Goal: Task Accomplishment & Management: Manage account settings

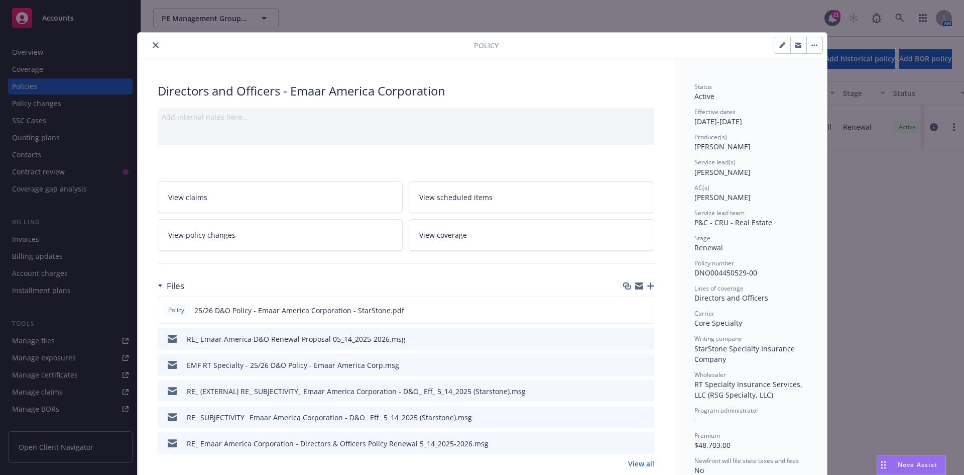
click at [150, 44] on button "close" at bounding box center [156, 45] width 12 height 12
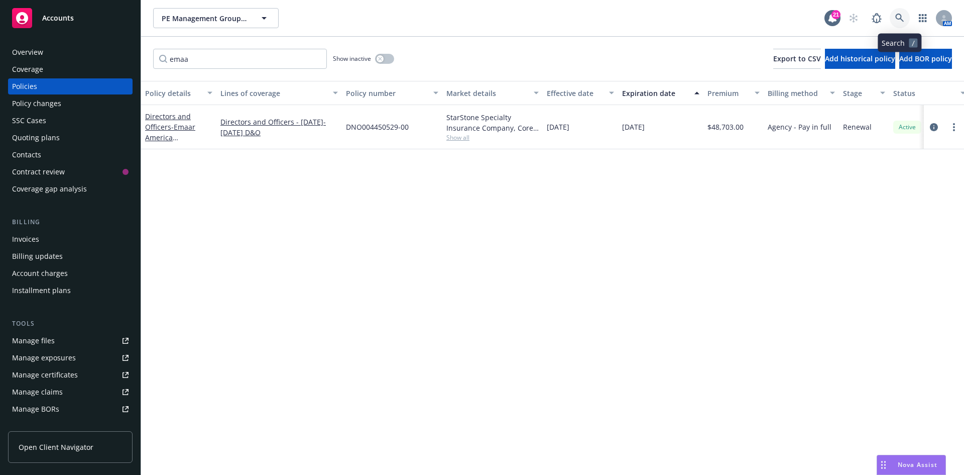
click at [899, 19] on icon at bounding box center [899, 18] width 9 height 9
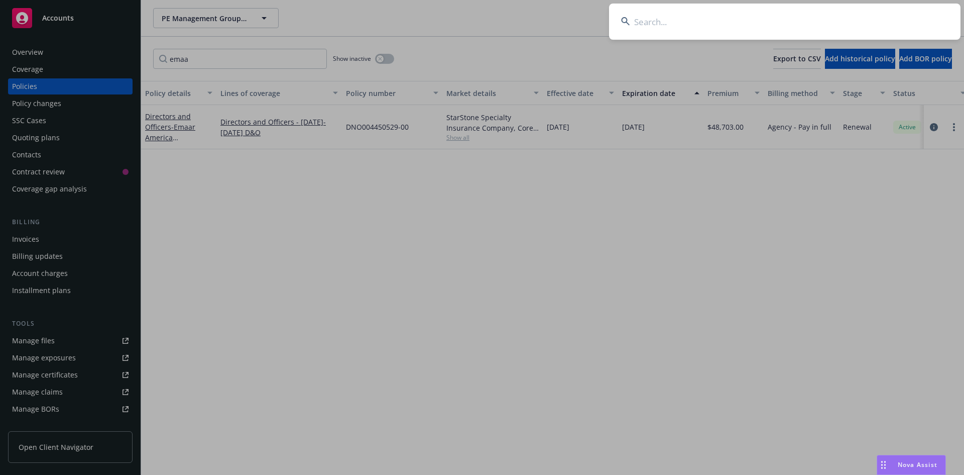
click at [644, 22] on input at bounding box center [785, 22] width 352 height 36
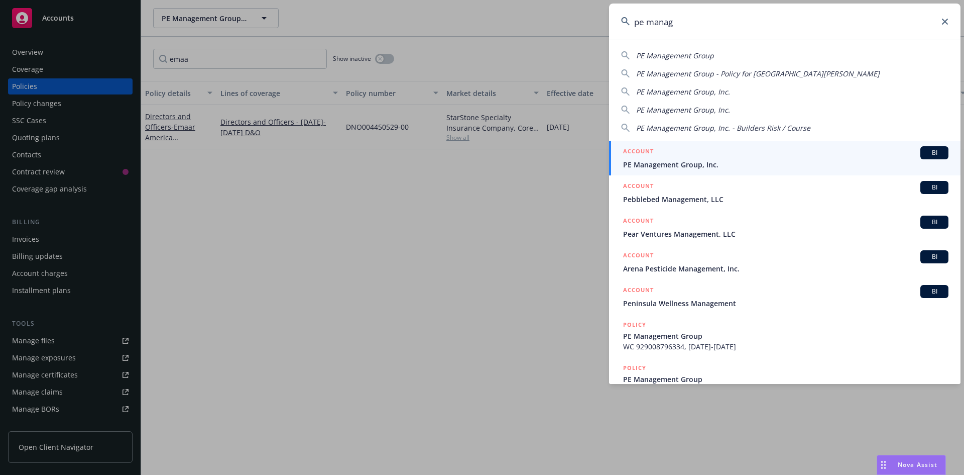
type input "pe manag"
click at [689, 155] on div "ACCOUNT BI" at bounding box center [785, 152] width 325 height 13
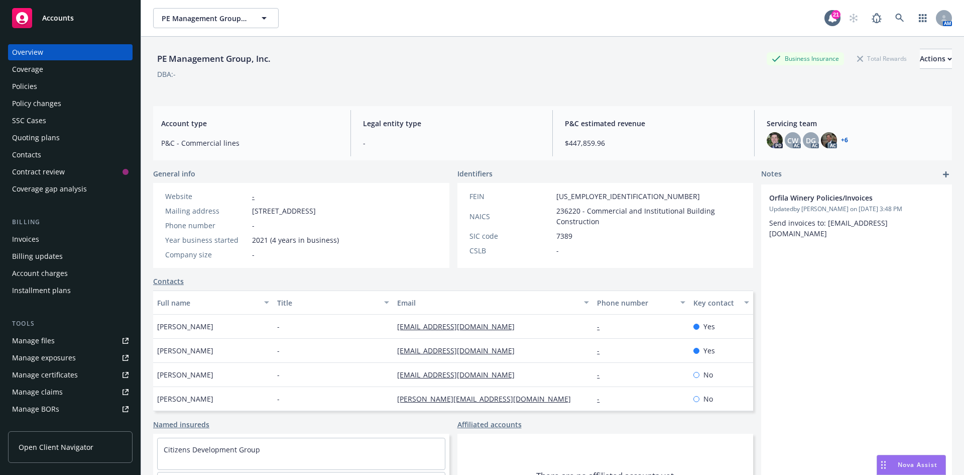
click at [43, 86] on div "Policies" at bounding box center [70, 86] width 117 height 16
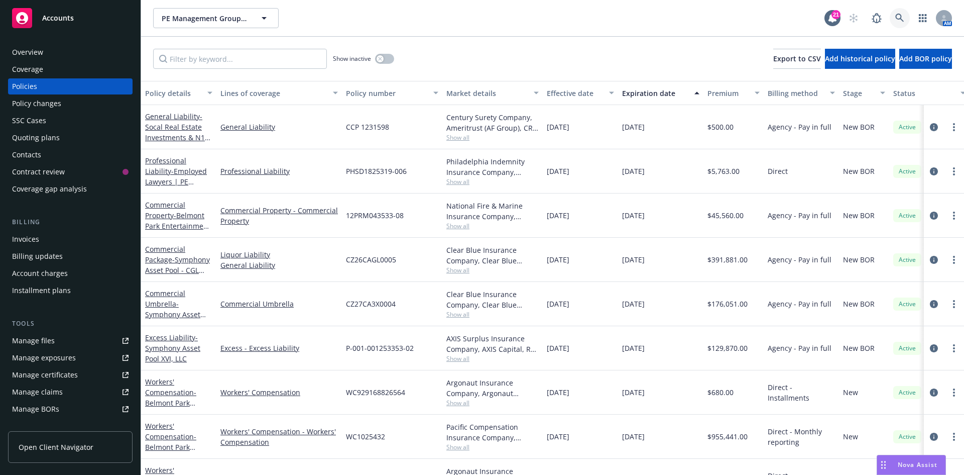
click at [892, 18] on link at bounding box center [900, 18] width 20 height 20
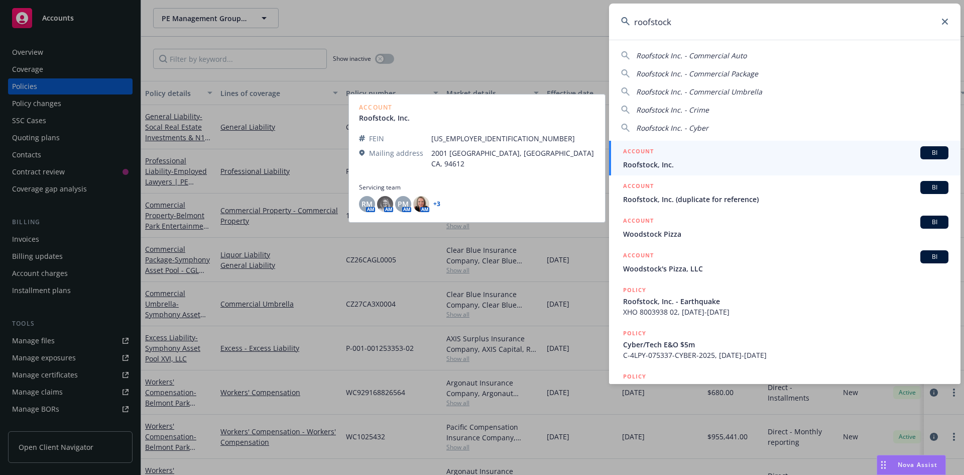
type input "roofstock"
click at [677, 169] on span "Roofstock, Inc." at bounding box center [785, 164] width 325 height 11
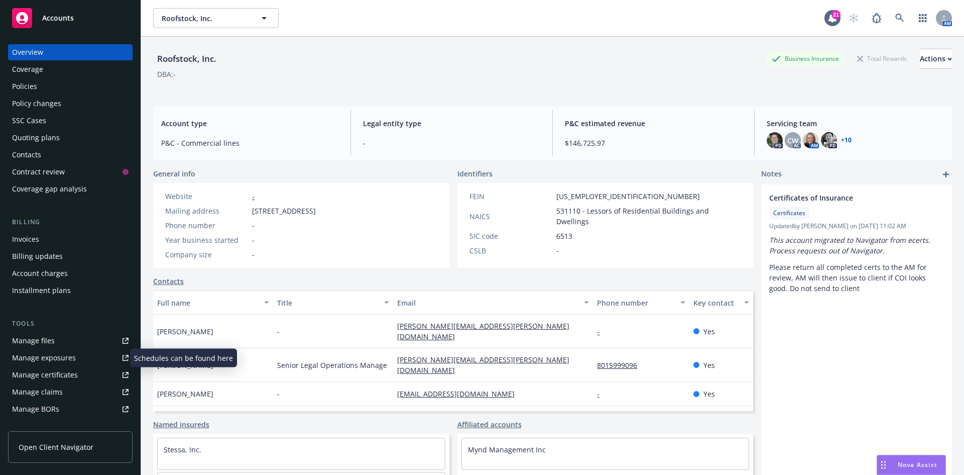
click at [22, 359] on div "Manage exposures" at bounding box center [44, 358] width 64 height 16
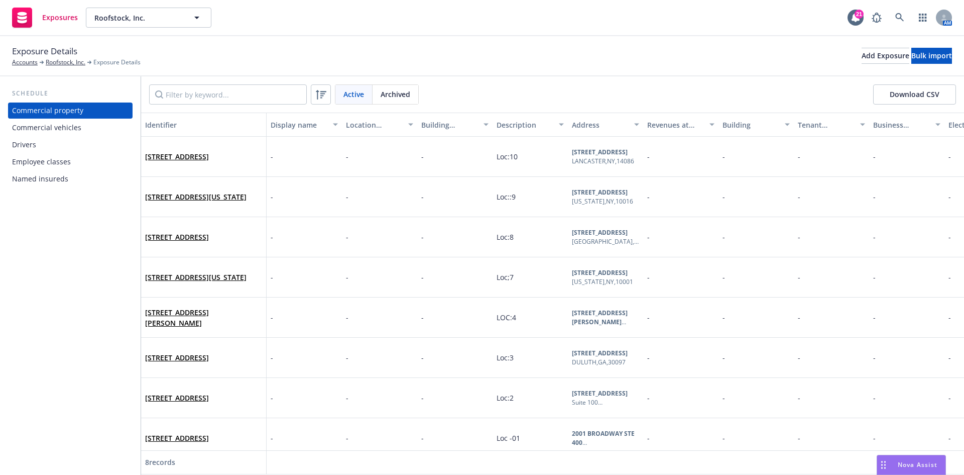
click at [75, 131] on div "Commercial vehicles" at bounding box center [46, 128] width 69 height 16
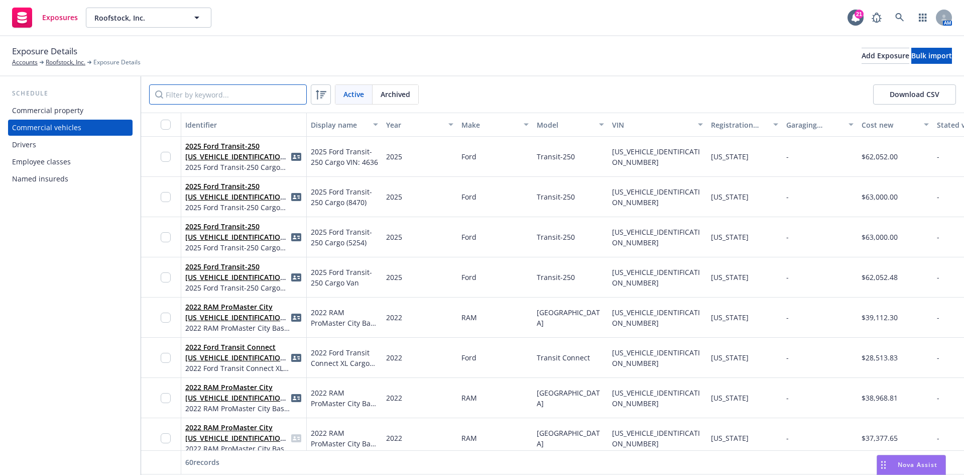
click at [242, 95] on input "Filter by keyword..." at bounding box center [228, 94] width 158 height 20
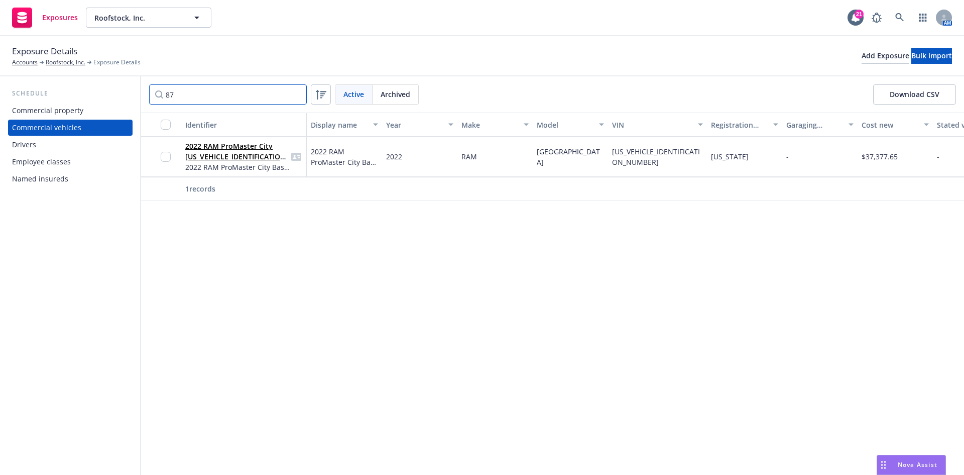
type input "8"
type input "4131"
click at [61, 64] on link "Roofstock, Inc." at bounding box center [66, 62] width 40 height 9
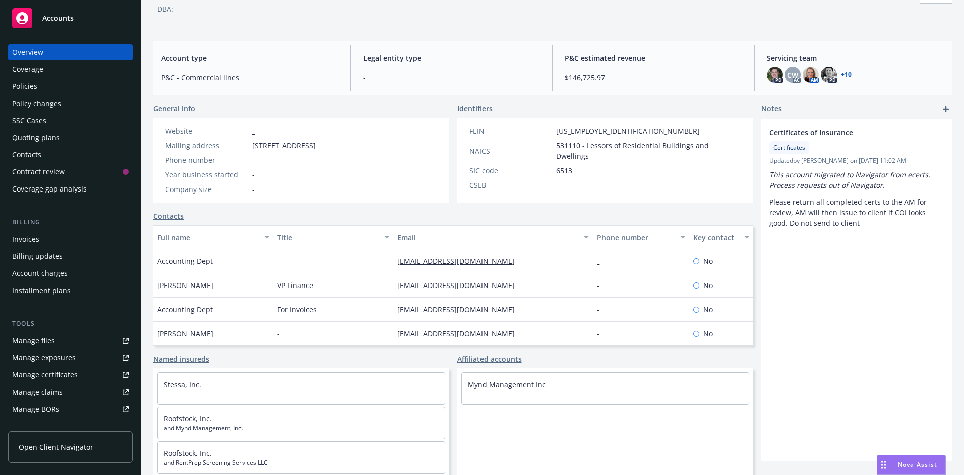
click at [52, 340] on div "Manage files" at bounding box center [33, 340] width 43 height 16
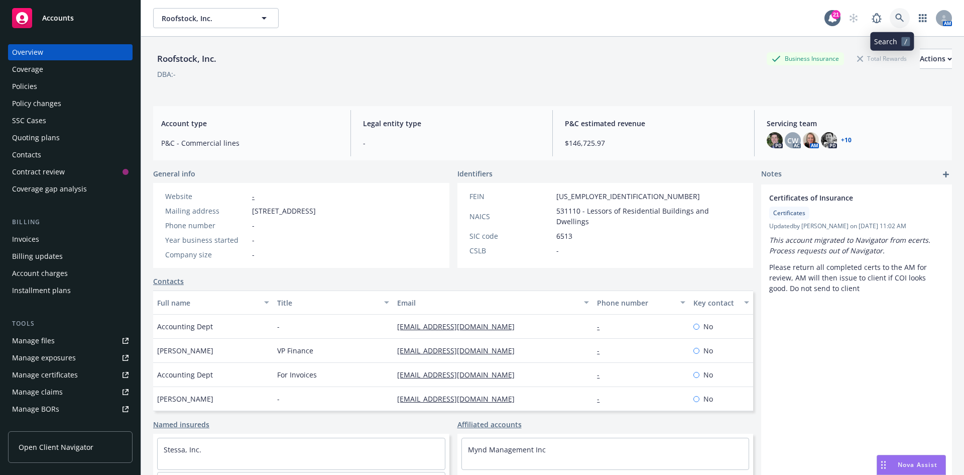
click at [895, 20] on icon at bounding box center [899, 18] width 9 height 9
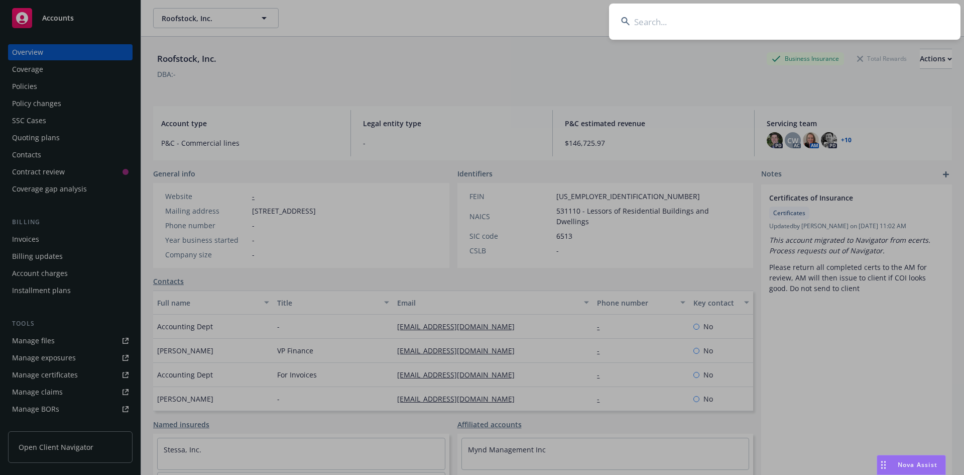
click at [686, 22] on input at bounding box center [785, 22] width 352 height 36
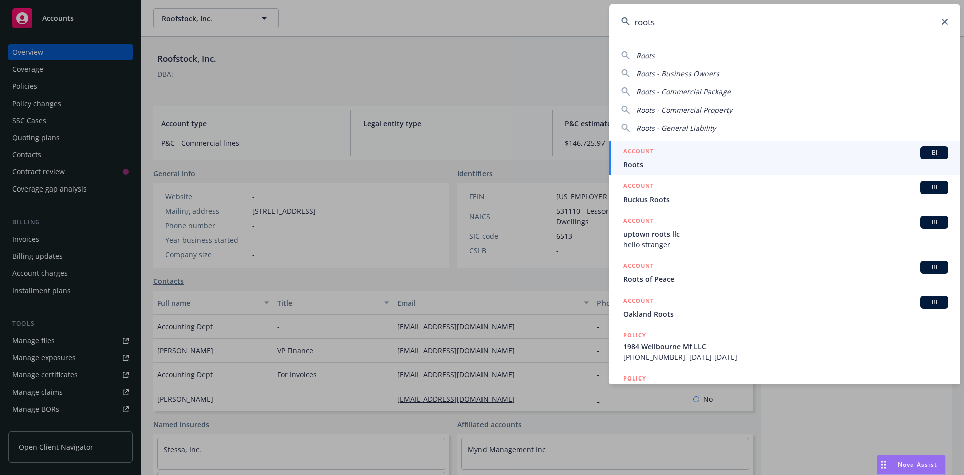
type input "roots"
click at [661, 164] on span "Roots" at bounding box center [785, 164] width 325 height 11
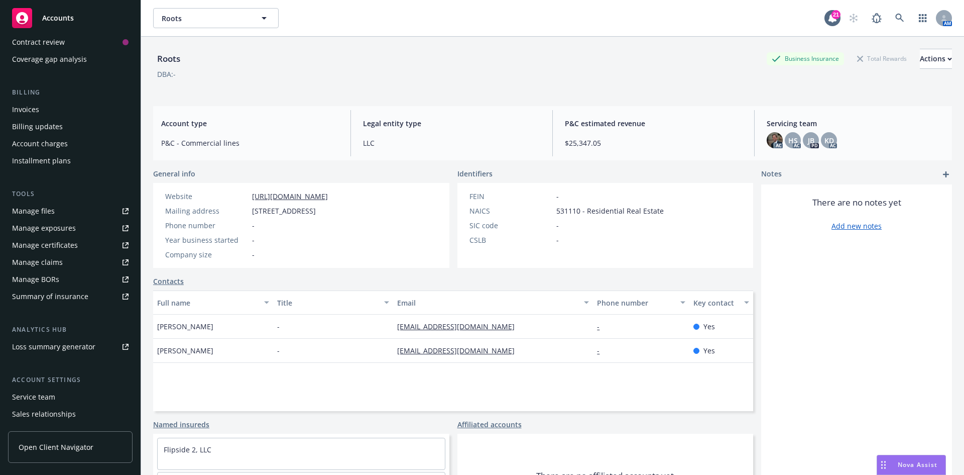
scroll to position [180, 0]
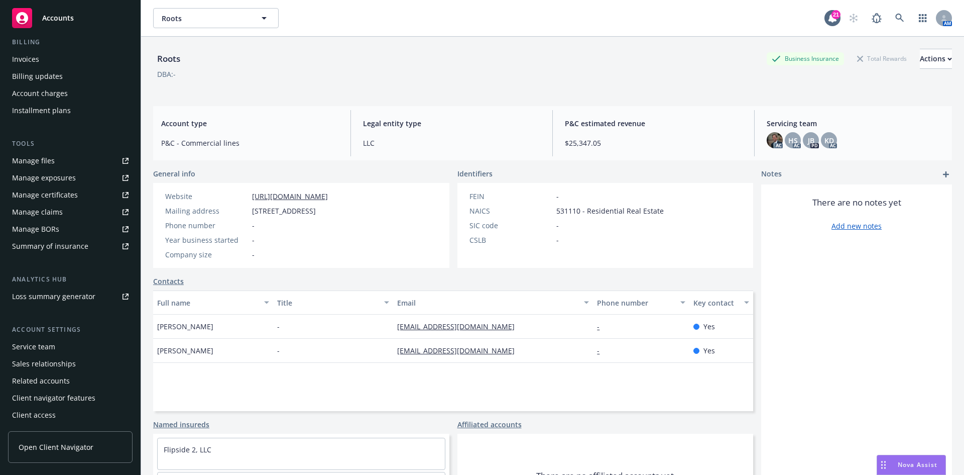
click at [50, 413] on div "Client access" at bounding box center [34, 415] width 44 height 16
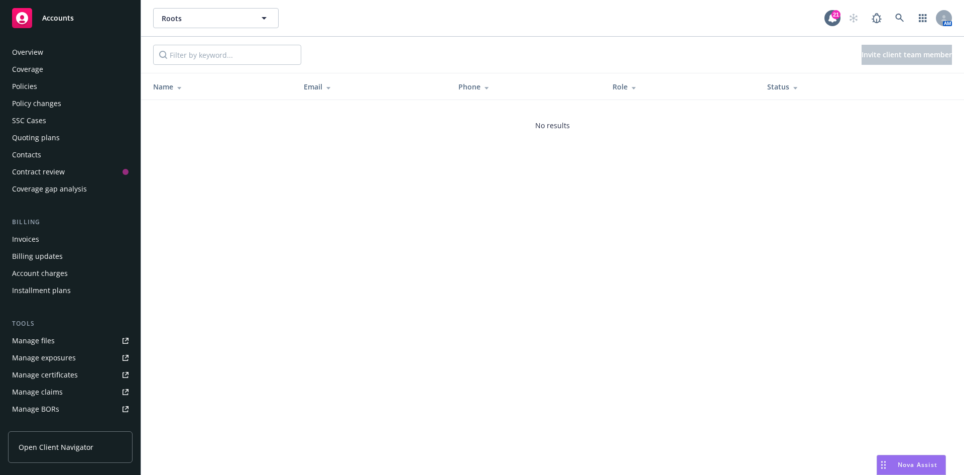
click at [55, 57] on div "Overview" at bounding box center [70, 52] width 117 height 16
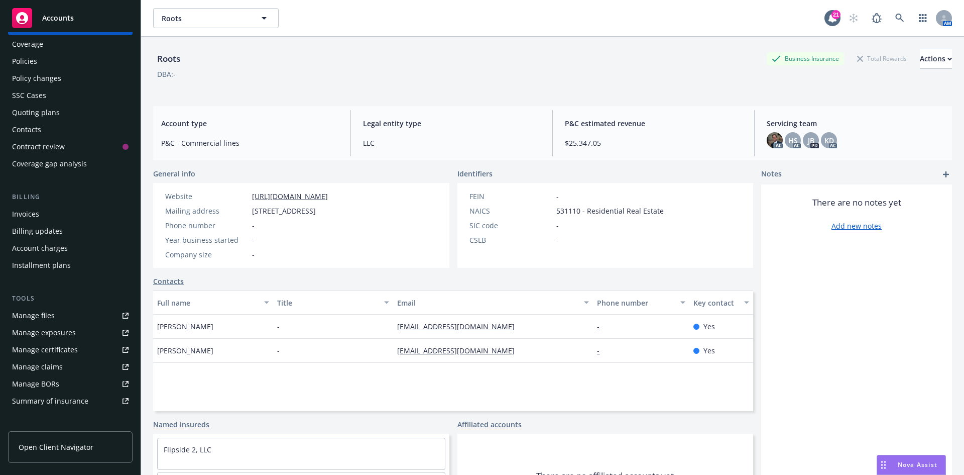
scroll to position [50, 0]
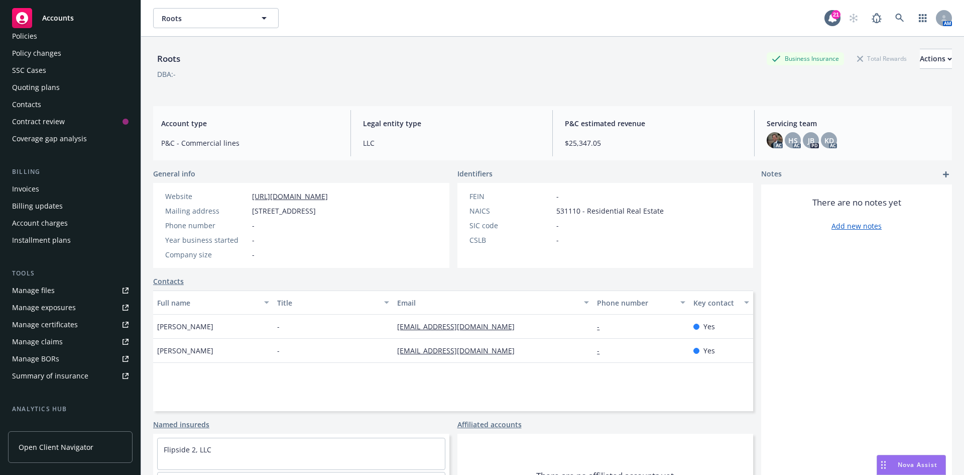
click at [54, 447] on span "Open Client Navigator" at bounding box center [56, 446] width 75 height 11
click at [895, 18] on icon at bounding box center [899, 18] width 9 height 9
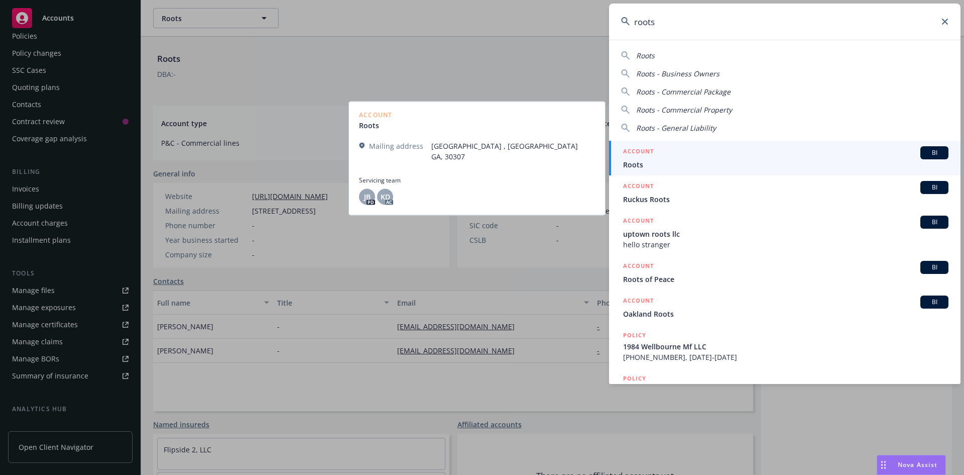
type input "roots"
click at [672, 161] on span "Roots" at bounding box center [785, 164] width 325 height 11
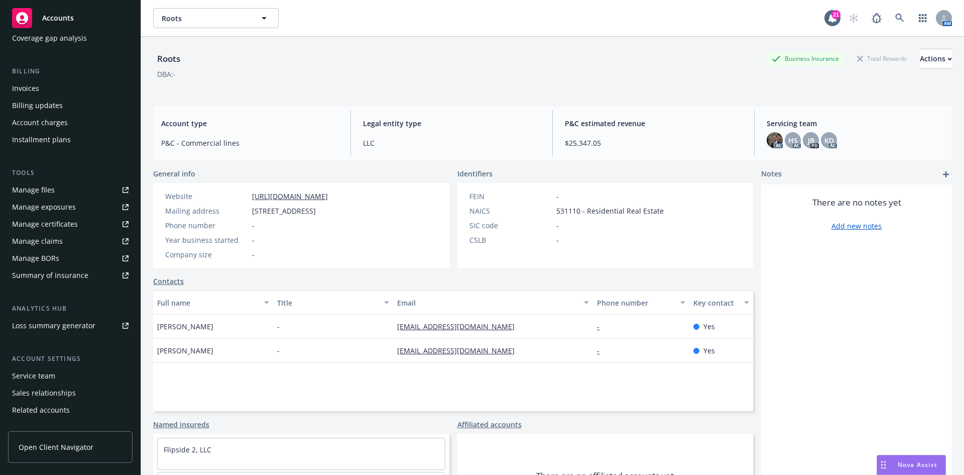
scroll to position [180, 0]
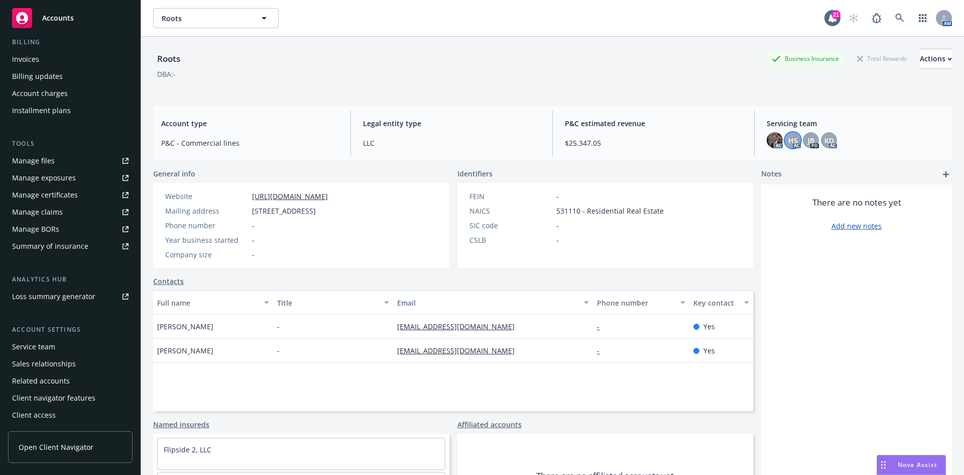
click at [790, 140] on span "HS" at bounding box center [793, 140] width 10 height 11
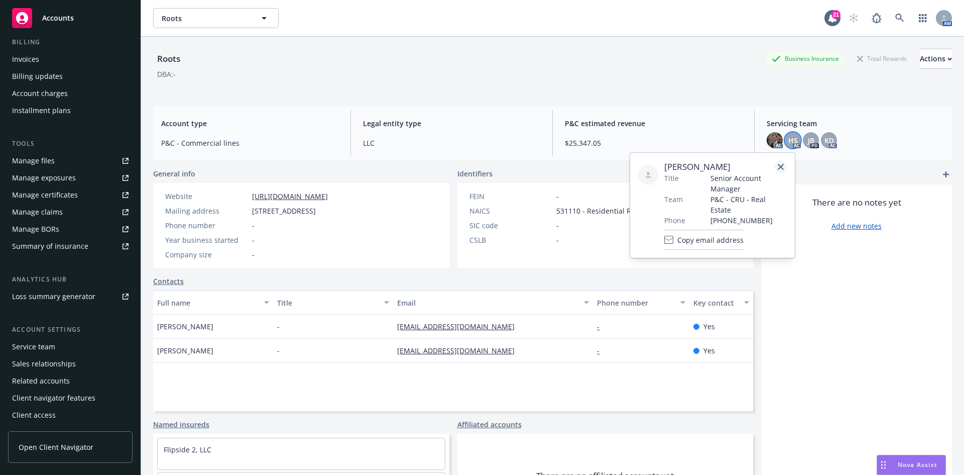
click at [782, 171] on link "close" at bounding box center [781, 167] width 12 height 12
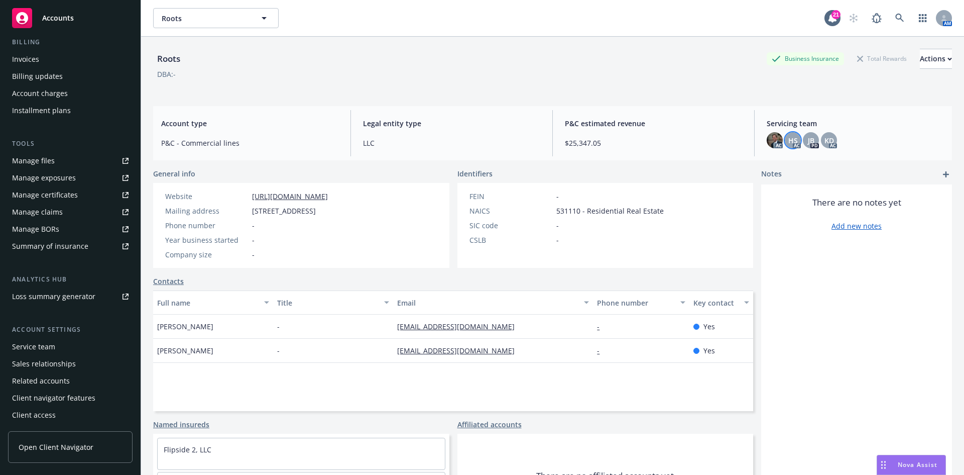
click at [788, 138] on span "HS" at bounding box center [793, 140] width 10 height 11
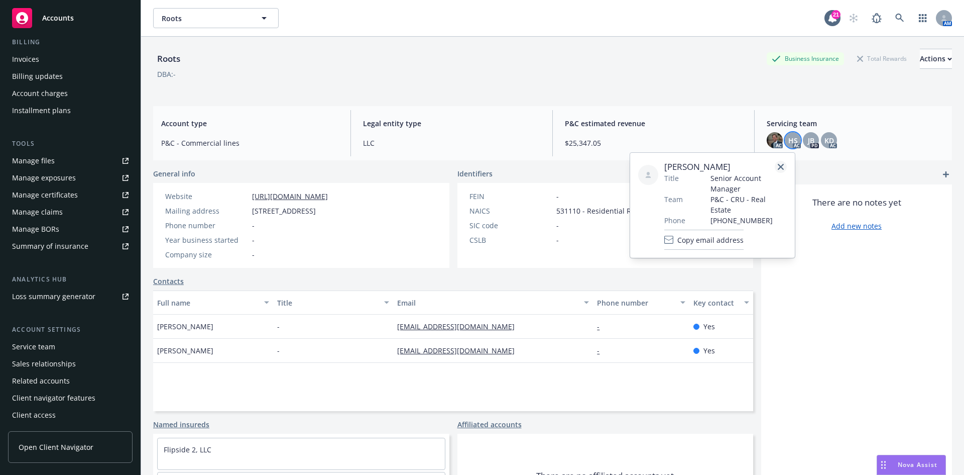
click at [784, 164] on link "close" at bounding box center [781, 167] width 12 height 12
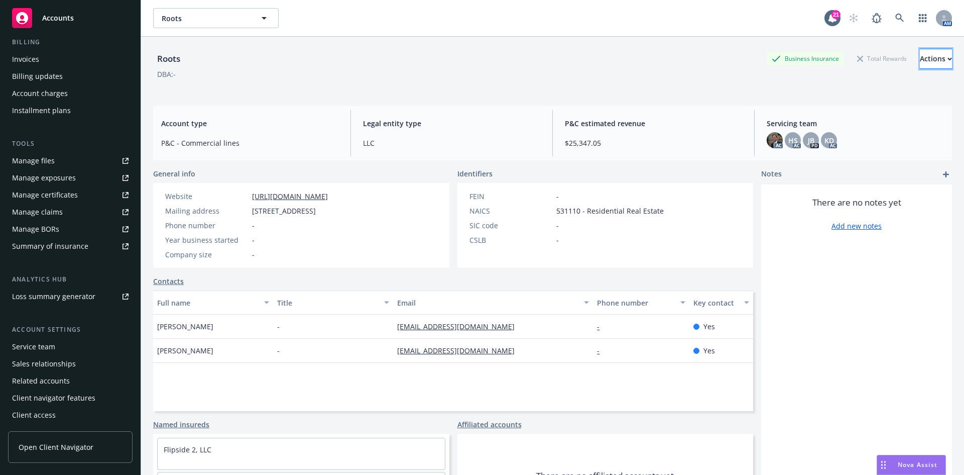
click at [922, 62] on div "Actions" at bounding box center [936, 58] width 32 height 19
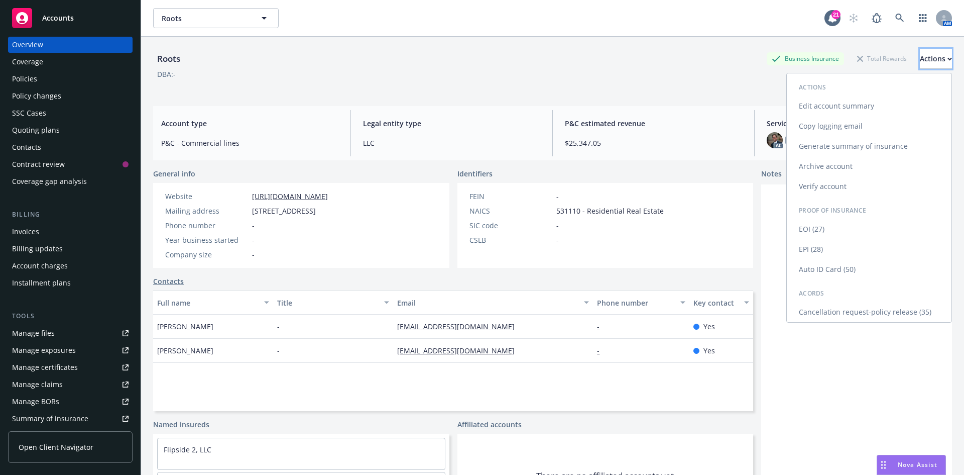
scroll to position [0, 0]
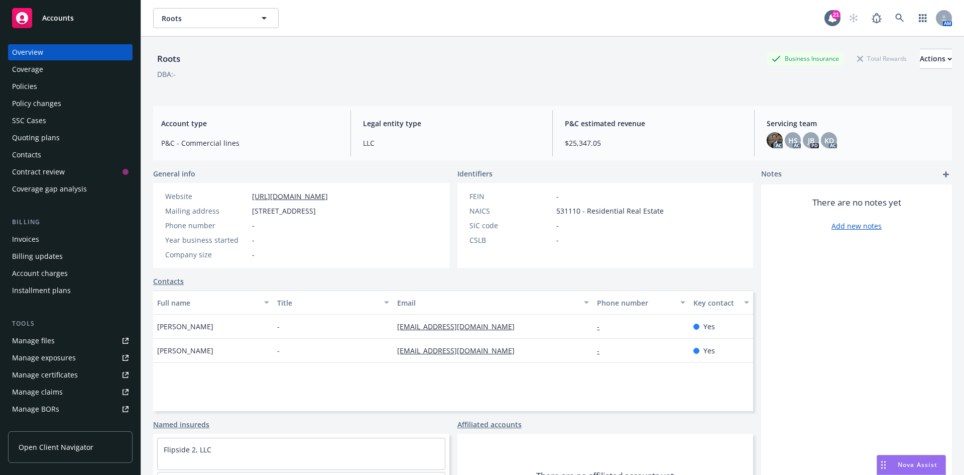
click at [43, 153] on div "Contacts" at bounding box center [70, 155] width 117 height 16
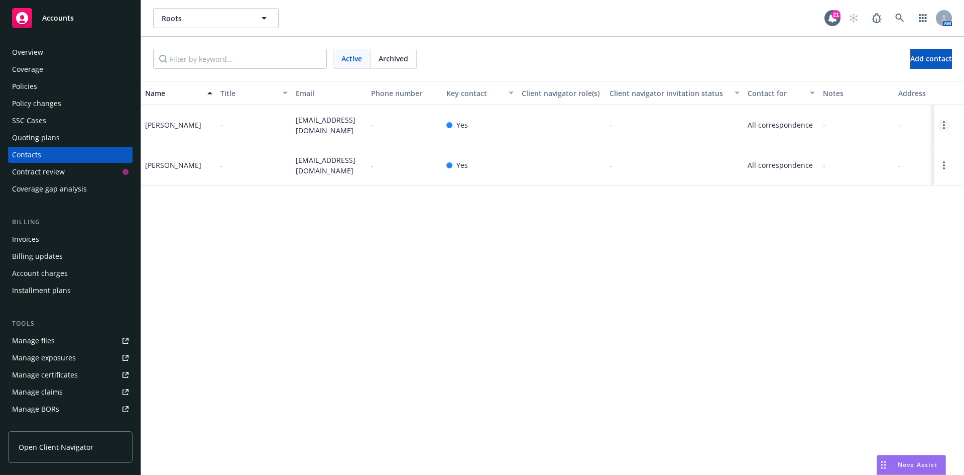
click at [945, 129] on circle "Open options" at bounding box center [944, 128] width 2 height 2
click at [715, 336] on div "Name Title Email Phone number Key contact Client navigator role(s) Client navig…" at bounding box center [552, 278] width 823 height 394
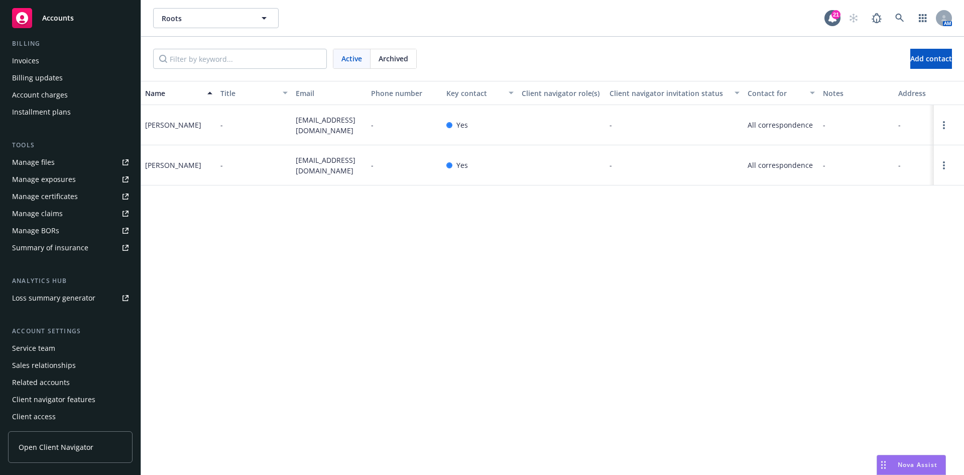
scroll to position [180, 0]
click at [44, 351] on div "Service team" at bounding box center [33, 346] width 43 height 16
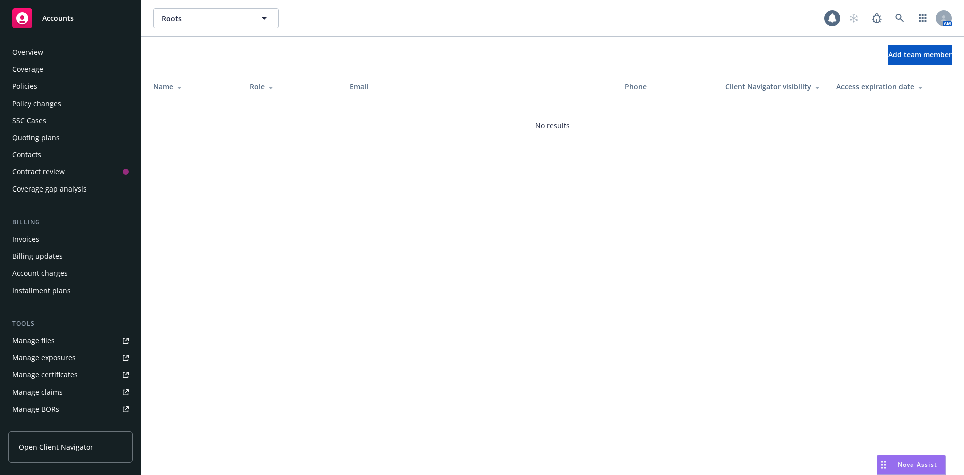
scroll to position [180, 0]
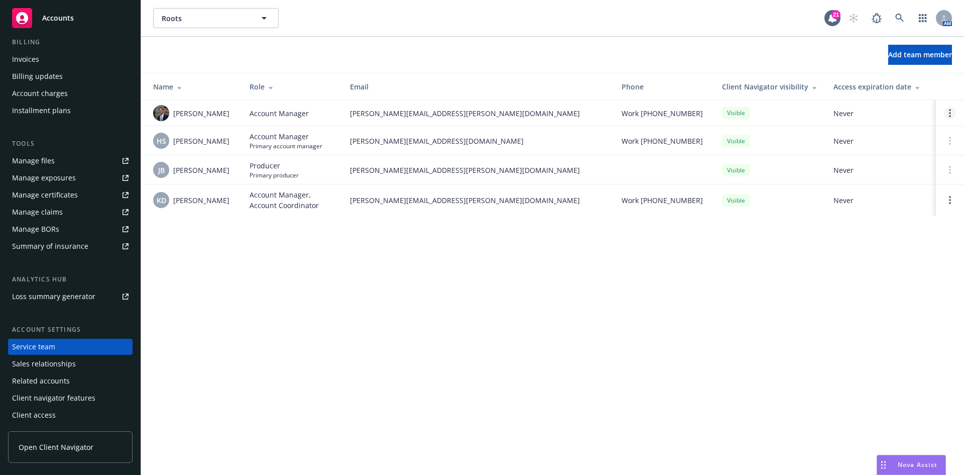
click at [950, 109] on icon "Open options" at bounding box center [950, 113] width 2 height 8
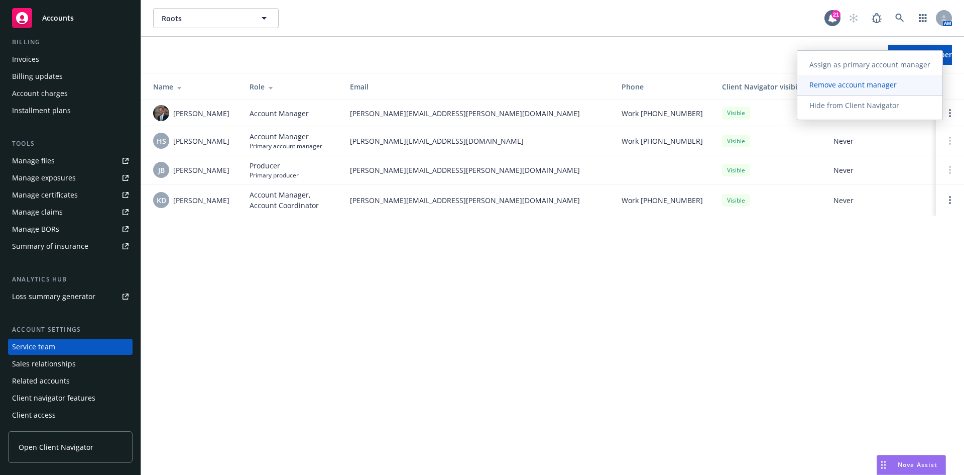
click at [876, 88] on span "Remove account manager" at bounding box center [852, 85] width 111 height 10
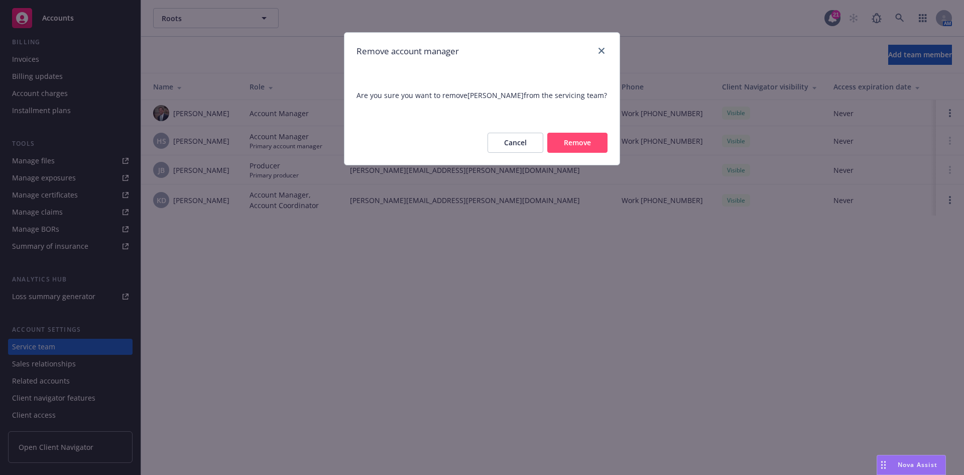
click at [562, 141] on button "Remove" at bounding box center [577, 143] width 60 height 20
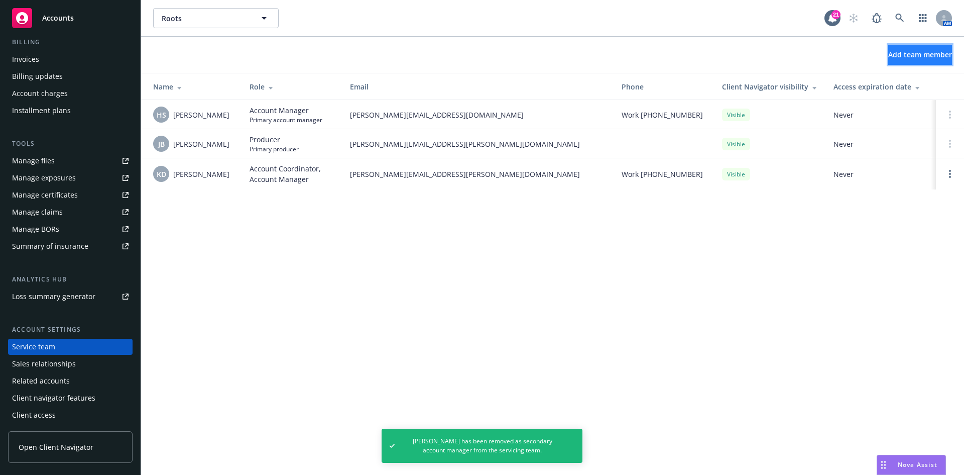
click at [924, 59] on span "Add team member" at bounding box center [920, 55] width 64 height 10
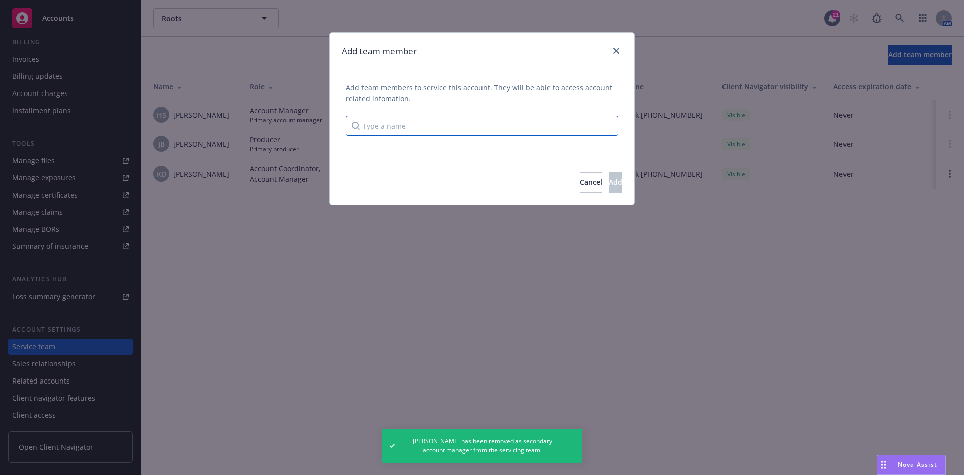
click at [543, 125] on input "Type a name" at bounding box center [482, 125] width 272 height 20
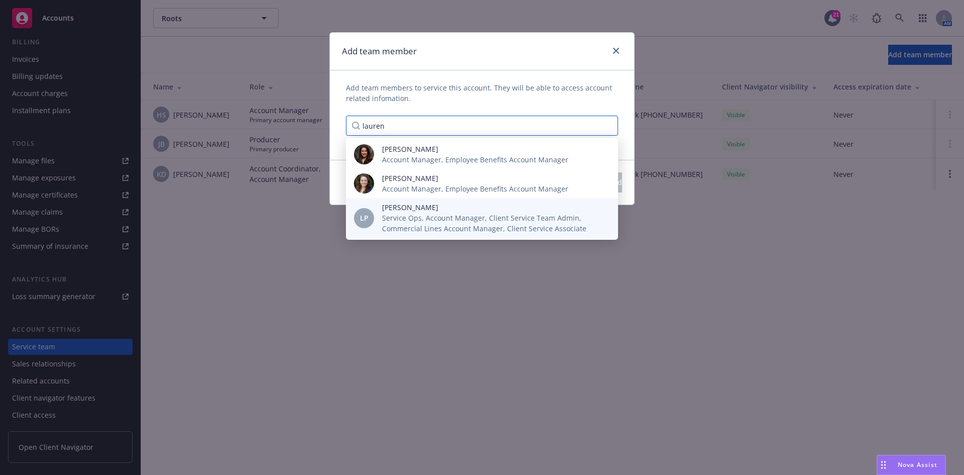
type input "lauren"
click at [498, 222] on span "Service Ops, Account Manager, Client Service Team Admin, Commercial Lines Accou…" at bounding box center [492, 222] width 220 height 21
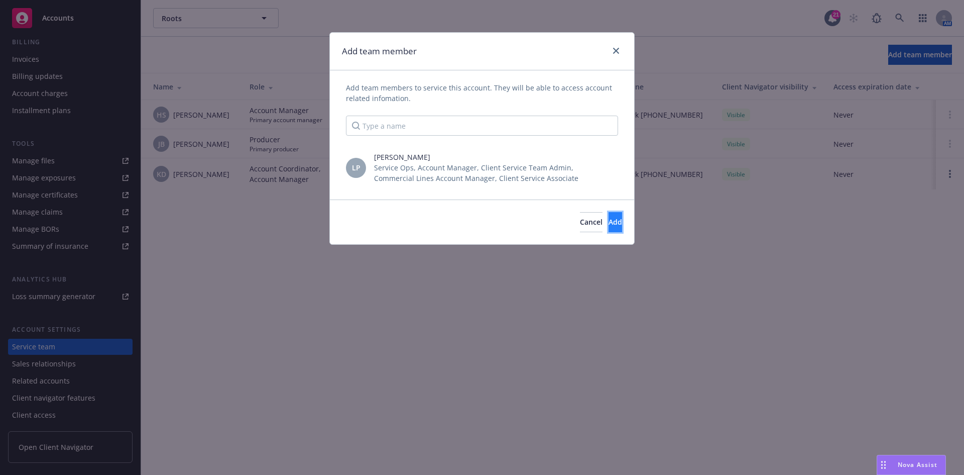
click at [609, 221] on span "Add" at bounding box center [616, 222] width 14 height 10
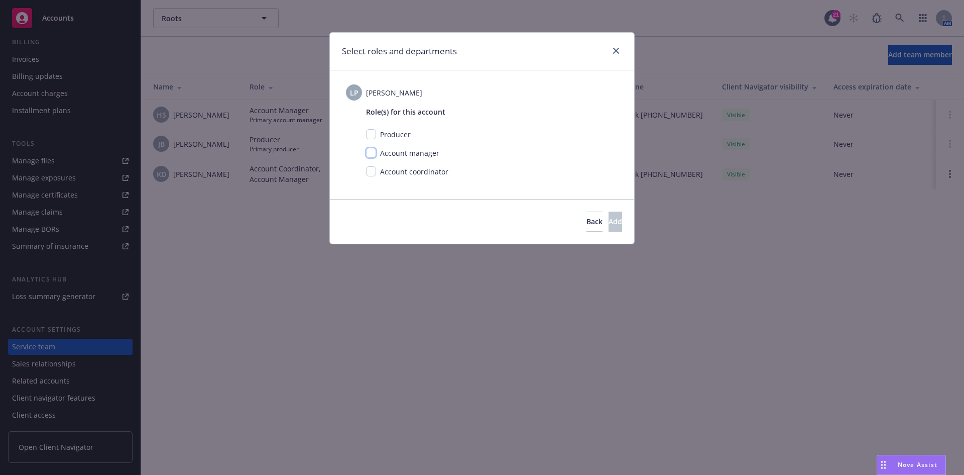
click at [372, 153] on input "checkbox" at bounding box center [371, 153] width 10 height 10
checkbox input "true"
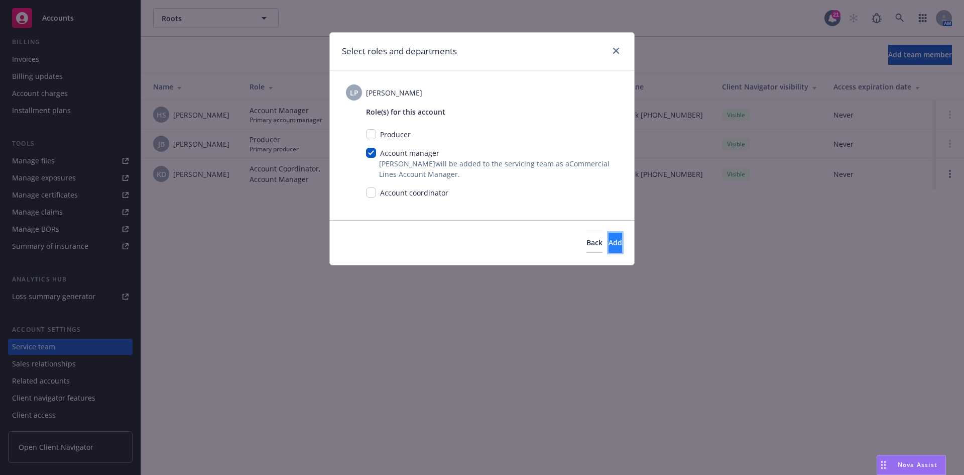
click at [609, 238] on span "Add" at bounding box center [616, 243] width 14 height 10
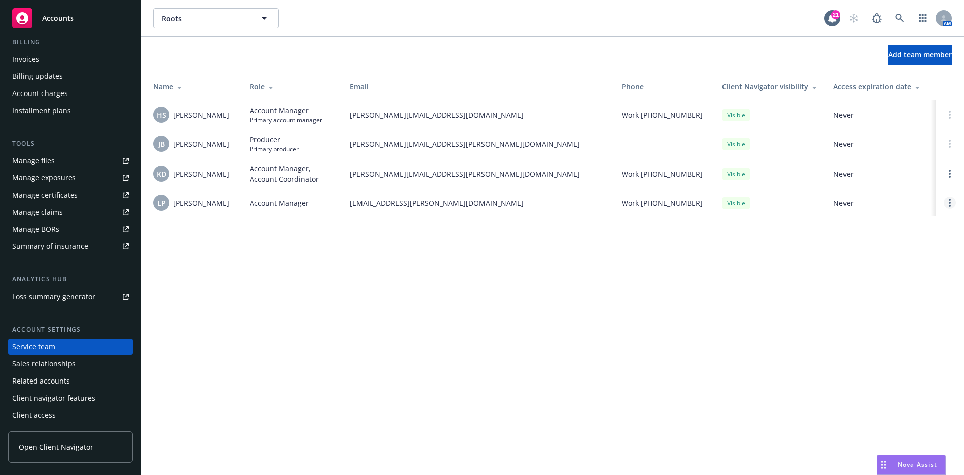
click at [951, 201] on link "Open options" at bounding box center [950, 202] width 12 height 12
click at [573, 261] on div "Roots Roots 21 AM Add team member Name Role Email Phone Client Navigator visibi…" at bounding box center [552, 237] width 823 height 475
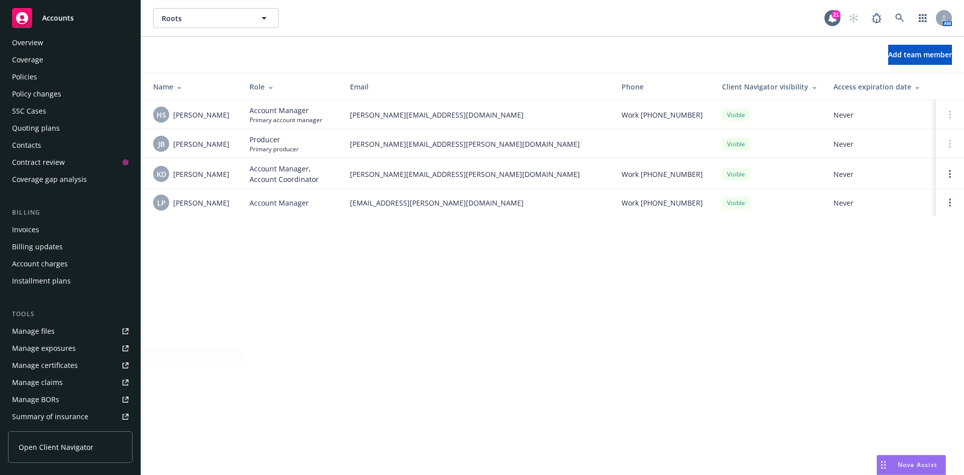
scroll to position [0, 0]
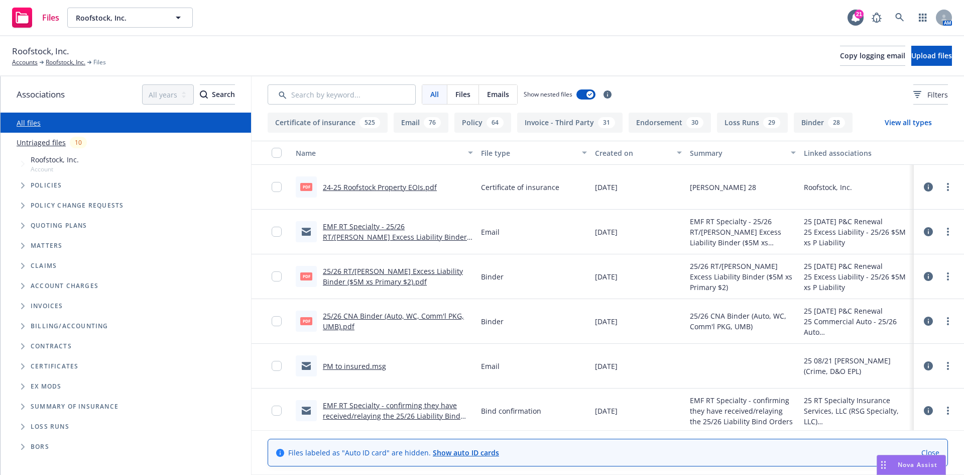
click at [399, 47] on div "Roofstock, Inc. Accounts Roofstock, Inc. Files Copy logging email Upload files" at bounding box center [482, 56] width 940 height 22
click at [890, 18] on div "AM" at bounding box center [909, 18] width 85 height 20
click at [893, 18] on link at bounding box center [900, 18] width 20 height 20
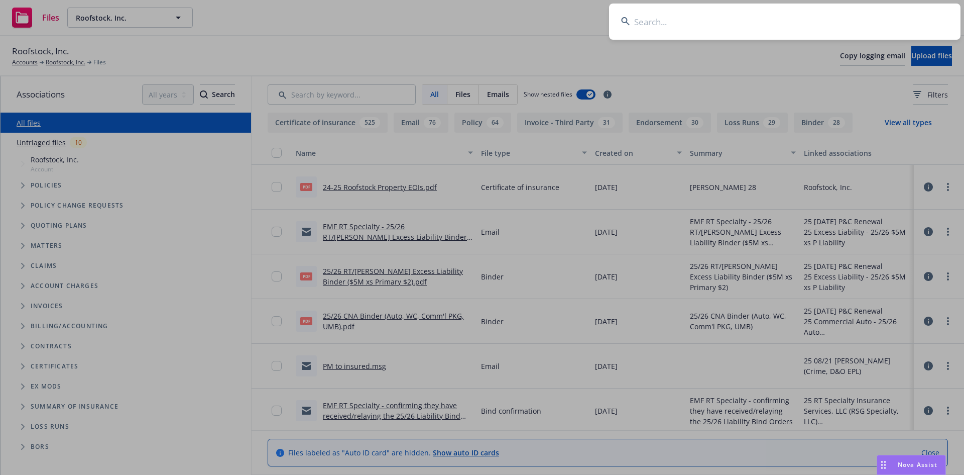
click at [859, 24] on input at bounding box center [785, 22] width 352 height 36
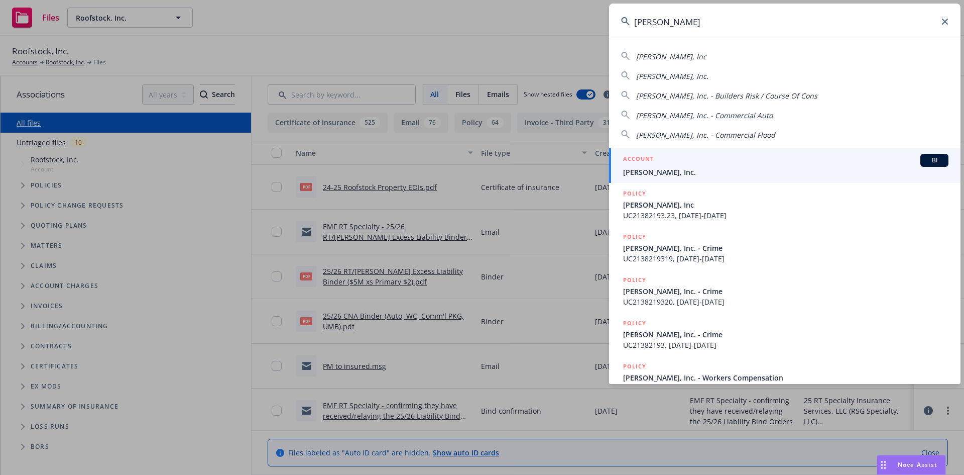
type input "jb matte"
click at [676, 172] on span "JB Matteson, Inc." at bounding box center [785, 172] width 325 height 11
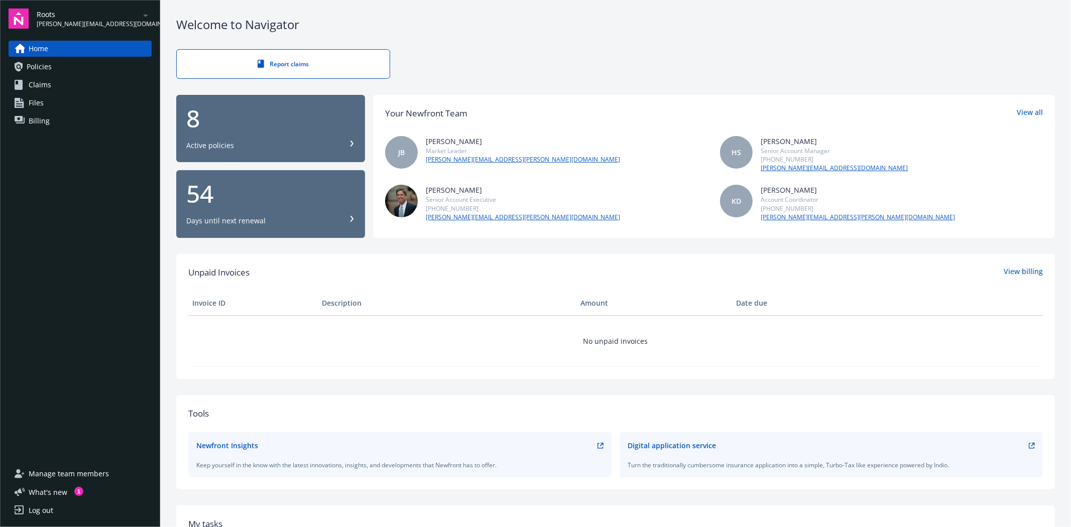
click at [54, 66] on link "Policies" at bounding box center [80, 67] width 143 height 16
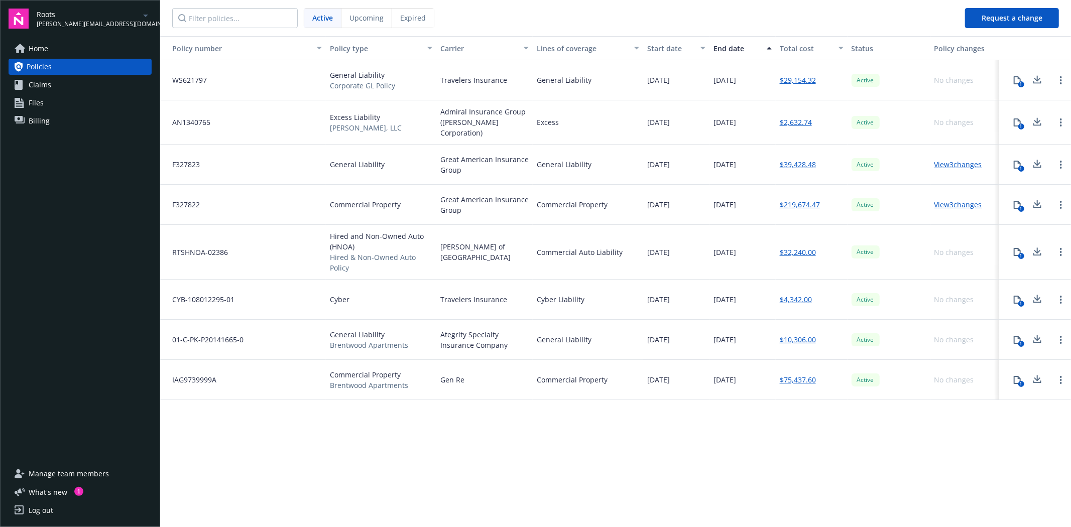
click at [30, 119] on span "Billing" at bounding box center [39, 121] width 21 height 16
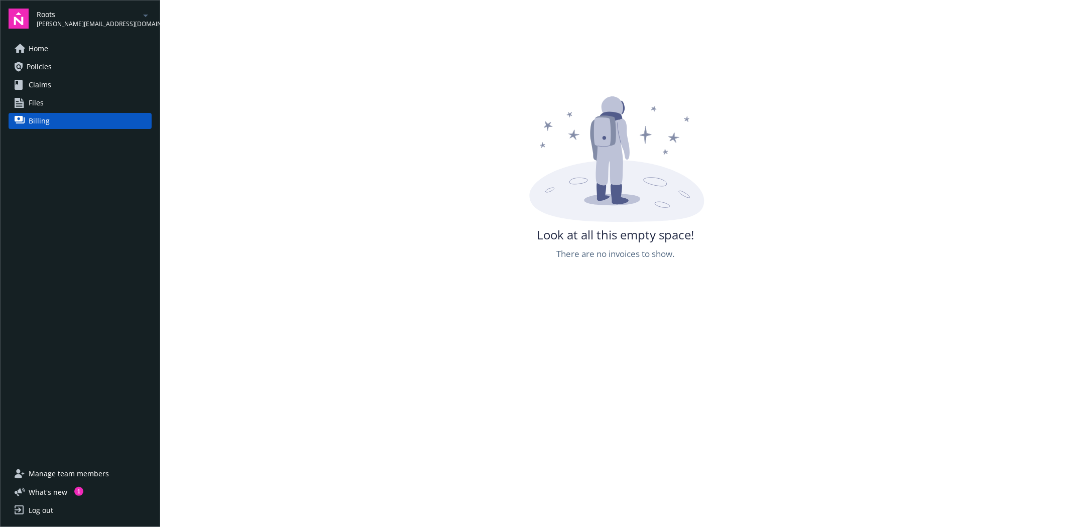
click at [51, 47] on link "Home" at bounding box center [80, 49] width 143 height 16
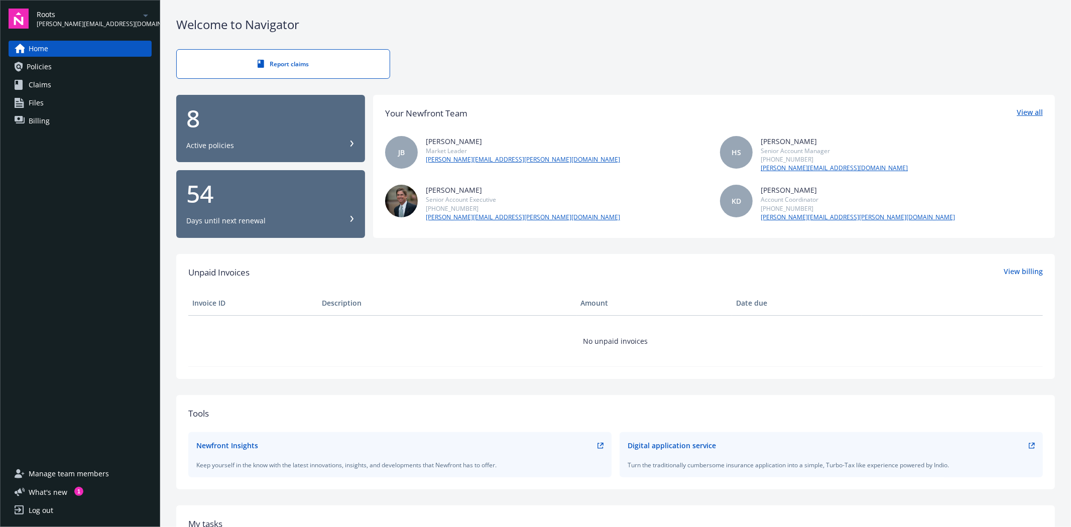
click at [1019, 115] on link "View all" at bounding box center [1030, 113] width 26 height 13
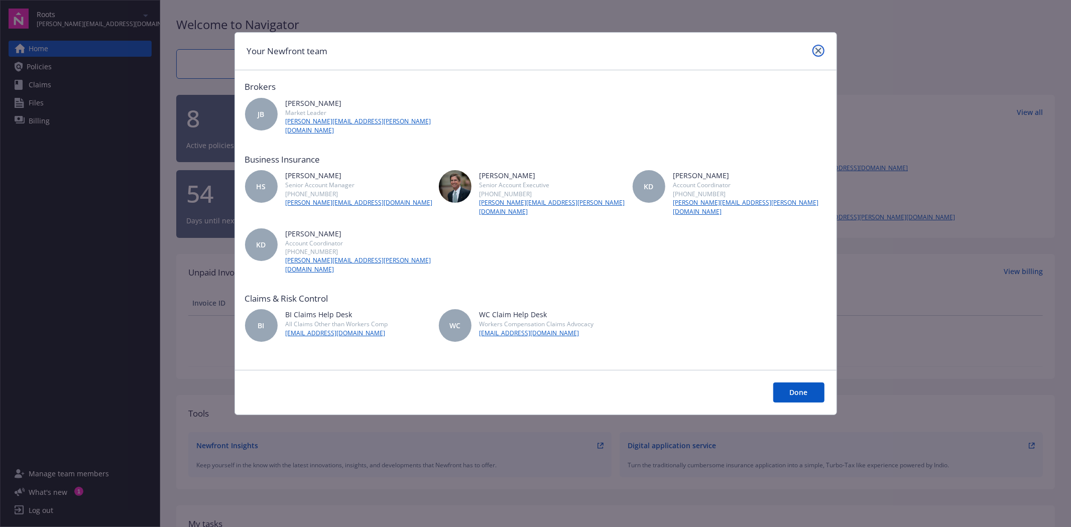
click at [819, 51] on icon "close" at bounding box center [819, 51] width 6 height 6
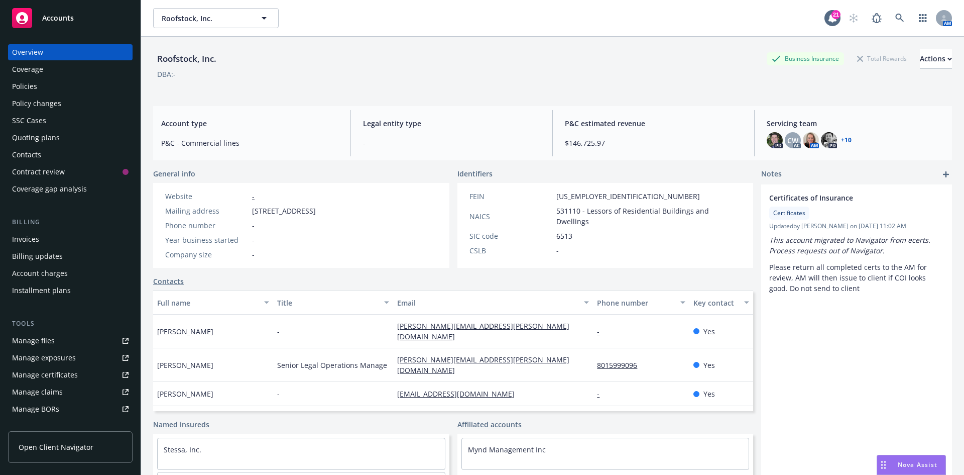
click at [64, 86] on div "Policies" at bounding box center [70, 86] width 117 height 16
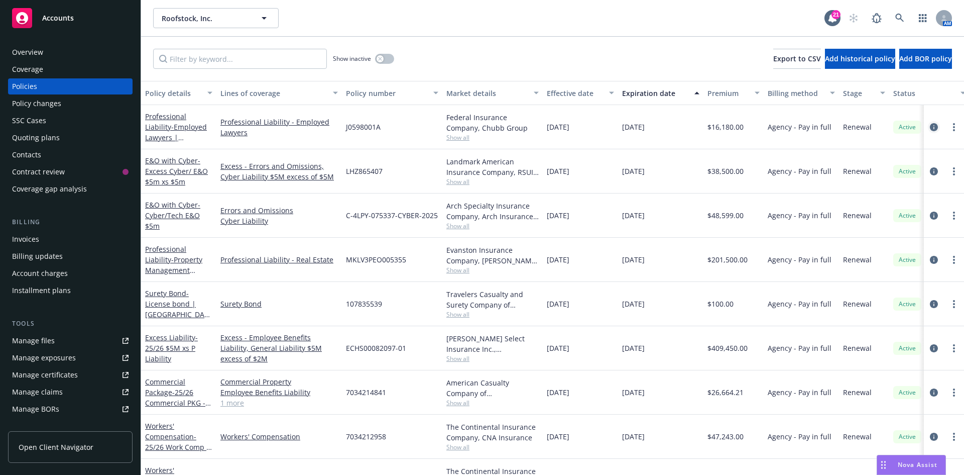
click at [930, 126] on icon "circleInformation" at bounding box center [934, 127] width 8 height 8
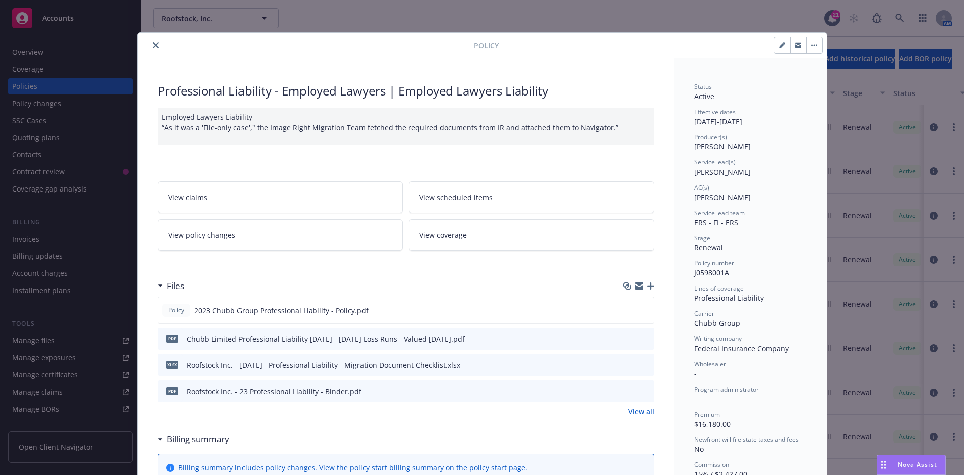
click at [779, 45] on icon "button" at bounding box center [781, 45] width 5 height 5
select select "RENEWAL"
select select "other"
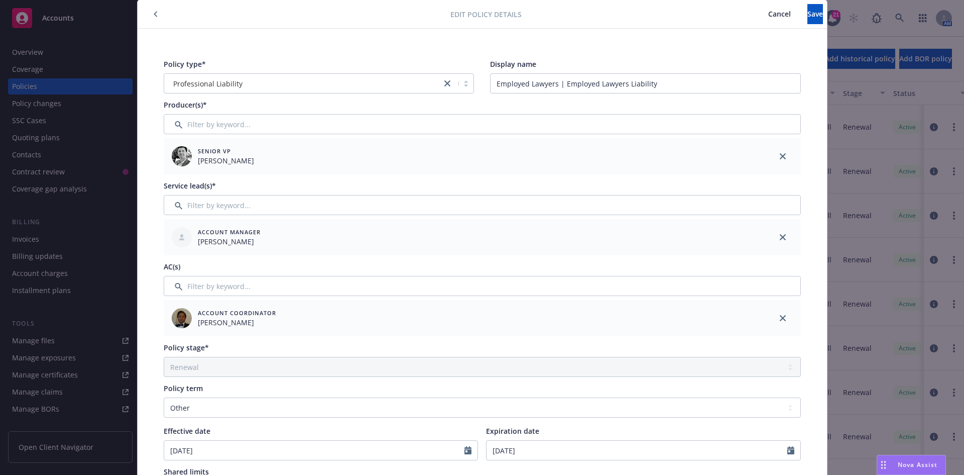
scroll to position [50, 0]
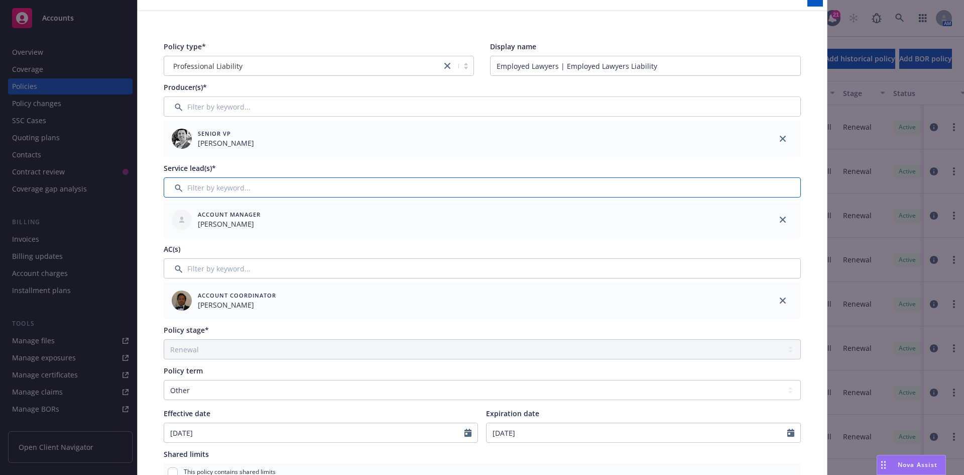
click at [259, 190] on input "Filter by keyword..." at bounding box center [482, 187] width 637 height 20
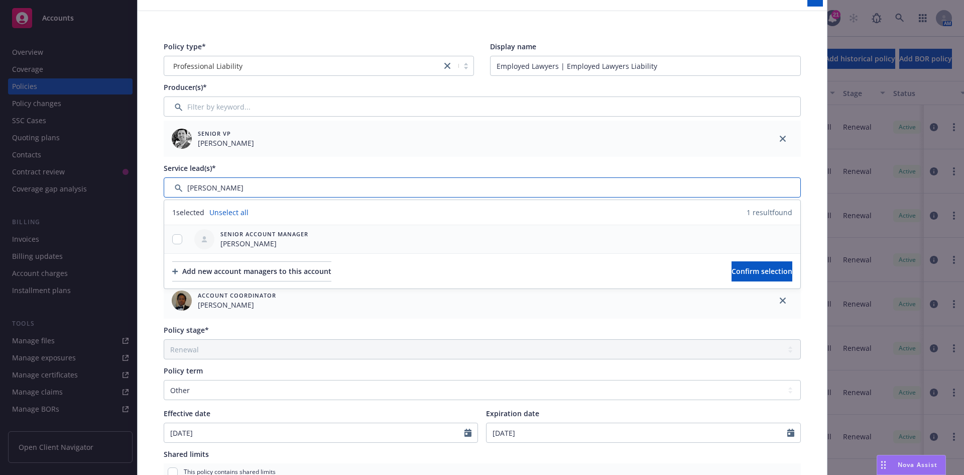
type input "[PERSON_NAME]"
click at [172, 238] on input "checkbox" at bounding box center [177, 239] width 10 height 10
checkbox input "true"
click at [732, 277] on button "Confirm selection" at bounding box center [762, 271] width 61 height 20
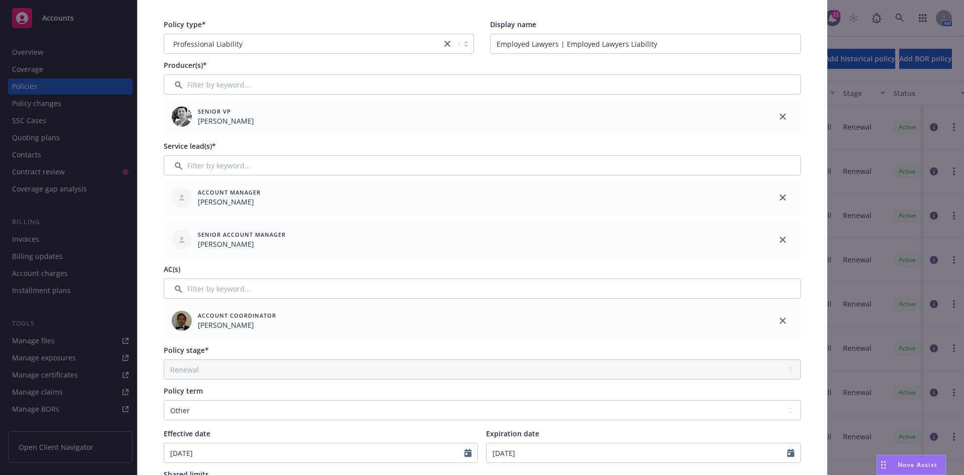
scroll to position [0, 0]
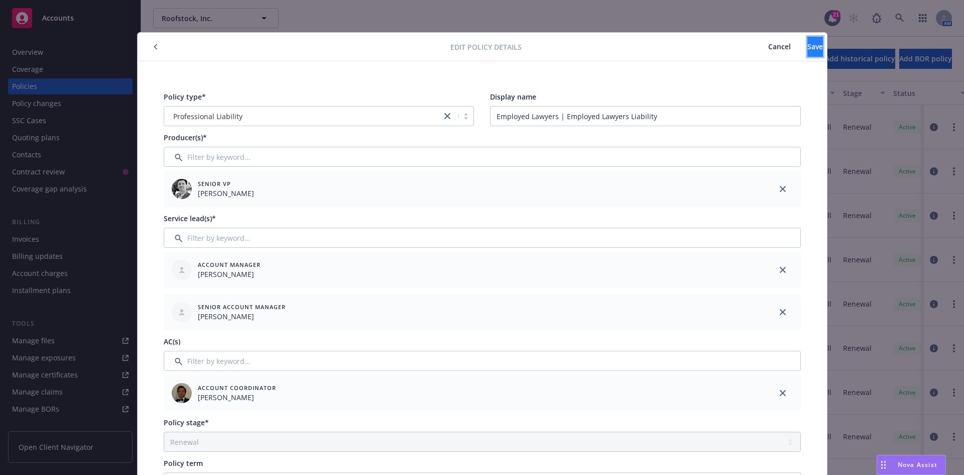
click at [807, 47] on button "Save" at bounding box center [815, 47] width 16 height 20
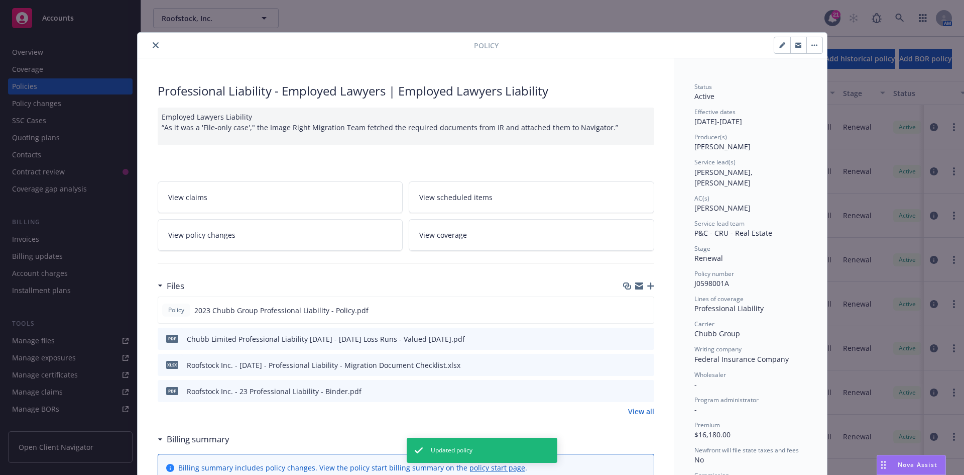
click at [153, 44] on icon "close" at bounding box center [156, 45] width 6 height 6
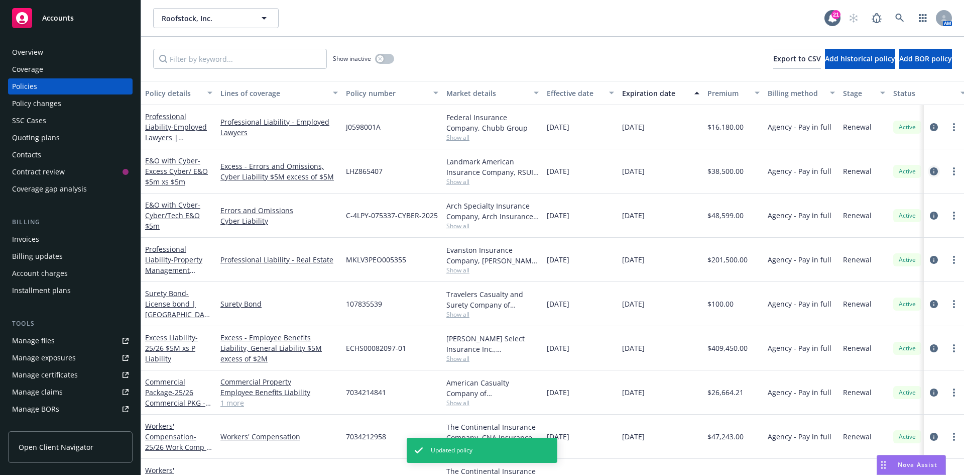
click at [930, 168] on icon "circleInformation" at bounding box center [934, 171] width 8 height 8
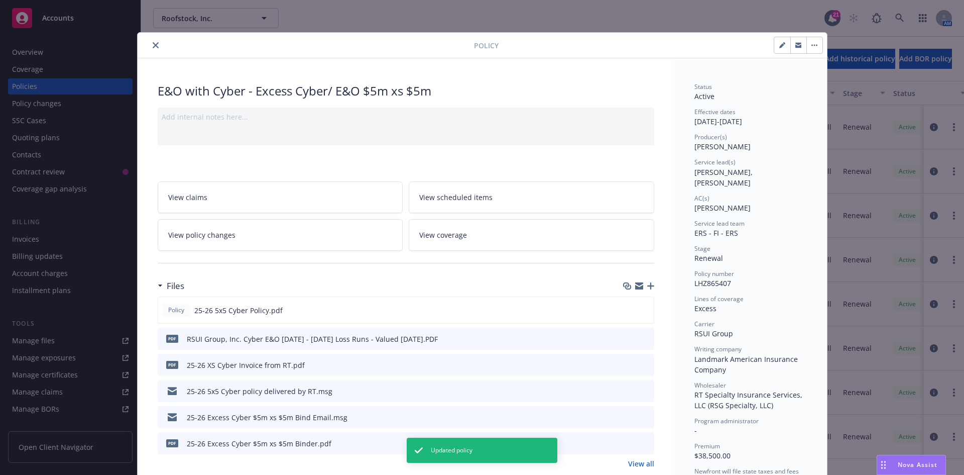
click at [779, 49] on button "button" at bounding box center [782, 45] width 16 height 16
select select "RENEWAL"
select select "12"
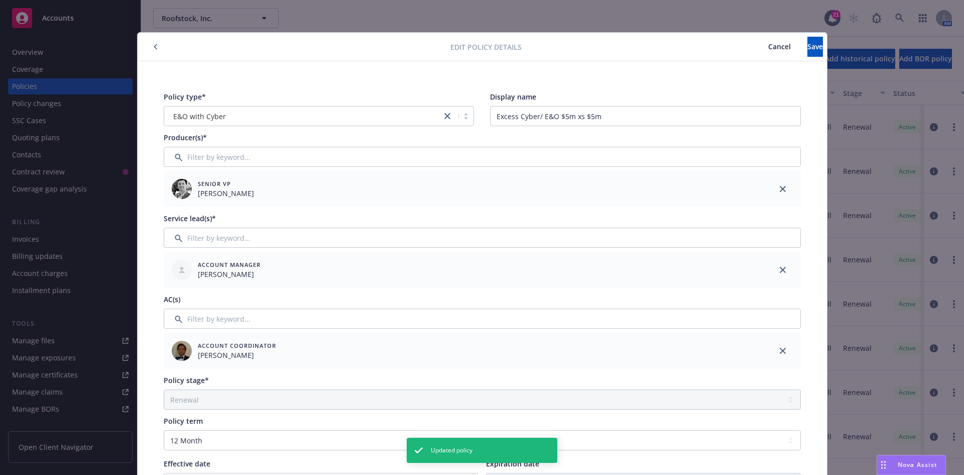
click at [154, 49] on icon "button" at bounding box center [156, 47] width 4 height 6
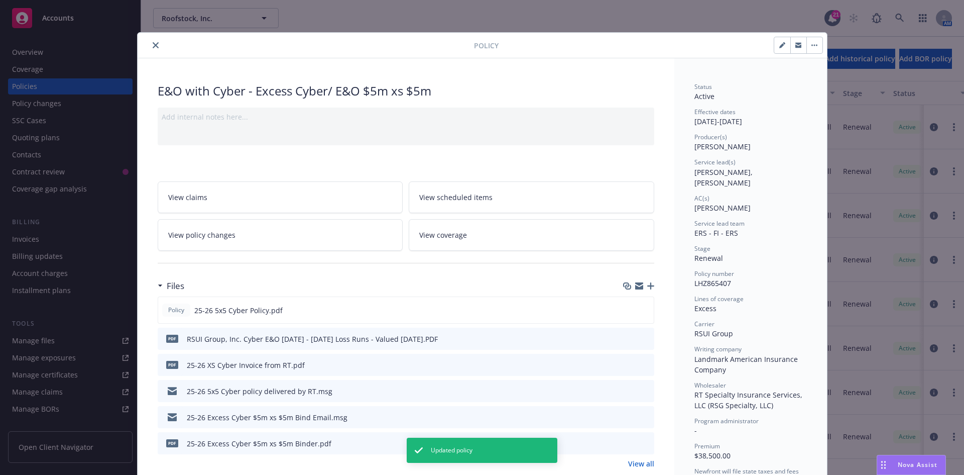
click at [150, 48] on button "close" at bounding box center [156, 45] width 12 height 12
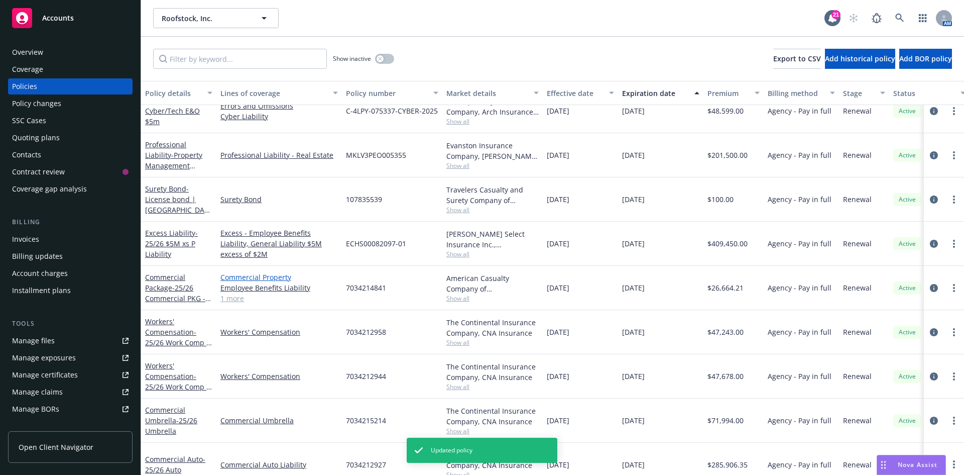
scroll to position [151, 0]
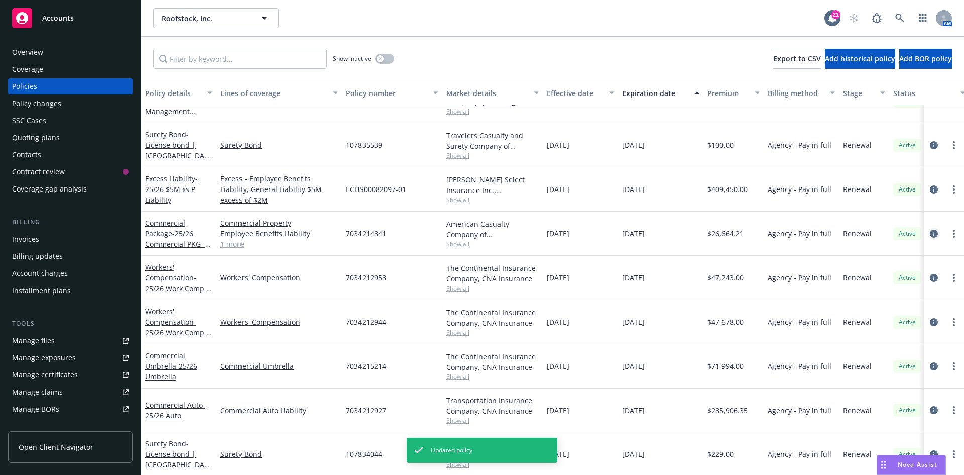
click at [930, 237] on icon "circleInformation" at bounding box center [934, 233] width 8 height 8
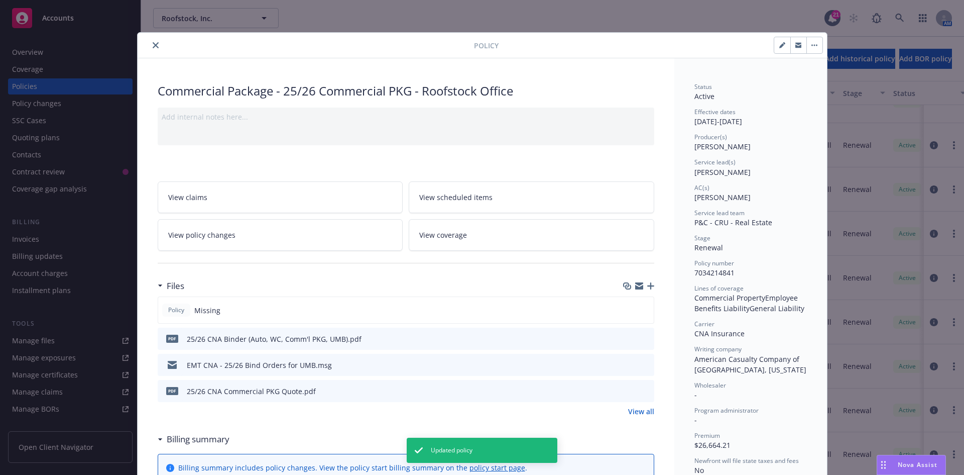
click at [781, 47] on icon "button" at bounding box center [782, 45] width 6 height 6
select select "RENEWAL"
select select "12"
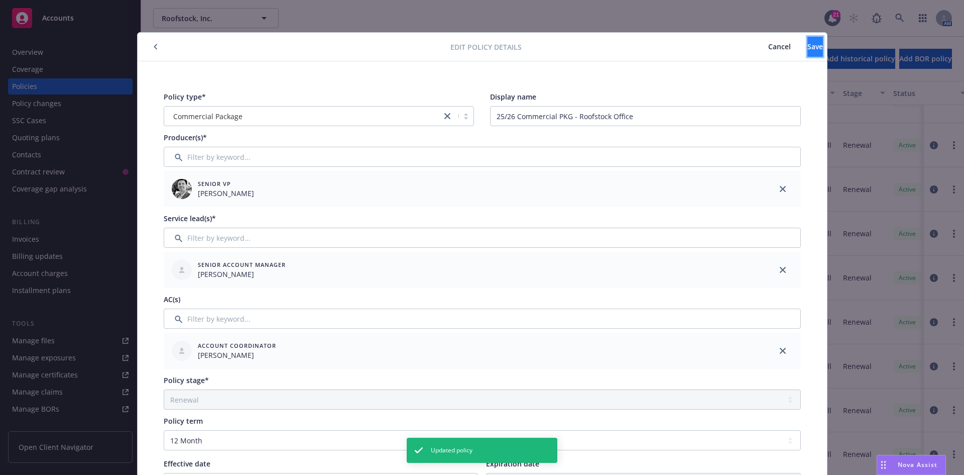
click at [815, 45] on button "Save" at bounding box center [815, 47] width 16 height 20
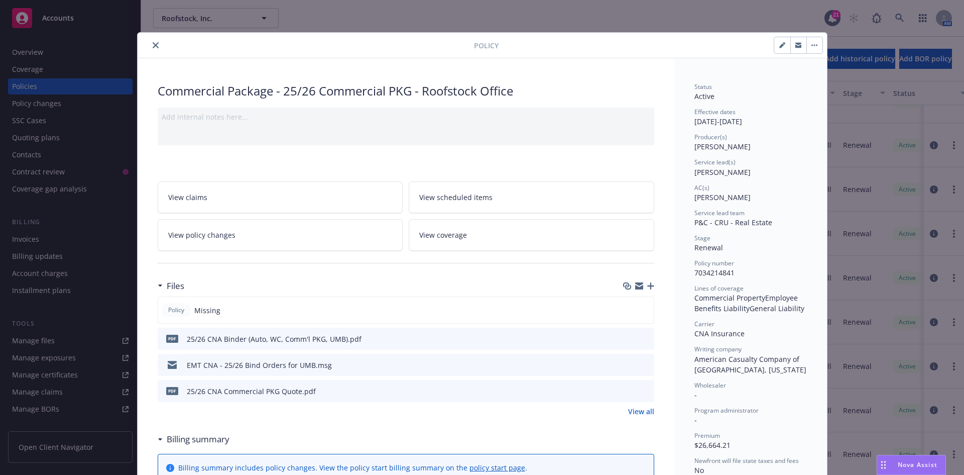
click at [154, 47] on icon "close" at bounding box center [156, 45] width 6 height 6
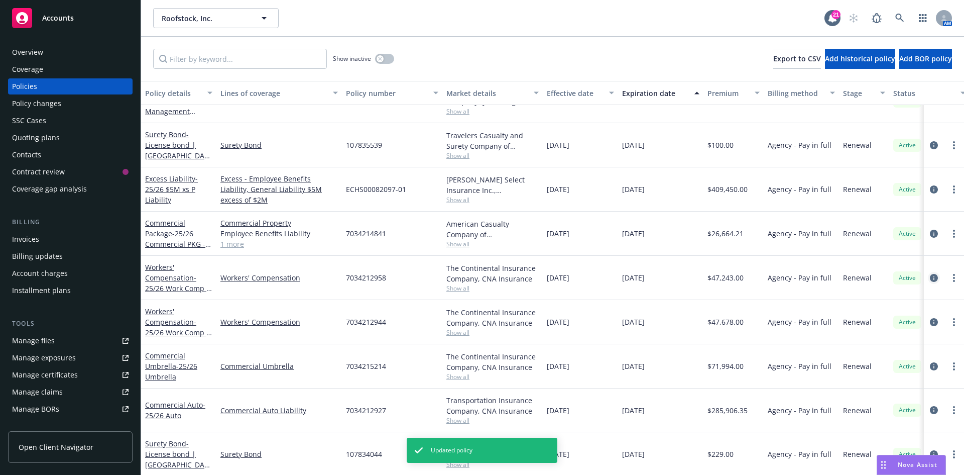
click at [930, 279] on icon "circleInformation" at bounding box center [934, 278] width 8 height 8
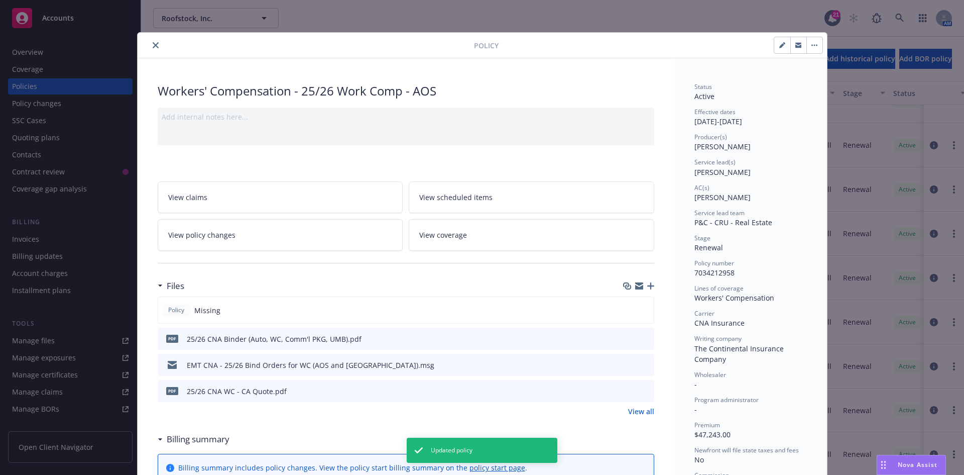
click at [154, 48] on icon "close" at bounding box center [156, 45] width 6 height 6
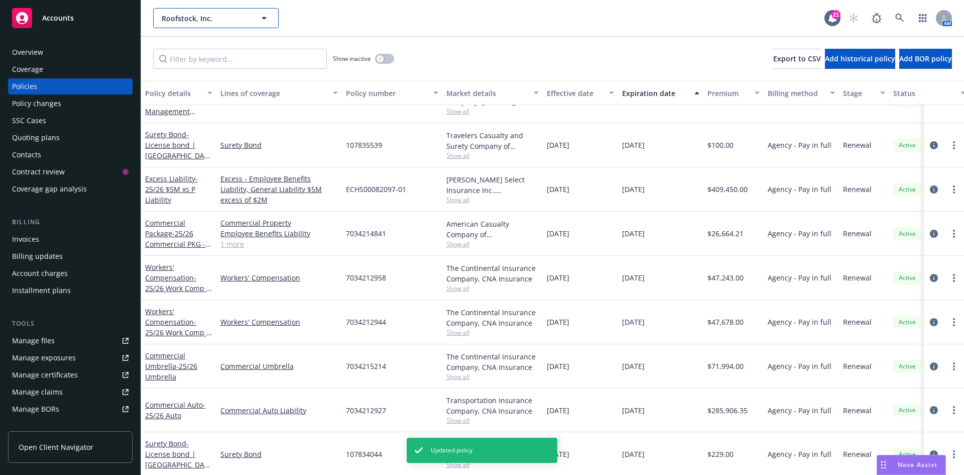
click at [244, 24] on button "Roofstock, Inc." at bounding box center [216, 18] width 126 height 20
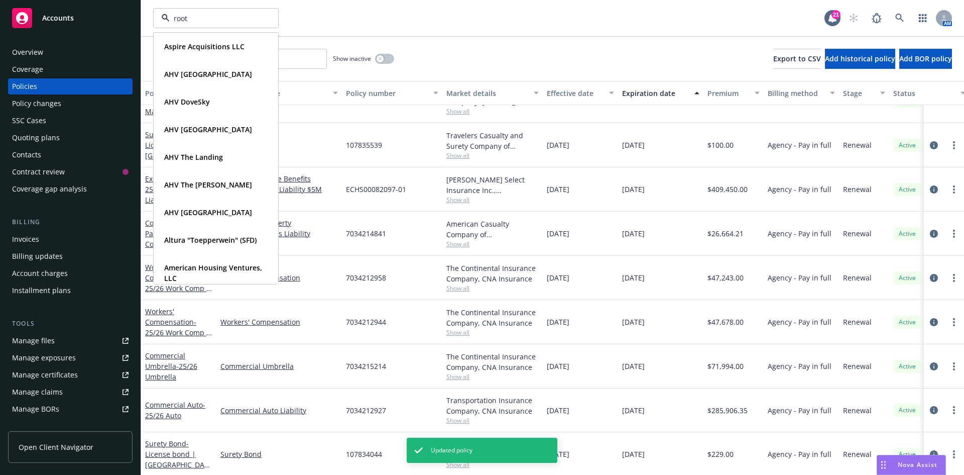
type input "roots"
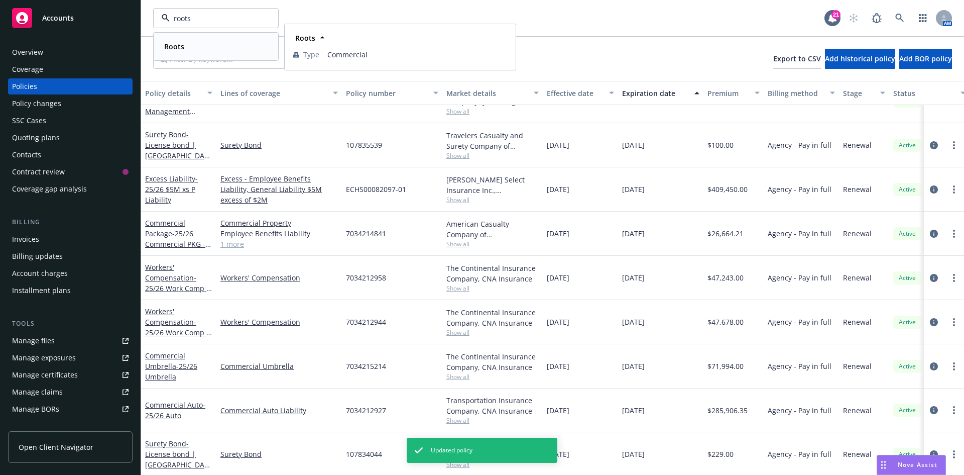
click at [234, 41] on div "Roots" at bounding box center [215, 46] width 111 height 15
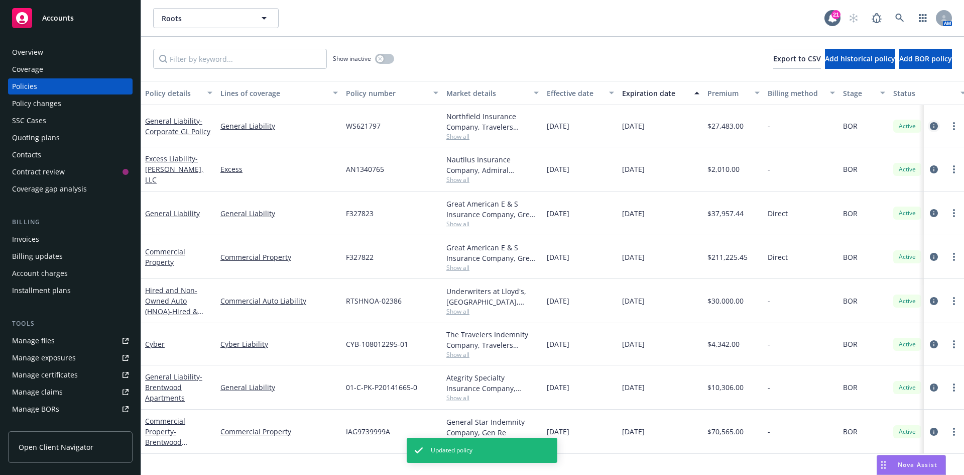
click at [936, 126] on icon "circleInformation" at bounding box center [934, 126] width 8 height 8
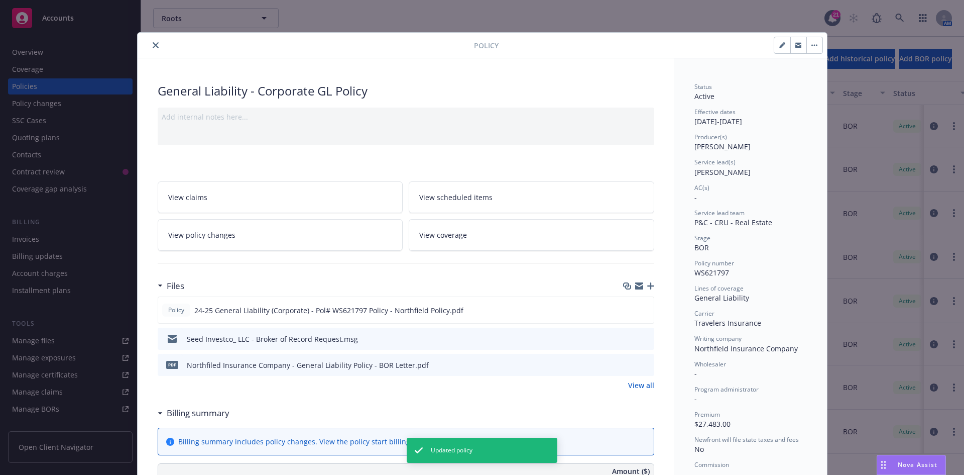
click at [779, 47] on icon "button" at bounding box center [782, 45] width 6 height 6
select select "BOR"
select select "12"
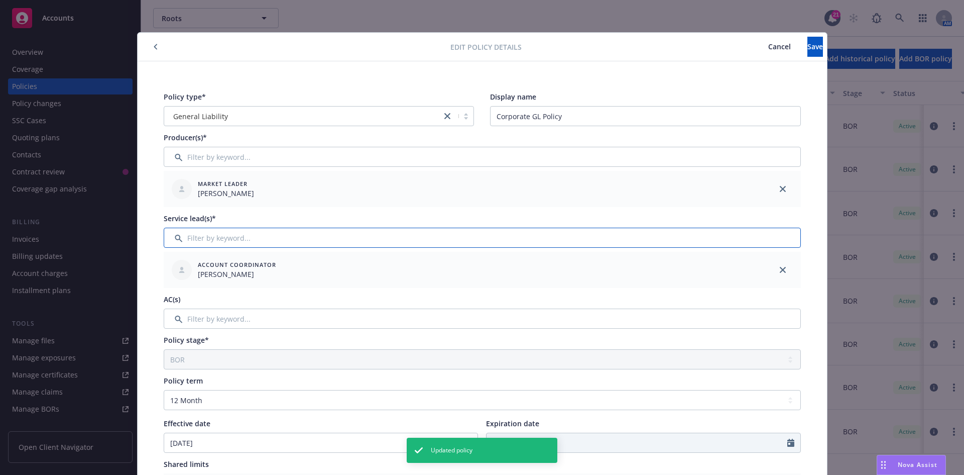
click at [266, 232] on input "Filter by keyword..." at bounding box center [482, 237] width 637 height 20
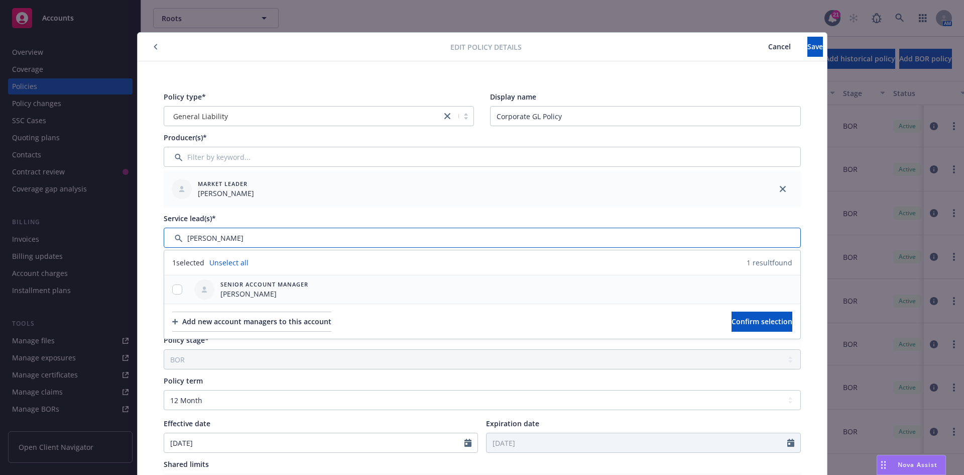
type input "hannah"
click at [178, 288] on input "checkbox" at bounding box center [177, 289] width 10 height 10
checkbox input "true"
click at [769, 323] on span "Confirm selection" at bounding box center [762, 321] width 61 height 10
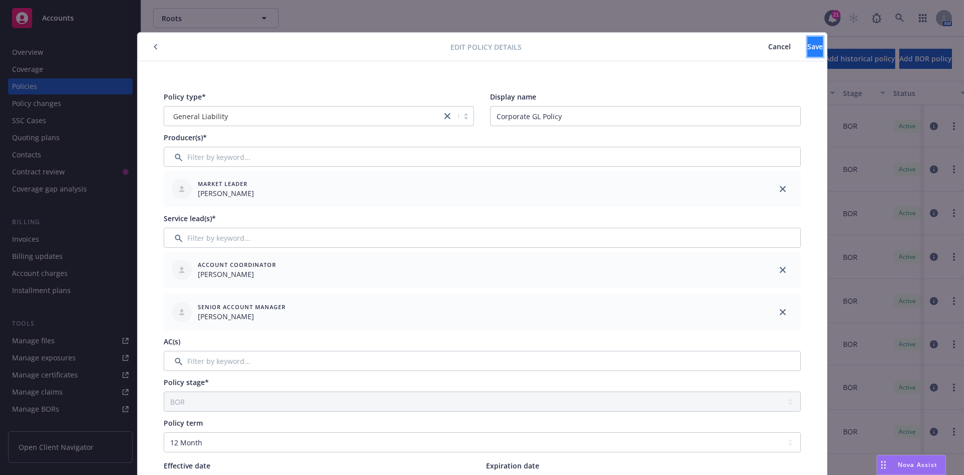
click at [807, 43] on button "Save" at bounding box center [815, 47] width 16 height 20
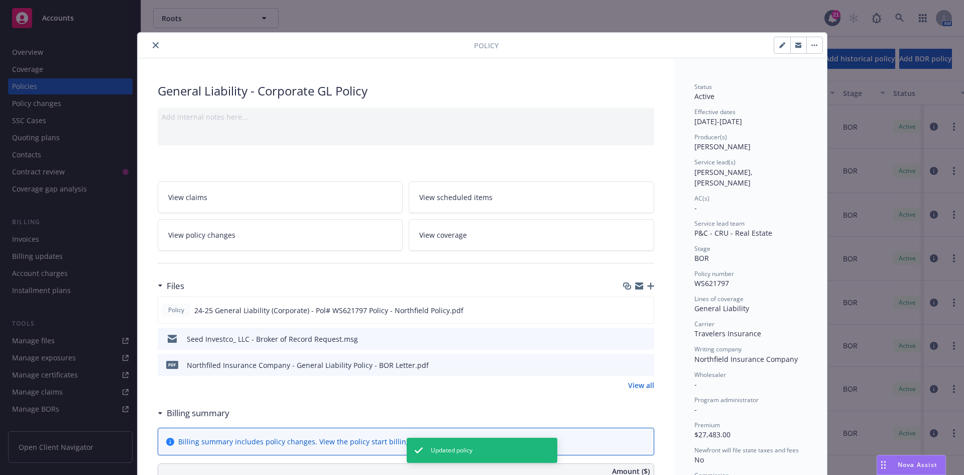
click at [153, 45] on icon "close" at bounding box center [156, 45] width 6 height 6
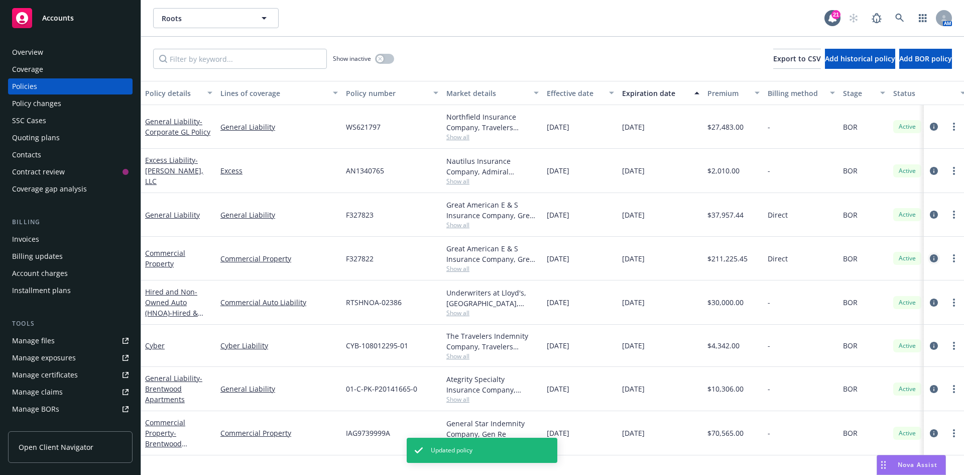
click at [936, 256] on icon "circleInformation" at bounding box center [934, 258] width 8 height 8
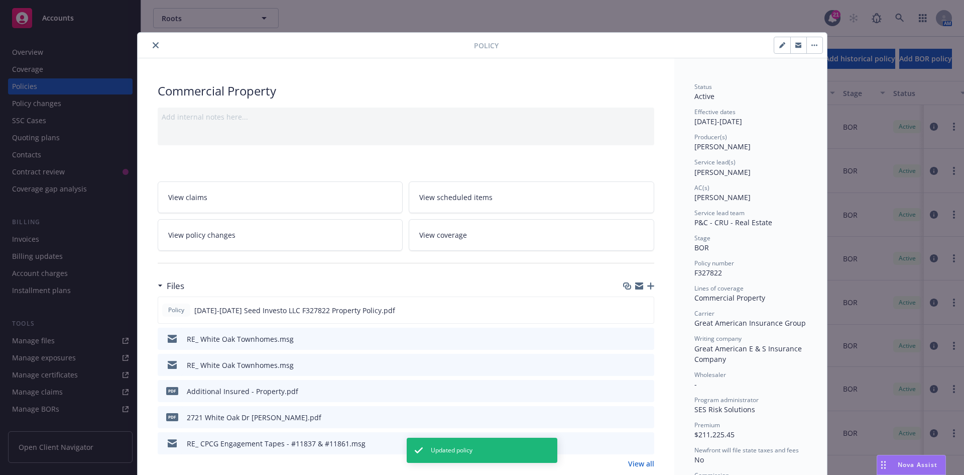
click at [779, 46] on icon "button" at bounding box center [781, 45] width 5 height 5
select select "BOR"
select select "other"
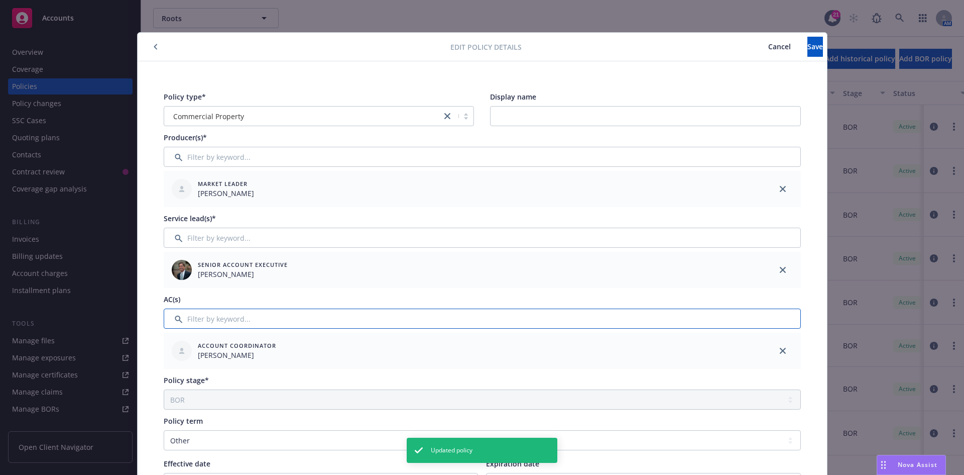
click at [241, 320] on input "Filter by keyword..." at bounding box center [482, 318] width 637 height 20
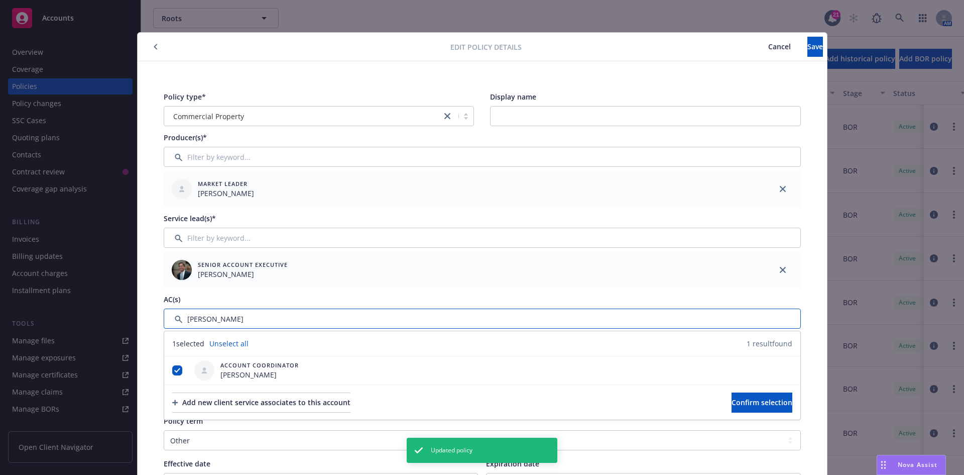
type input "hannah"
drag, startPoint x: 228, startPoint y: 319, endPoint x: 166, endPoint y: 320, distance: 61.8
click at [166, 320] on input "Filter by keyword..." at bounding box center [482, 318] width 637 height 20
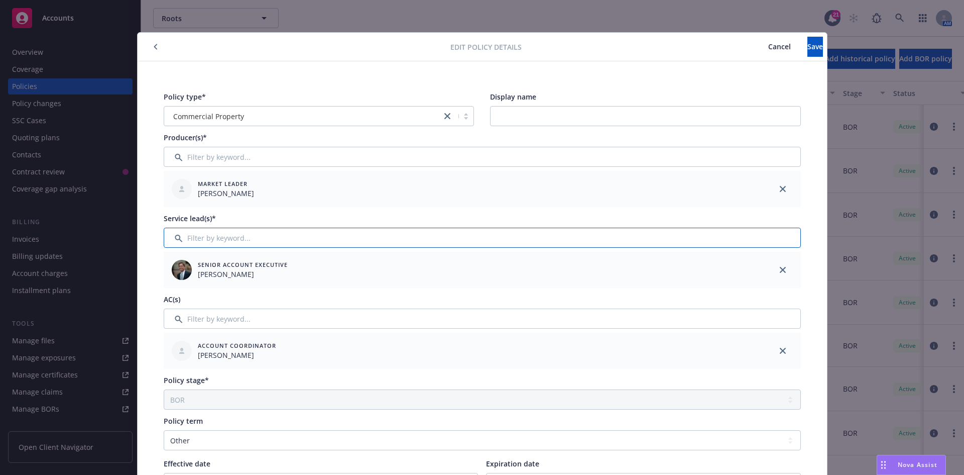
click at [758, 241] on input "Filter by keyword..." at bounding box center [482, 237] width 637 height 20
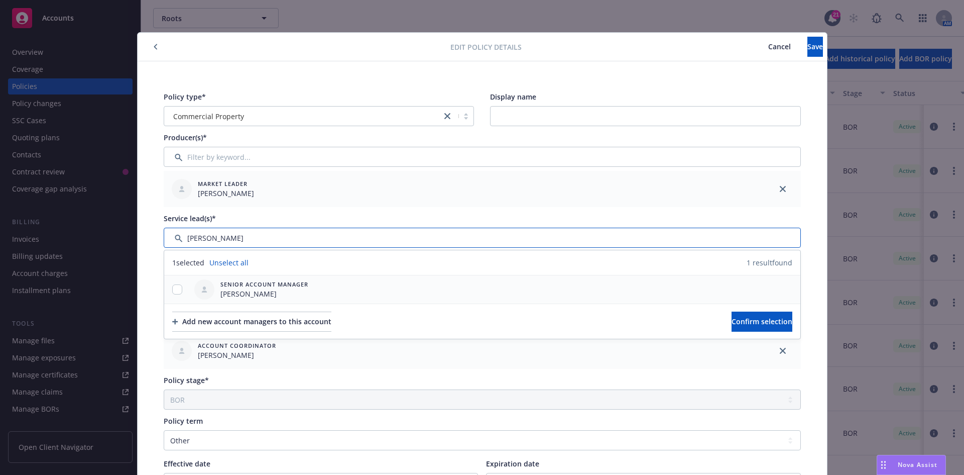
type input "hannah"
click at [172, 289] on input "checkbox" at bounding box center [177, 289] width 10 height 10
checkbox input "true"
click at [737, 317] on span "Confirm selection" at bounding box center [762, 321] width 61 height 10
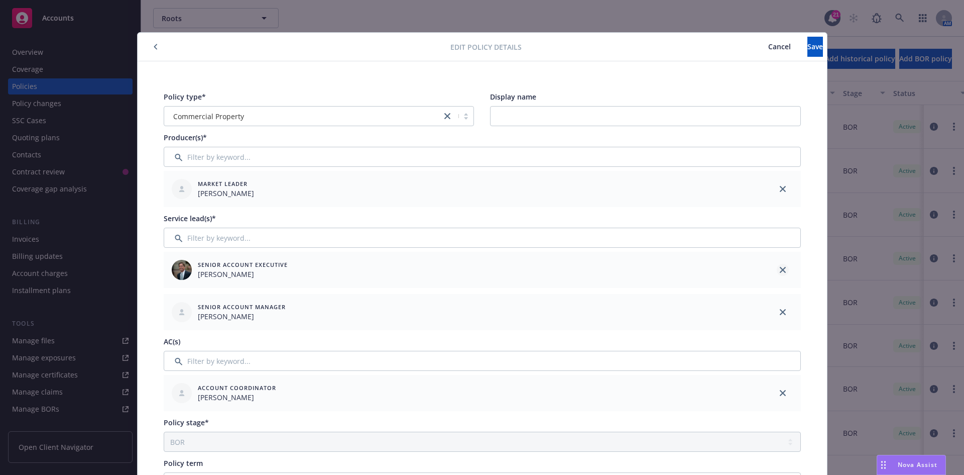
click at [772, 270] on div at bounding box center [783, 270] width 36 height 36
click at [780, 267] on icon "close" at bounding box center [783, 270] width 6 height 6
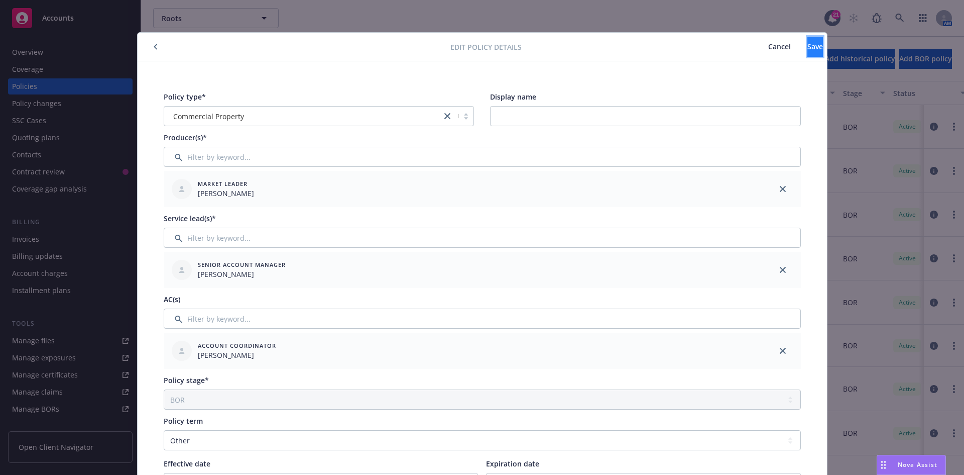
click at [807, 51] on span "Save" at bounding box center [815, 47] width 16 height 10
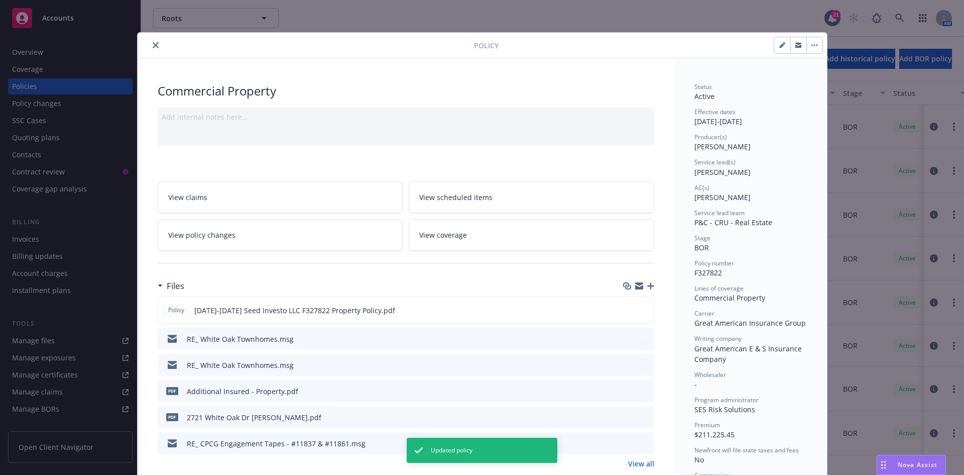
click at [150, 46] on button "close" at bounding box center [156, 45] width 12 height 12
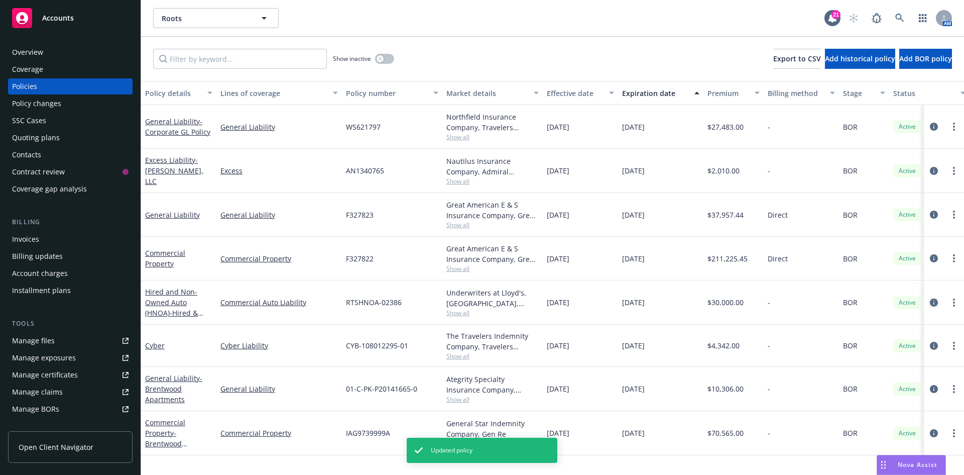
click at [936, 298] on icon "circleInformation" at bounding box center [934, 302] width 8 height 8
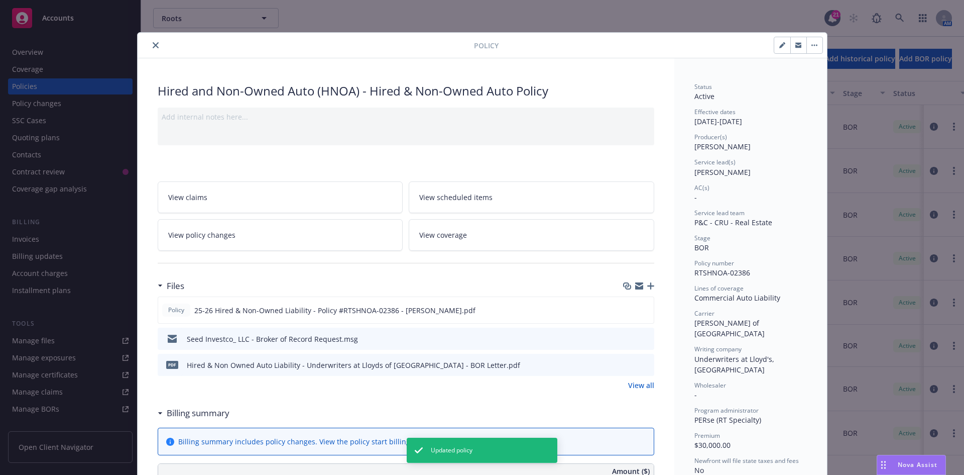
click at [779, 46] on icon "button" at bounding box center [781, 45] width 5 height 5
select select "BOR"
select select "12"
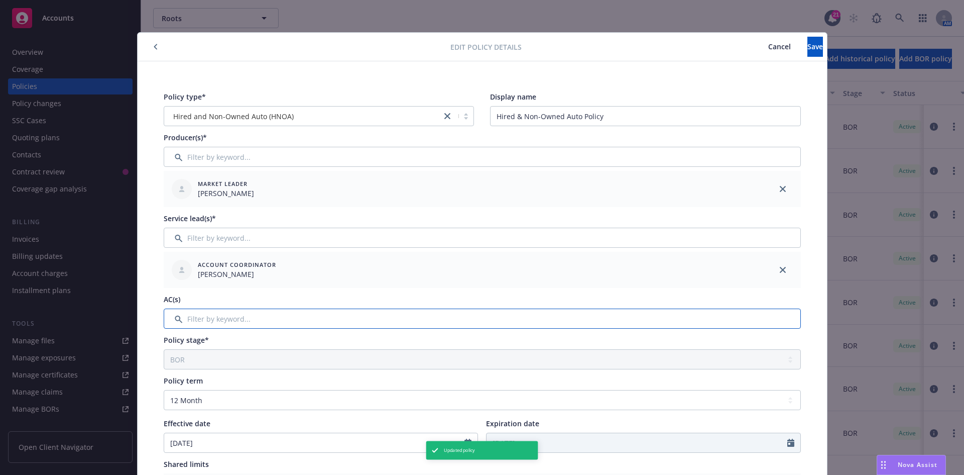
click at [308, 325] on input "Filter by keyword..." at bounding box center [482, 318] width 637 height 20
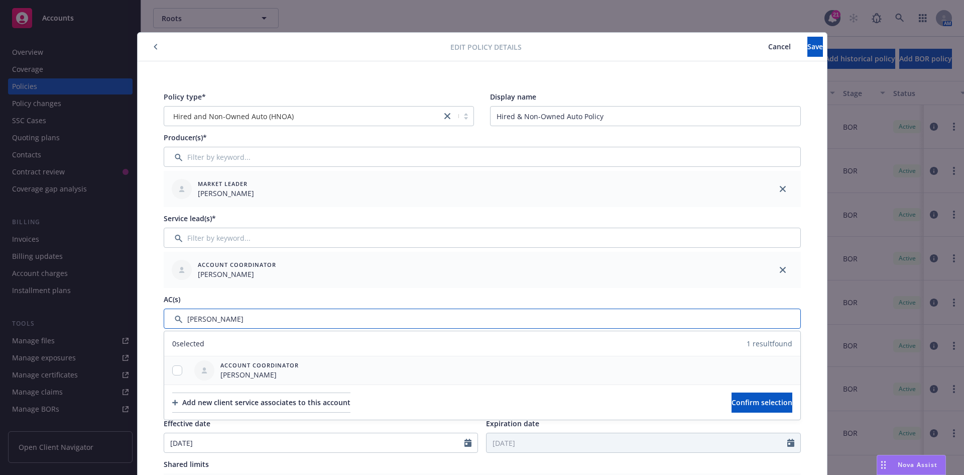
type input "katie"
click at [176, 369] on input "checkbox" at bounding box center [177, 370] width 10 height 10
checkbox input "true"
drag, startPoint x: 723, startPoint y: 407, endPoint x: 693, endPoint y: 381, distance: 39.5
click at [732, 406] on button "Confirm selection" at bounding box center [762, 402] width 61 height 20
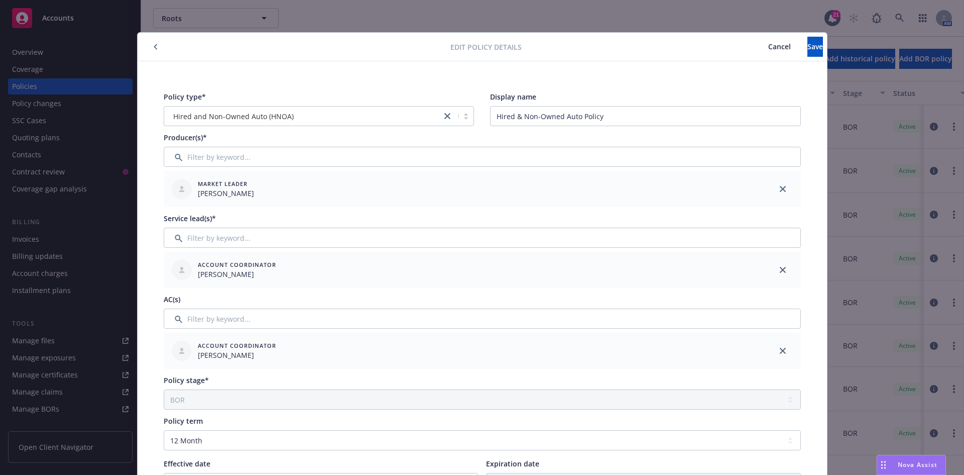
click at [467, 221] on div "Service lead(s)*" at bounding box center [482, 218] width 637 height 11
click at [780, 268] on icon "close" at bounding box center [783, 270] width 6 height 6
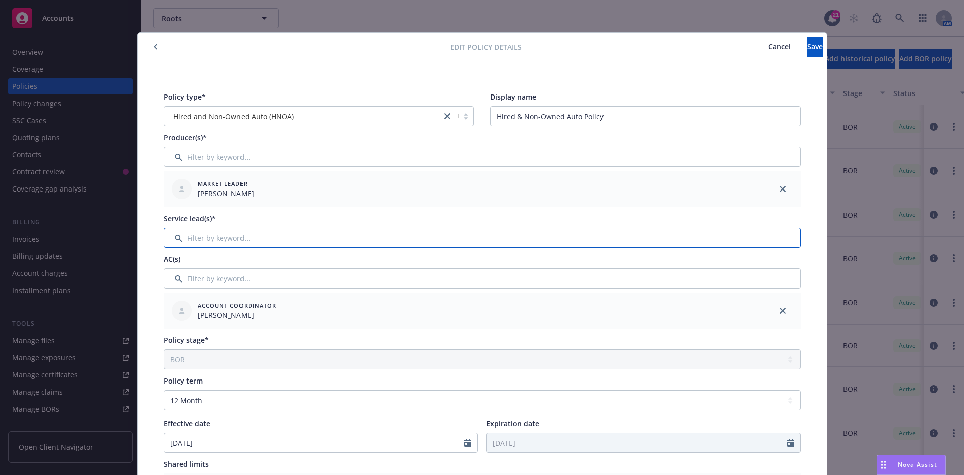
click at [679, 234] on input "Filter by keyword..." at bounding box center [482, 237] width 637 height 20
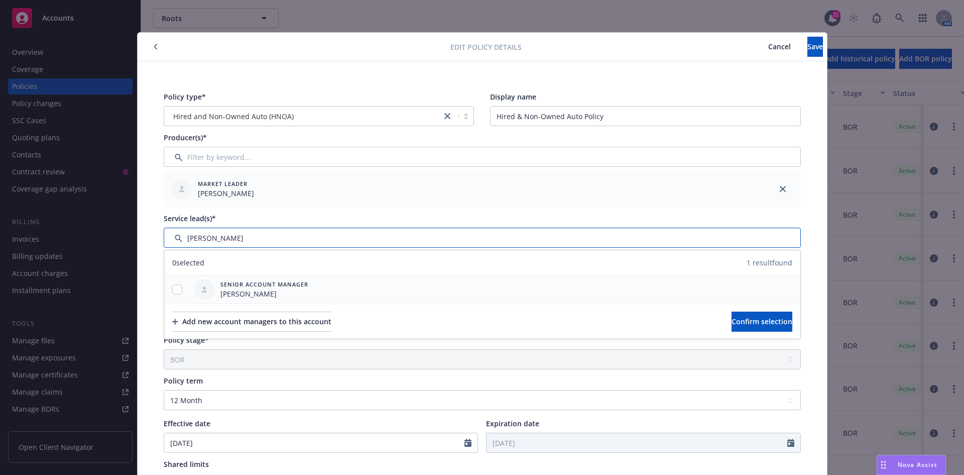
type input "hannah"
click at [172, 285] on input "checkbox" at bounding box center [177, 289] width 10 height 10
checkbox input "true"
click at [732, 316] on span "Confirm selection" at bounding box center [762, 321] width 61 height 10
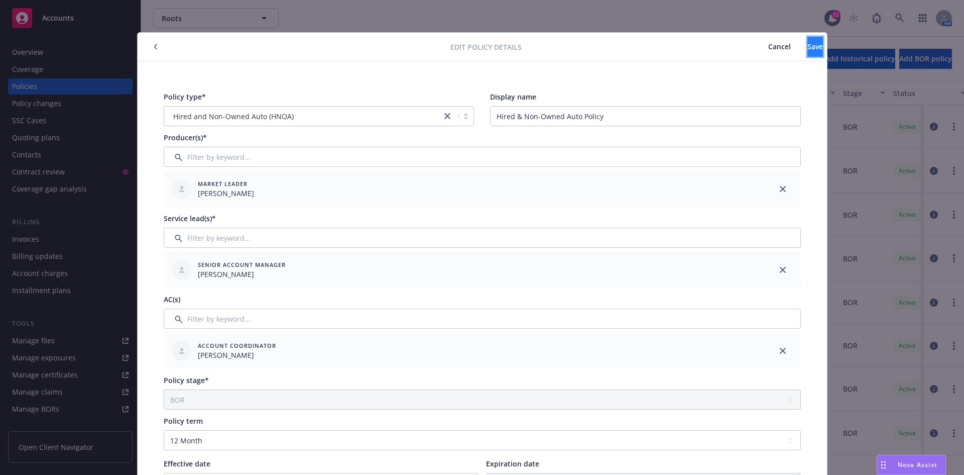
click at [807, 48] on button "Save" at bounding box center [815, 47] width 16 height 20
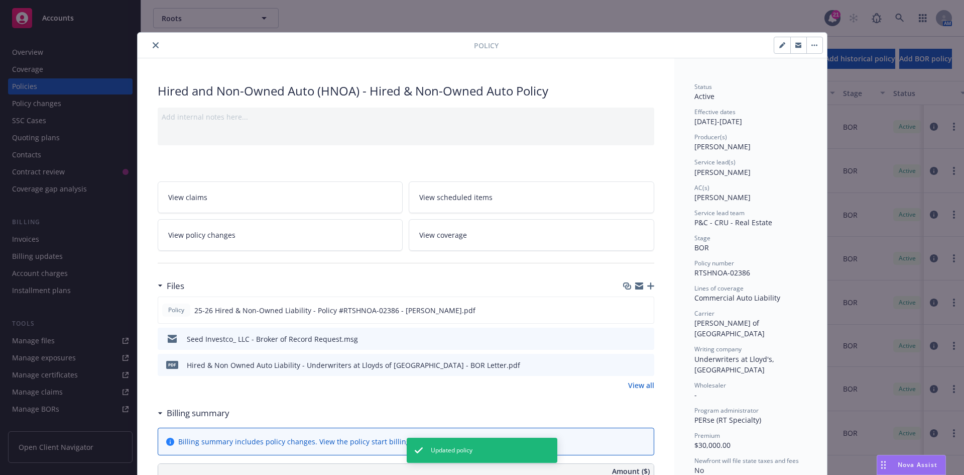
click at [153, 45] on icon "close" at bounding box center [156, 45] width 6 height 6
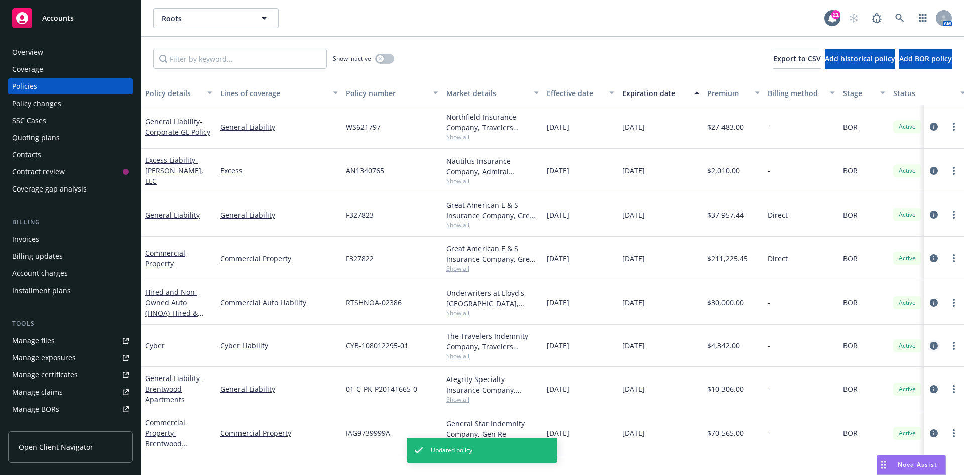
click at [935, 343] on icon "circleInformation" at bounding box center [934, 345] width 8 height 8
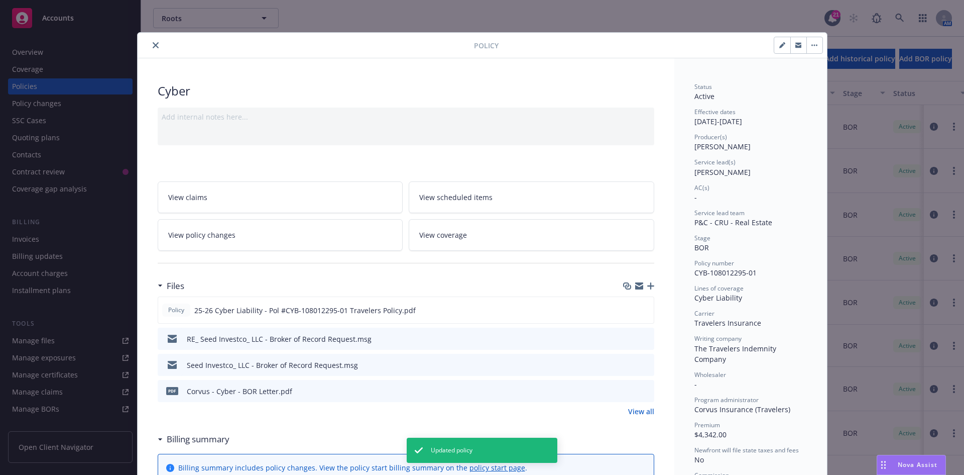
click at [776, 48] on button "button" at bounding box center [782, 45] width 16 height 16
select select "BOR"
select select "12"
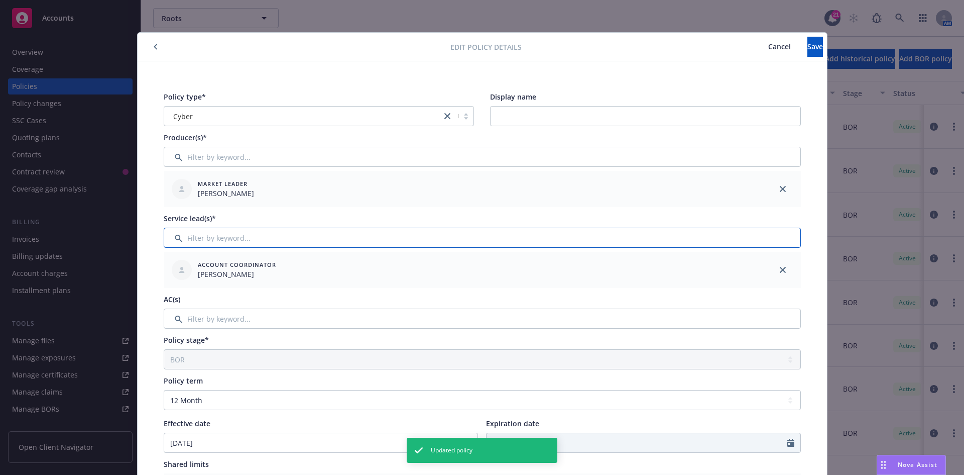
click at [321, 241] on input "Filter by keyword..." at bounding box center [482, 237] width 637 height 20
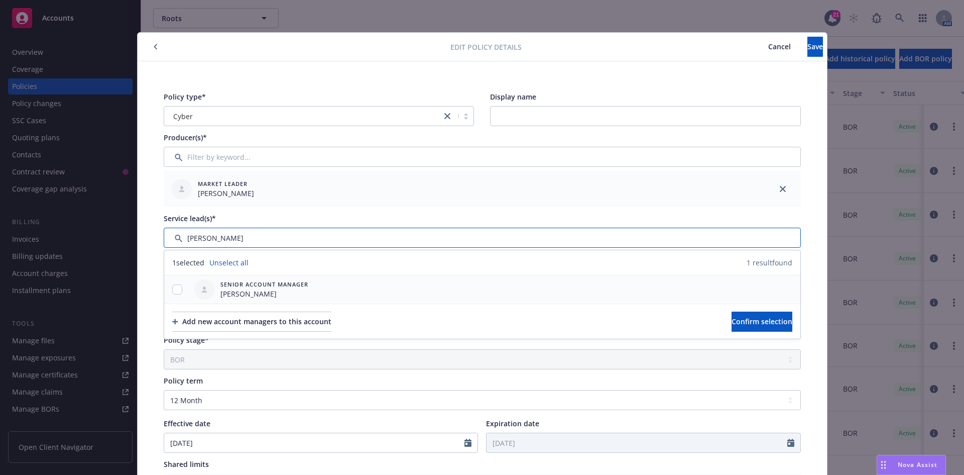
type input "hannah"
click at [172, 289] on input "checkbox" at bounding box center [177, 289] width 10 height 10
checkbox input "true"
click at [735, 325] on span "Confirm selection" at bounding box center [762, 321] width 61 height 10
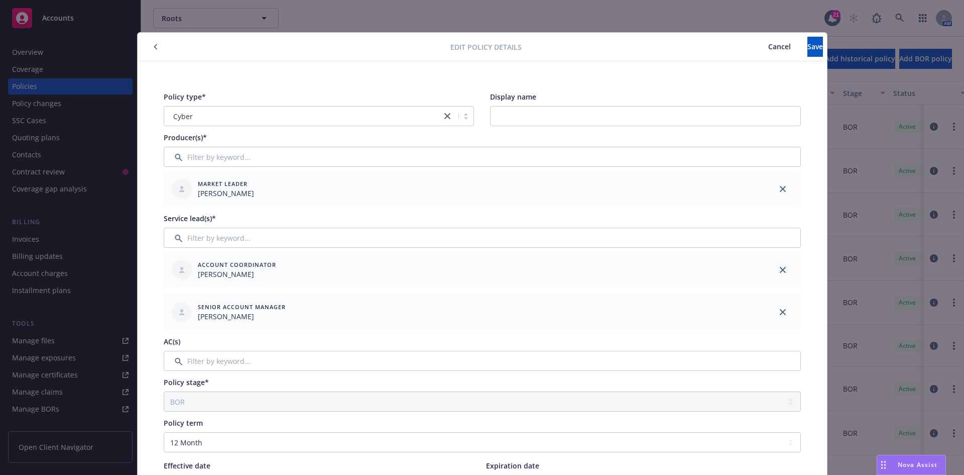
click at [780, 270] on icon "close" at bounding box center [783, 270] width 6 height 6
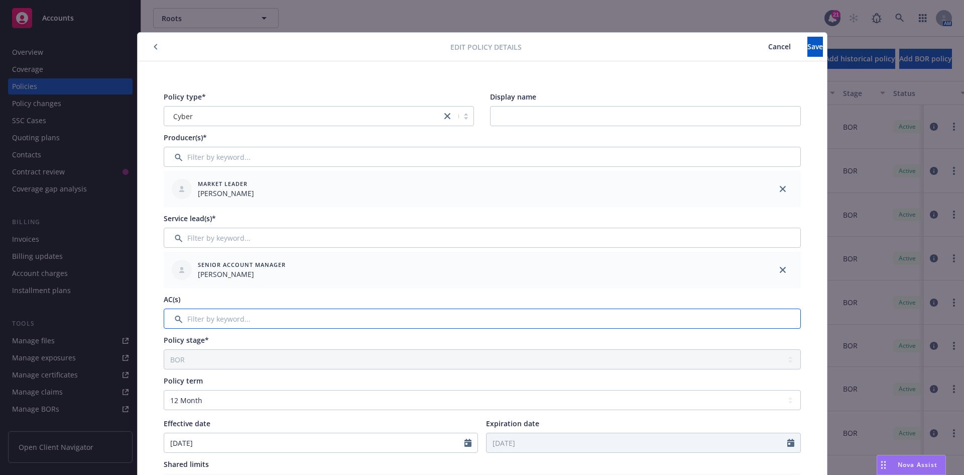
click at [338, 316] on input "Filter by keyword..." at bounding box center [482, 318] width 637 height 20
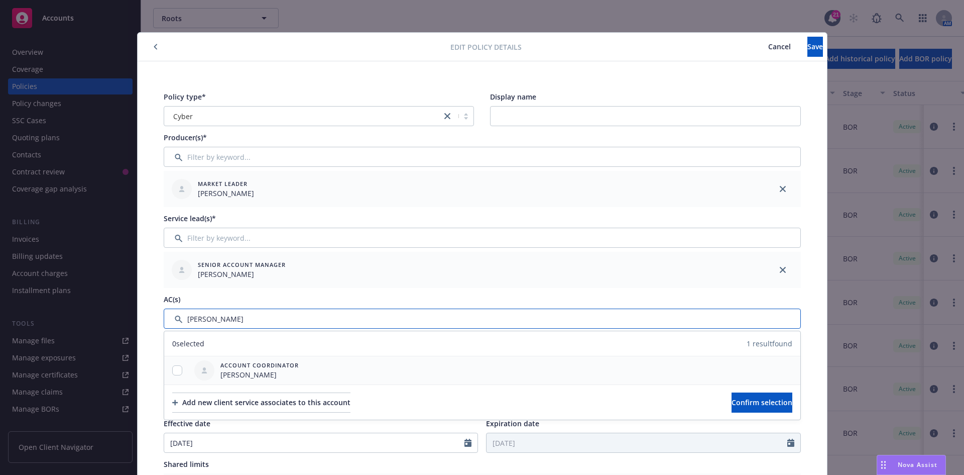
type input "katie"
drag, startPoint x: 169, startPoint y: 367, endPoint x: 268, endPoint y: 372, distance: 99.1
click at [172, 367] on input "checkbox" at bounding box center [177, 370] width 10 height 10
checkbox input "true"
click at [732, 398] on button "Confirm selection" at bounding box center [762, 402] width 61 height 20
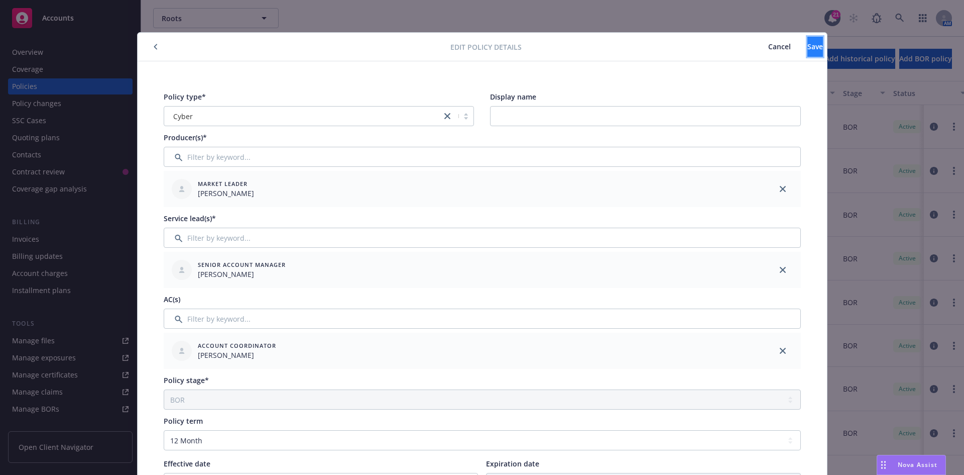
click at [807, 40] on button "Save" at bounding box center [815, 47] width 16 height 20
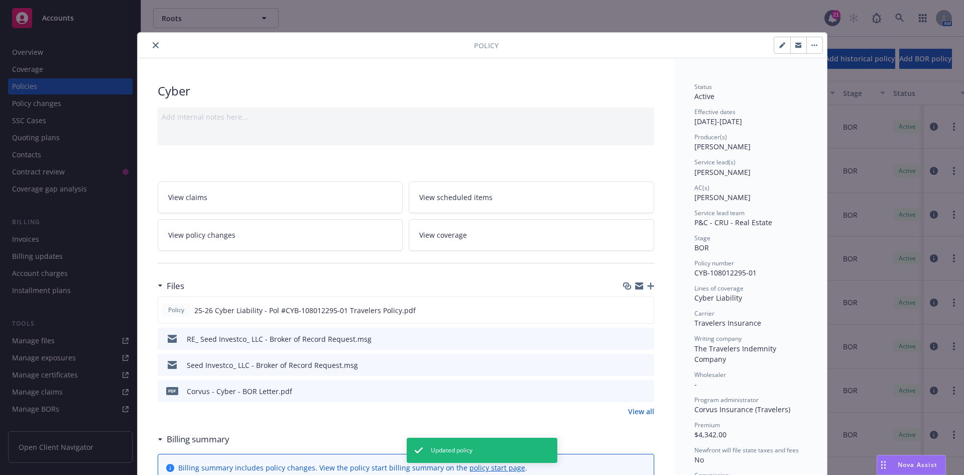
click at [153, 46] on icon "close" at bounding box center [156, 45] width 6 height 6
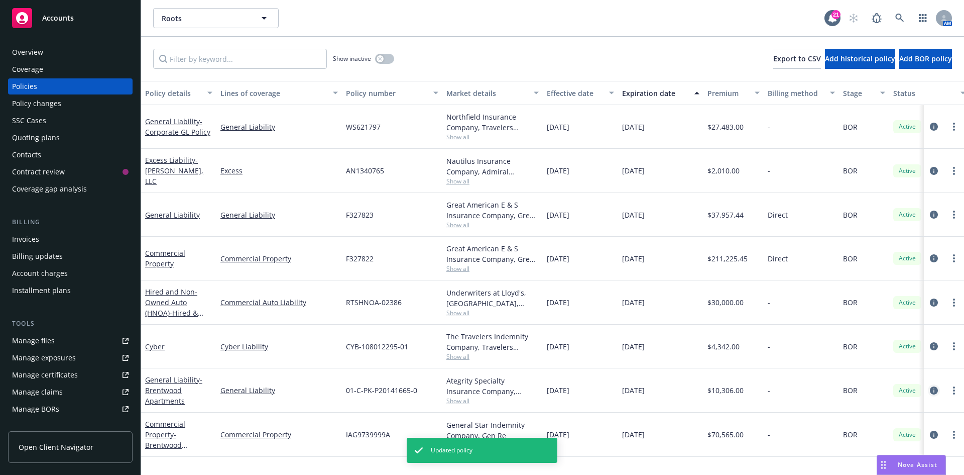
click at [932, 387] on icon "circleInformation" at bounding box center [934, 390] width 8 height 8
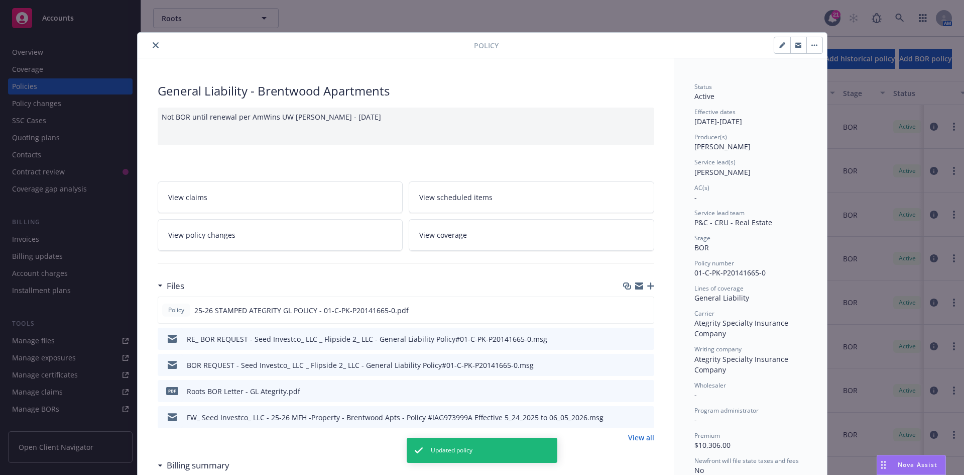
click at [774, 41] on button "button" at bounding box center [782, 45] width 16 height 16
select select "BOR"
select select "other"
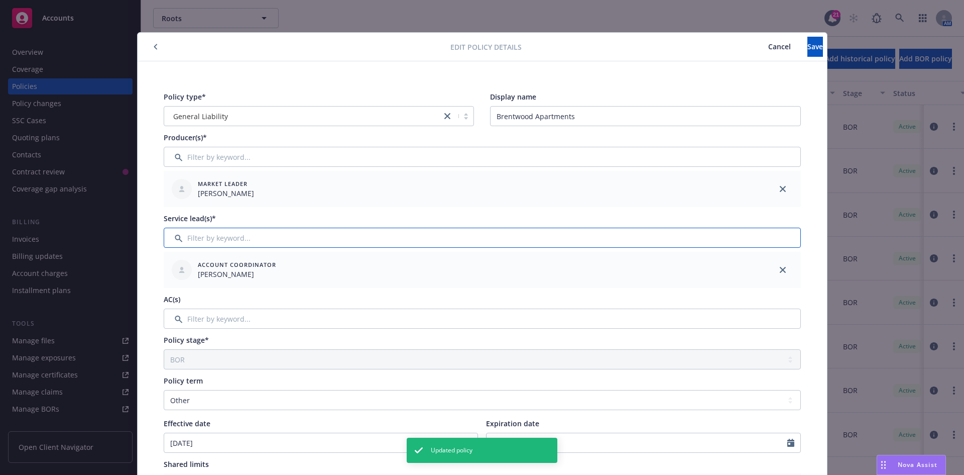
click at [239, 237] on input "Filter by keyword..." at bounding box center [482, 237] width 637 height 20
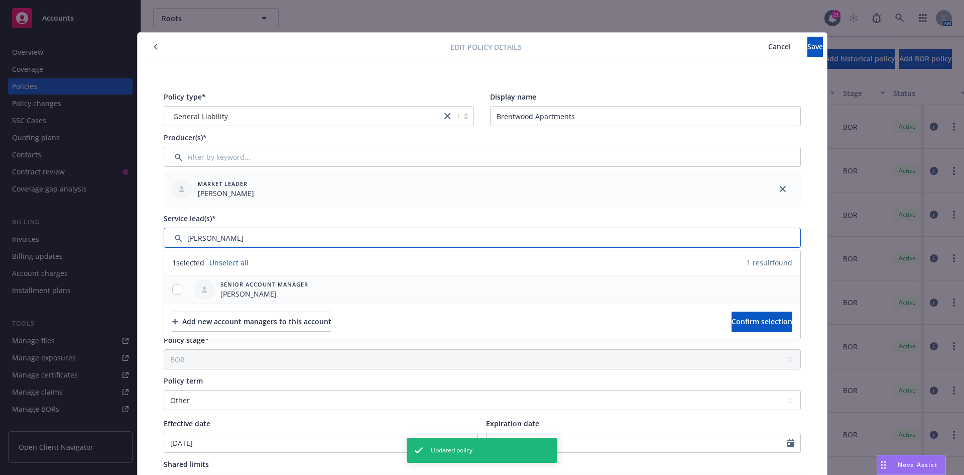
type input "hannah"
click at [172, 287] on input "checkbox" at bounding box center [177, 289] width 10 height 10
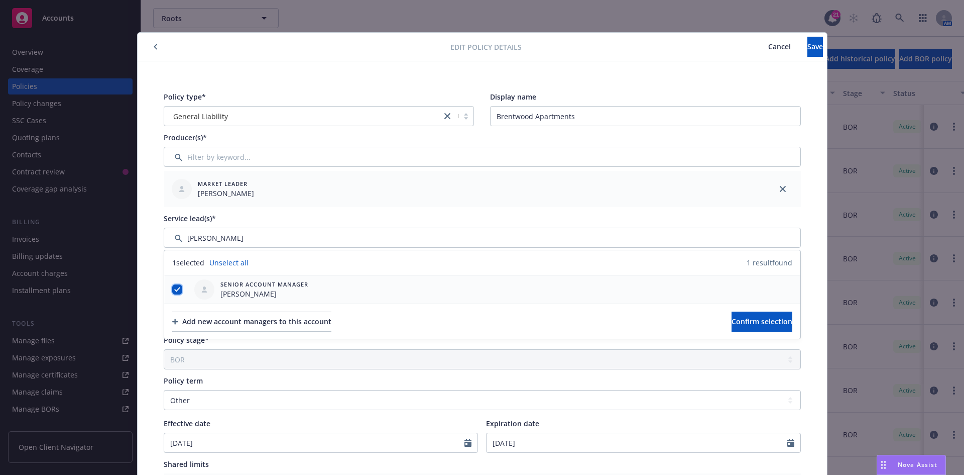
checkbox input "true"
click at [732, 318] on span "Confirm selection" at bounding box center [762, 321] width 61 height 10
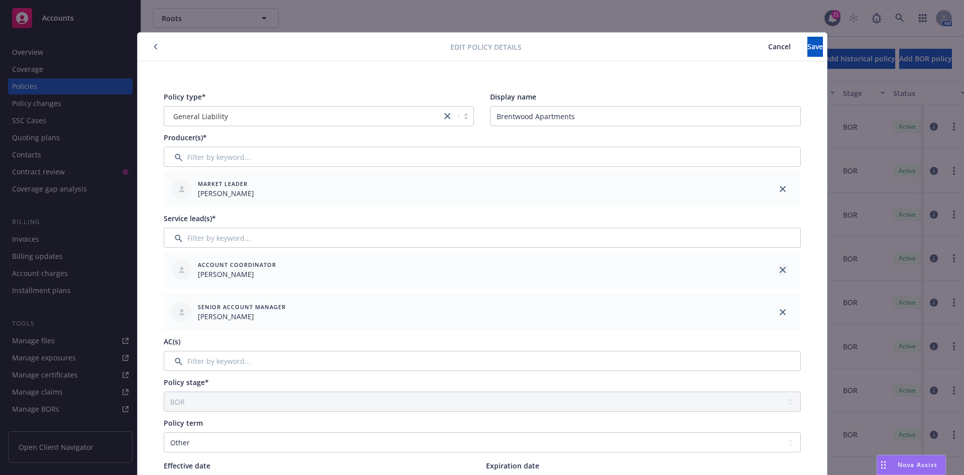
click at [780, 270] on icon "close" at bounding box center [783, 270] width 6 height 6
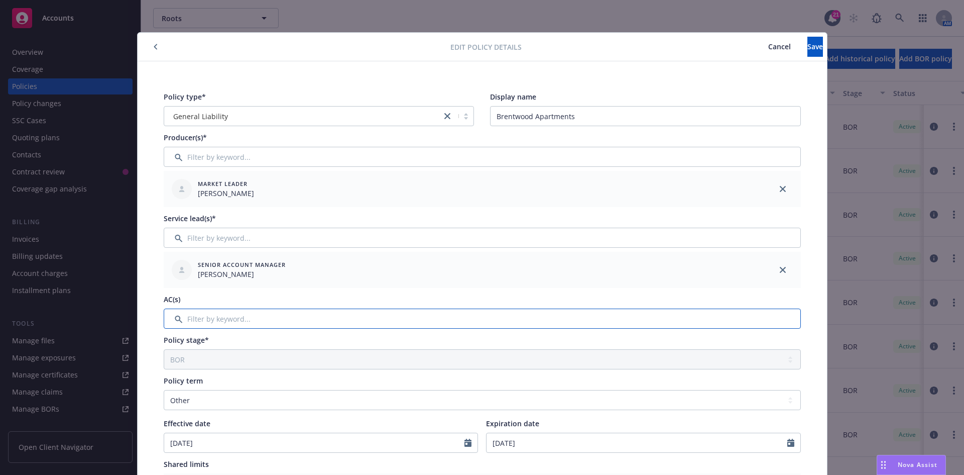
click at [362, 317] on input "Filter by keyword..." at bounding box center [482, 318] width 637 height 20
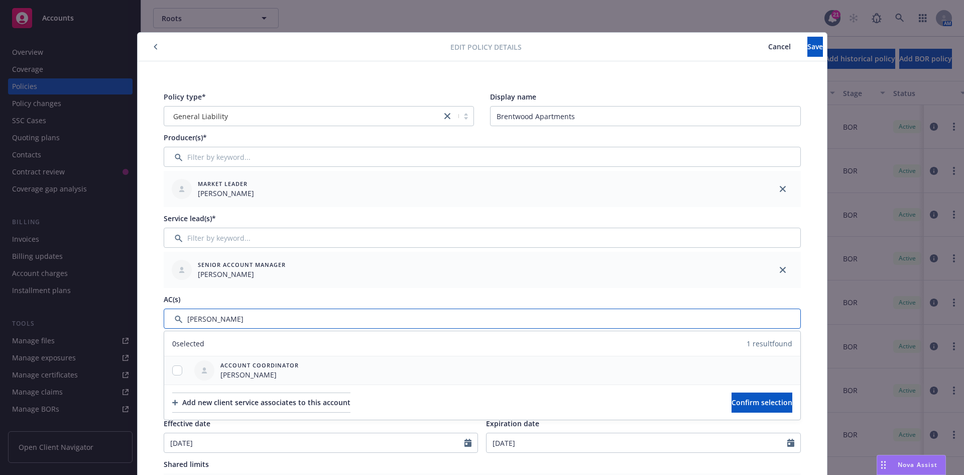
type input "katie"
click at [172, 370] on input "checkbox" at bounding box center [177, 370] width 10 height 10
checkbox input "true"
click at [751, 408] on button "Confirm selection" at bounding box center [762, 402] width 61 height 20
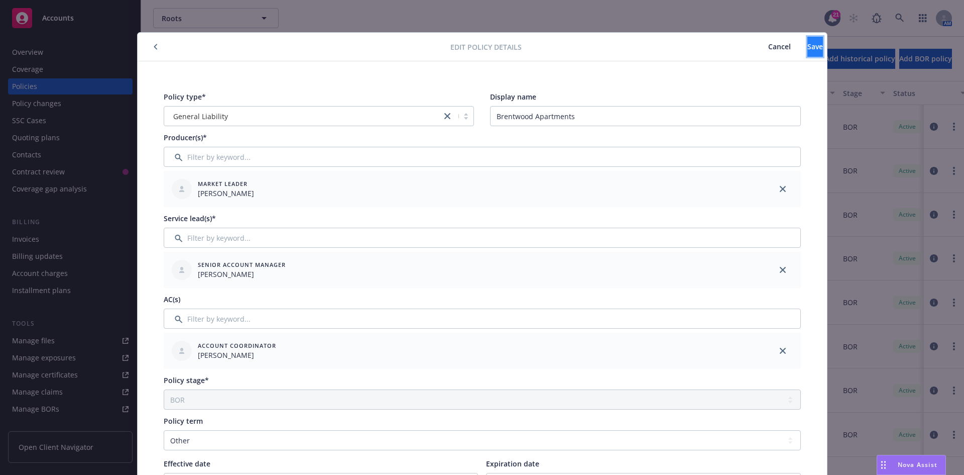
click at [807, 47] on span "Save" at bounding box center [815, 47] width 16 height 10
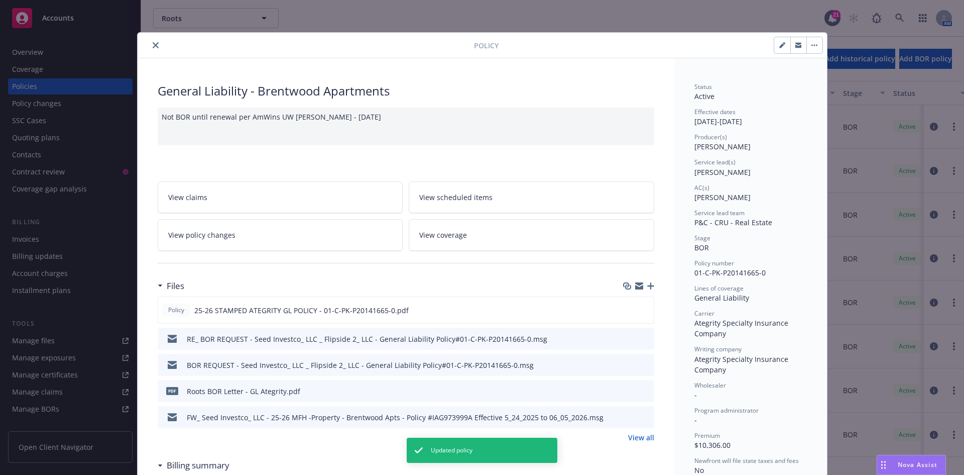
click at [150, 44] on button "close" at bounding box center [156, 45] width 12 height 12
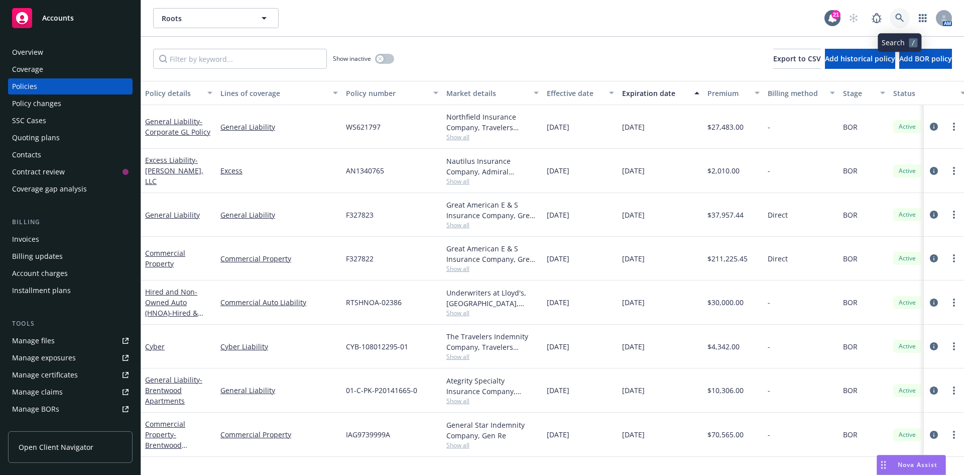
click at [902, 17] on link at bounding box center [900, 18] width 20 height 20
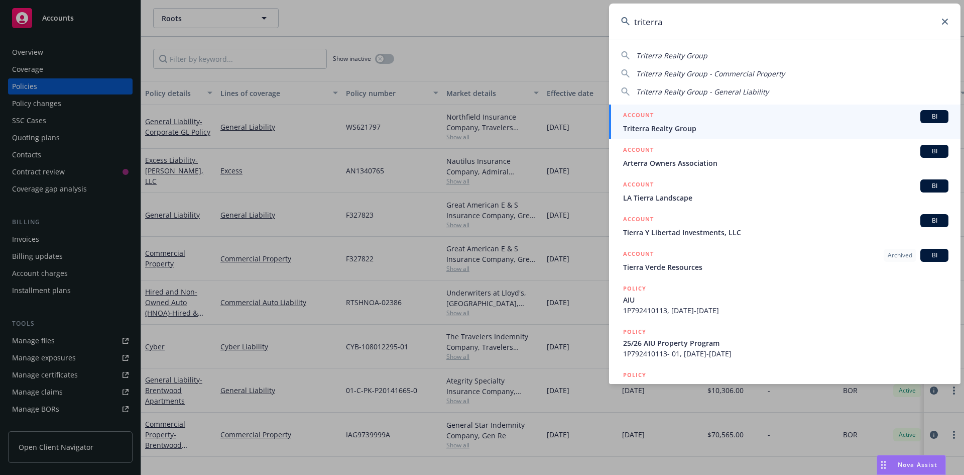
type input "triterra"
click at [662, 130] on span "Triterra Realty Group" at bounding box center [785, 128] width 325 height 11
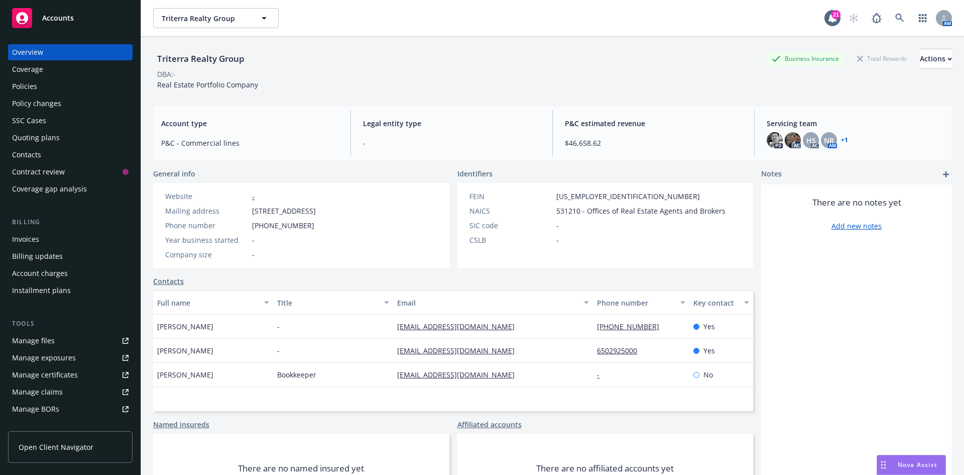
click at [54, 83] on div "Policies" at bounding box center [70, 86] width 117 height 16
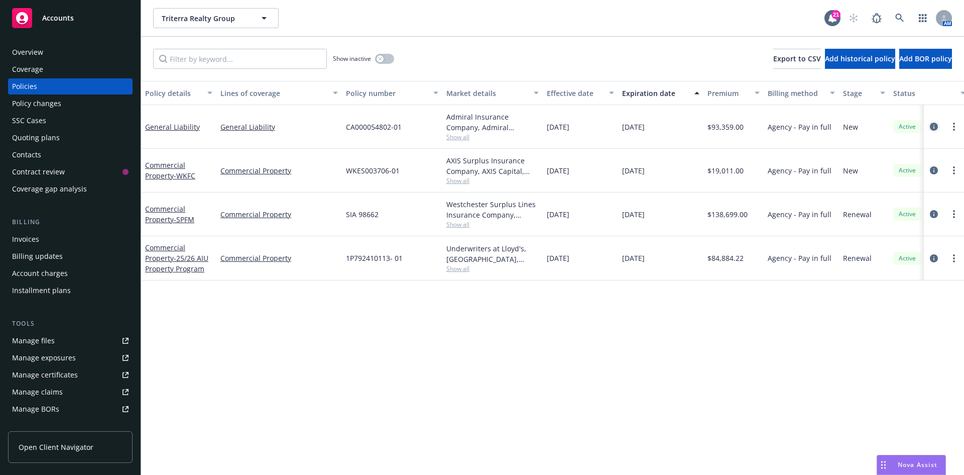
click at [934, 129] on icon "circleInformation" at bounding box center [934, 127] width 8 height 8
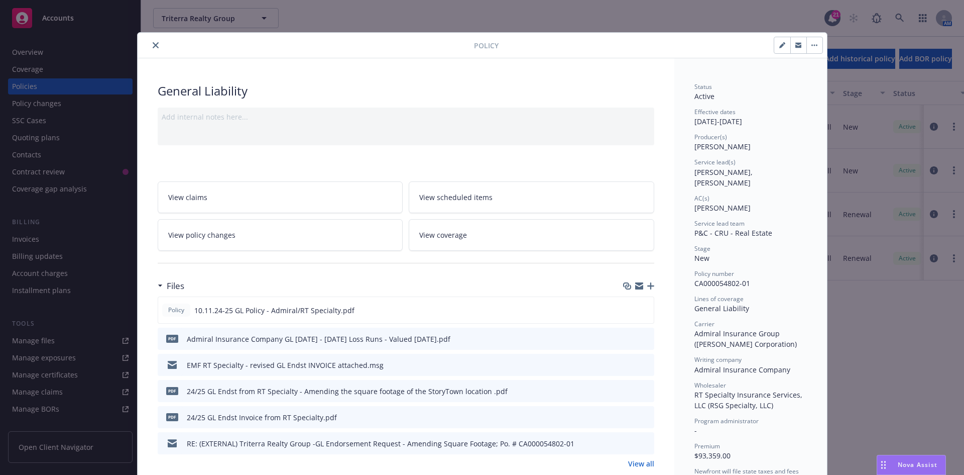
click at [150, 44] on button "close" at bounding box center [156, 45] width 12 height 12
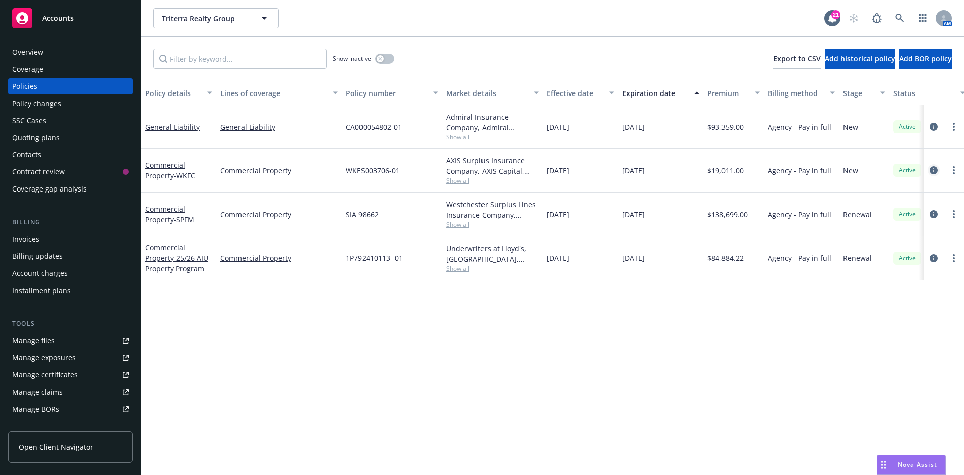
click at [937, 167] on icon "circleInformation" at bounding box center [934, 170] width 8 height 8
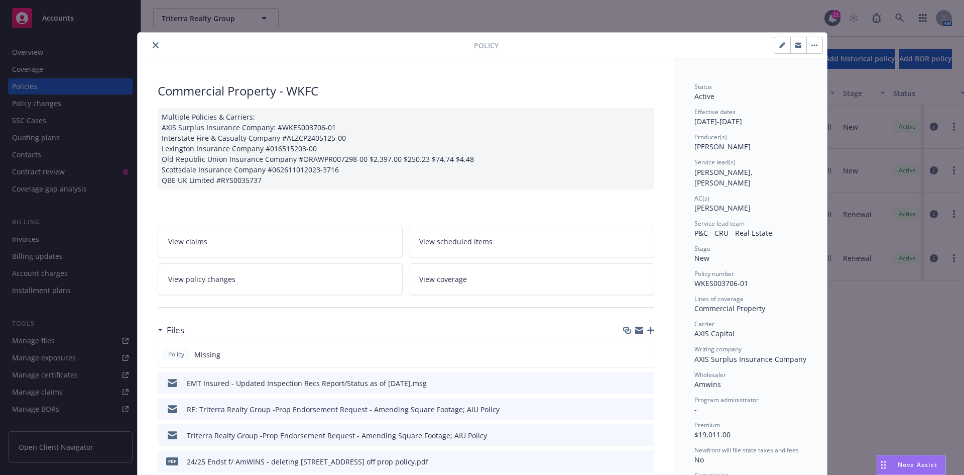
click at [154, 46] on icon "close" at bounding box center [156, 45] width 6 height 6
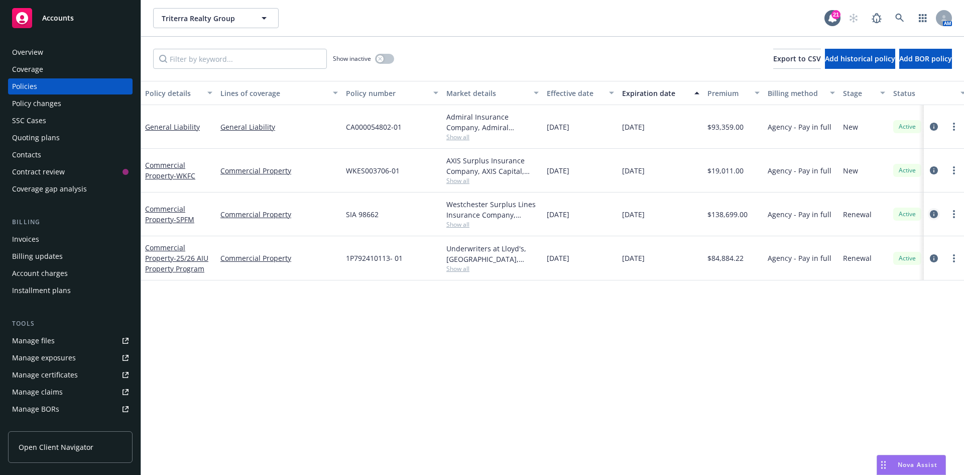
click at [934, 214] on icon "circleInformation" at bounding box center [934, 214] width 8 height 8
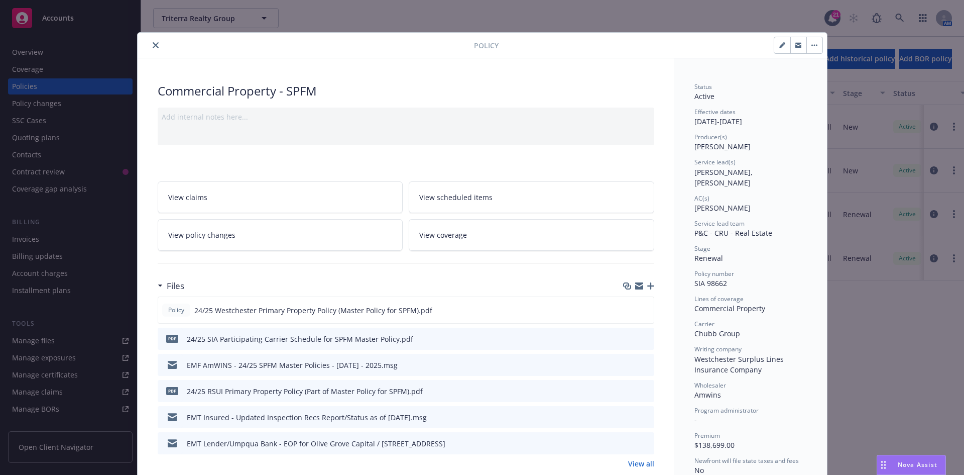
click at [154, 45] on icon "close" at bounding box center [156, 45] width 6 height 6
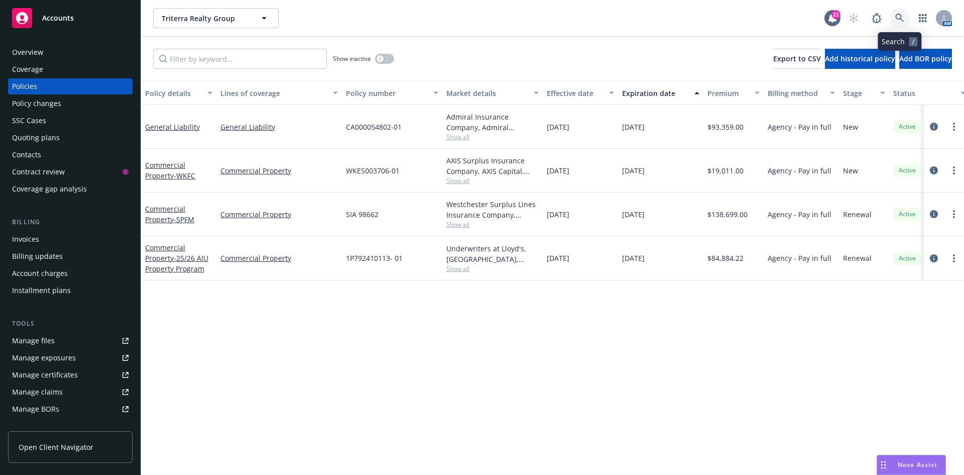
click at [903, 19] on icon at bounding box center [899, 18] width 9 height 9
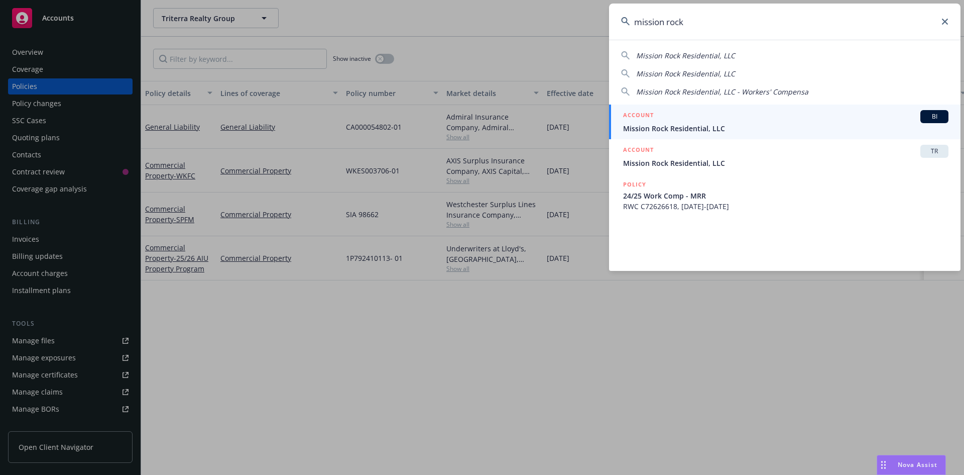
type input "mission rock"
click at [685, 131] on span "Mission Rock Residential, LLC" at bounding box center [785, 128] width 325 height 11
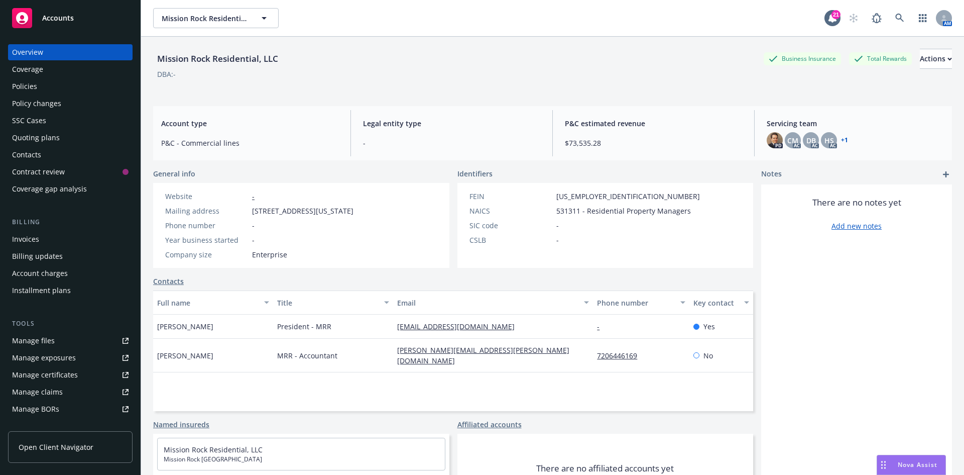
click at [68, 87] on div "Policies" at bounding box center [70, 86] width 117 height 16
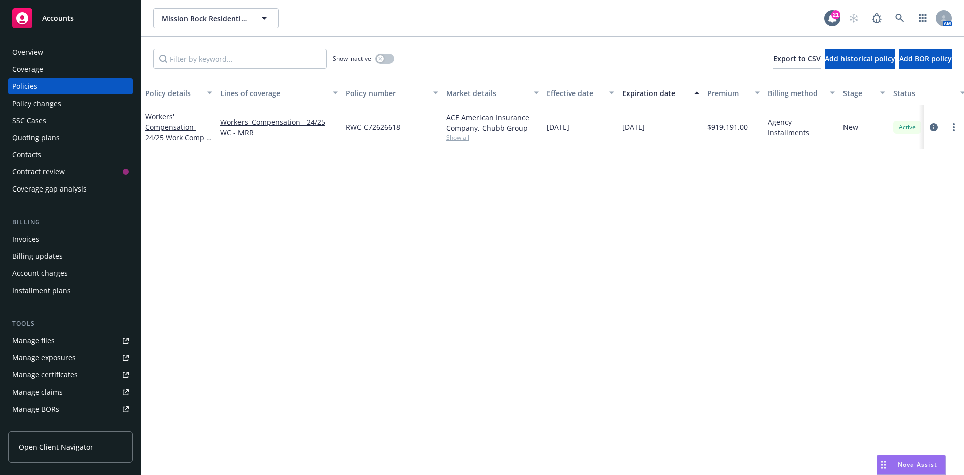
click at [941, 126] on div at bounding box center [944, 127] width 32 height 12
click at [930, 127] on link "circleInformation" at bounding box center [934, 127] width 12 height 12
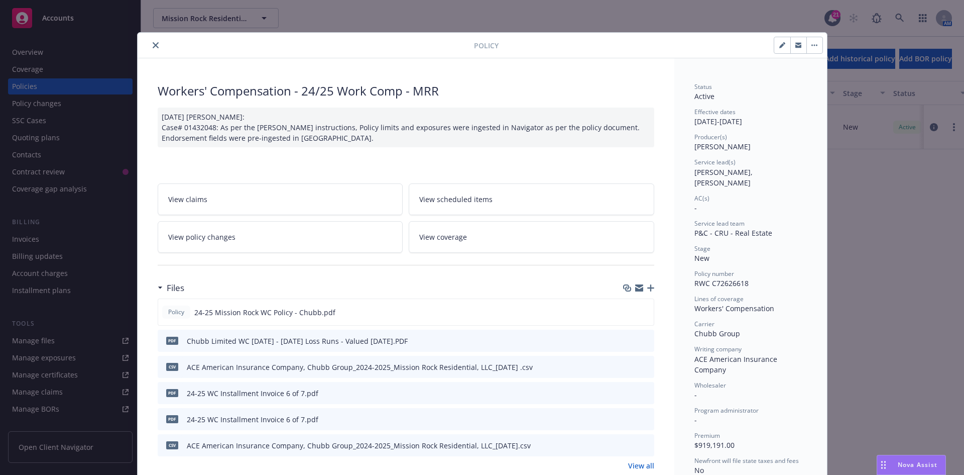
click at [784, 44] on button "button" at bounding box center [782, 45] width 16 height 16
select select "NEW"
select select "12"
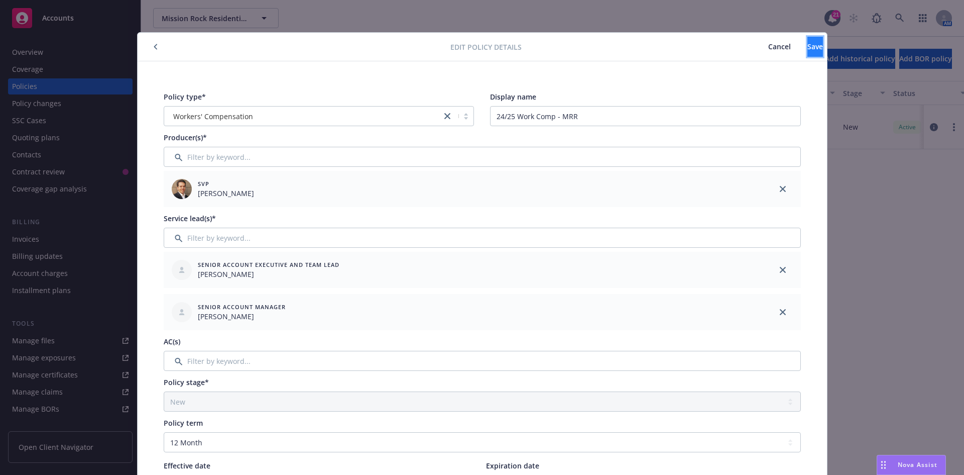
click at [807, 47] on span "Save" at bounding box center [815, 47] width 16 height 10
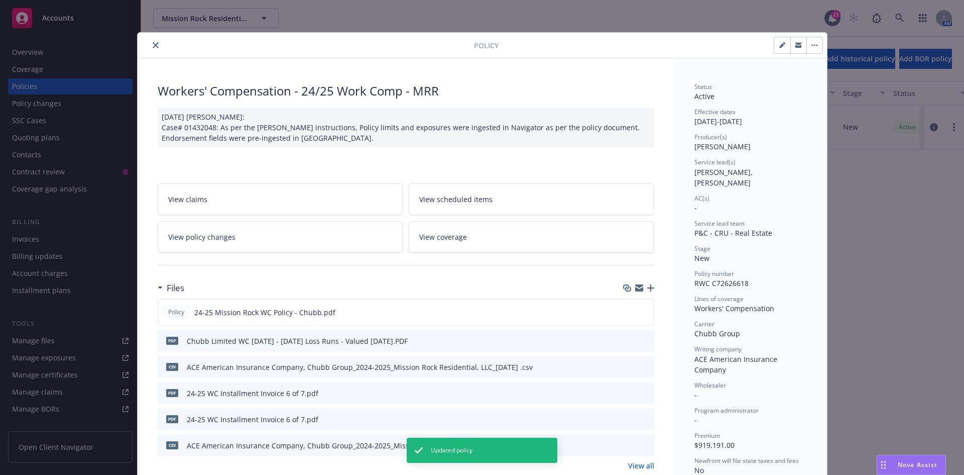
click at [156, 47] on button "close" at bounding box center [156, 45] width 12 height 12
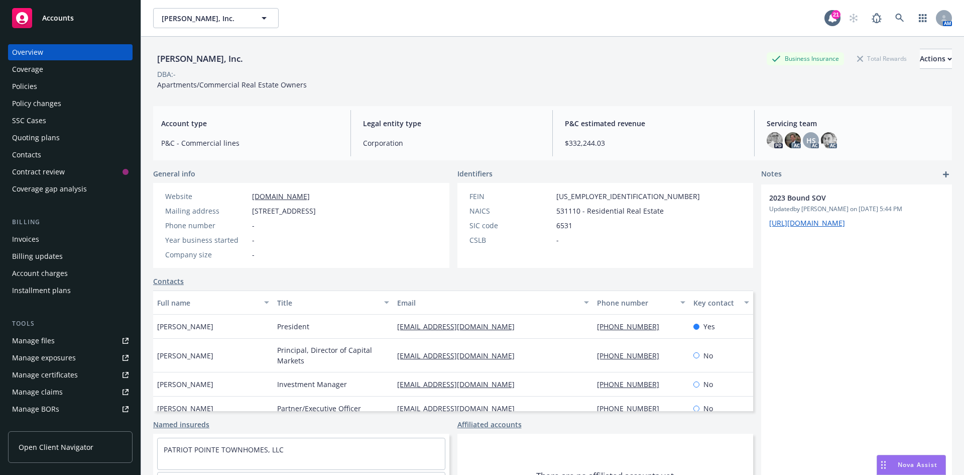
click at [60, 90] on div "Policies" at bounding box center [70, 86] width 117 height 16
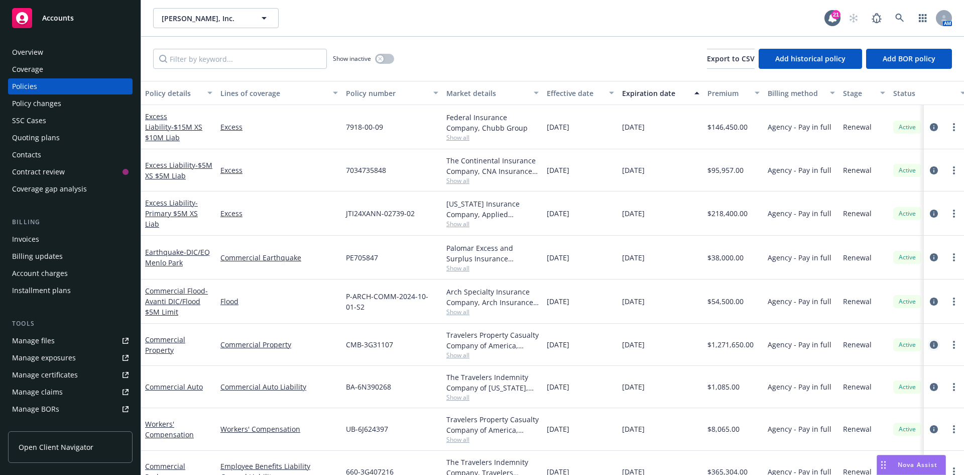
click at [930, 341] on icon "circleInformation" at bounding box center [934, 344] width 8 height 8
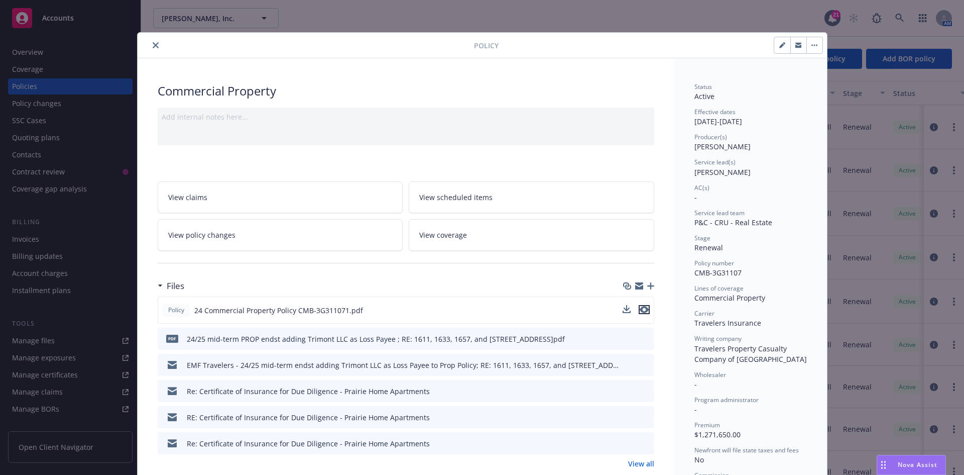
click at [640, 309] on icon "preview file" at bounding box center [644, 309] width 9 height 7
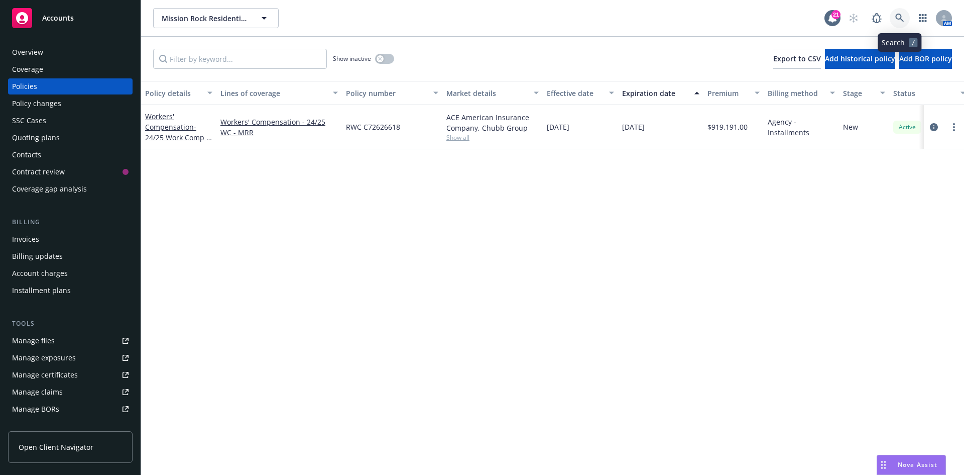
click at [896, 17] on link at bounding box center [900, 18] width 20 height 20
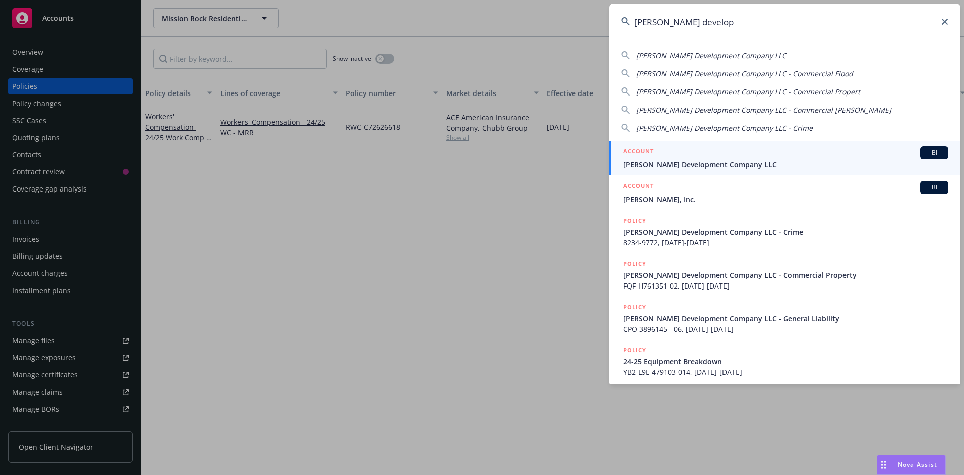
type input "[PERSON_NAME] develop"
click at [681, 161] on span "[PERSON_NAME] Development Company LLC" at bounding box center [785, 164] width 325 height 11
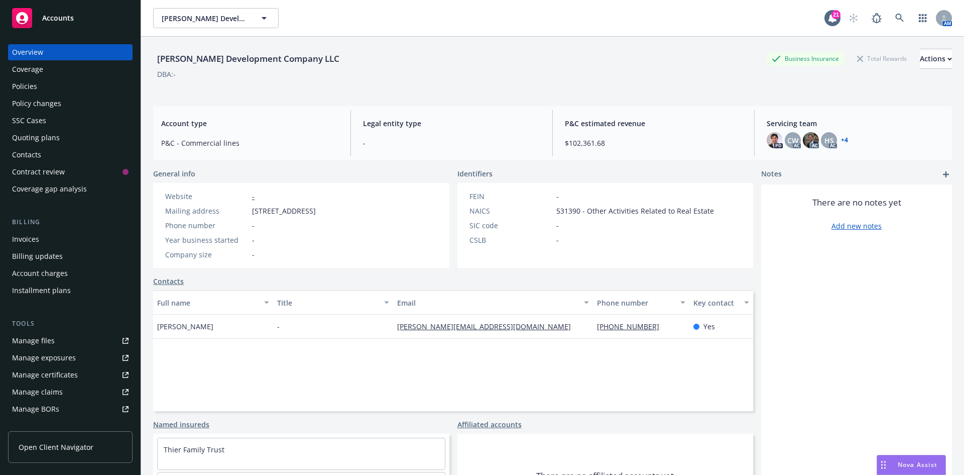
click at [23, 140] on div "Quoting plans" at bounding box center [36, 138] width 48 height 16
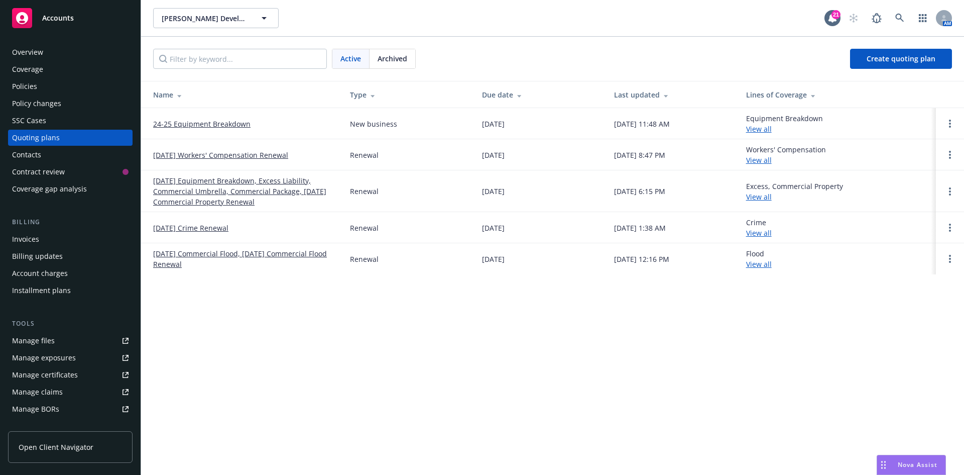
click at [222, 182] on link "[DATE] Equipment Breakdown, Excess Liability, Commercial Umbrella, Commercial P…" at bounding box center [243, 191] width 181 height 32
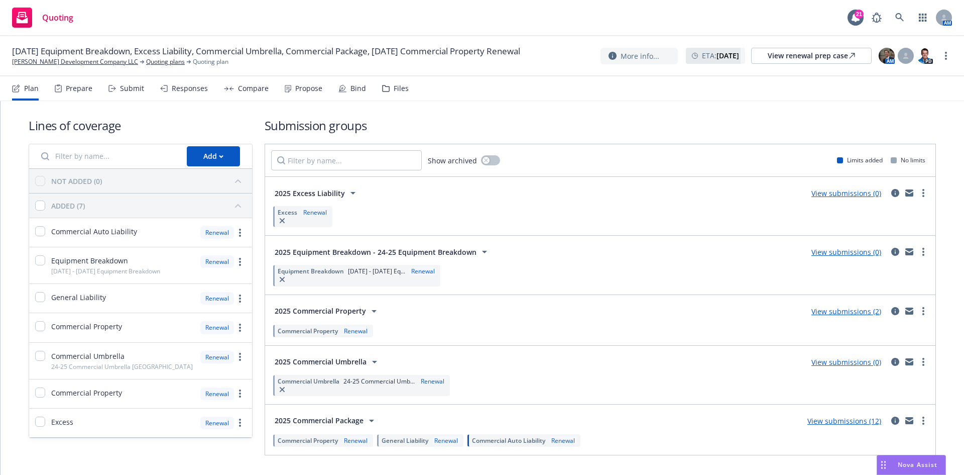
scroll to position [25, 0]
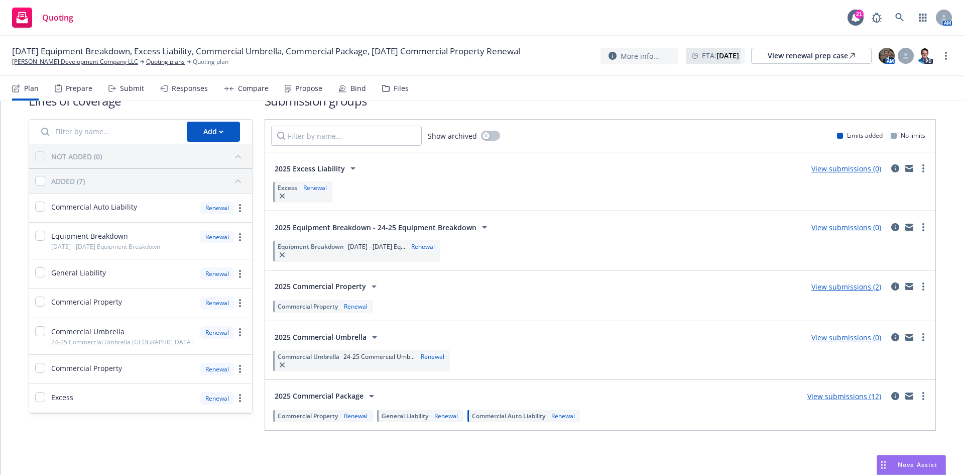
click at [837, 397] on link "View submissions (12)" at bounding box center [844, 396] width 74 height 10
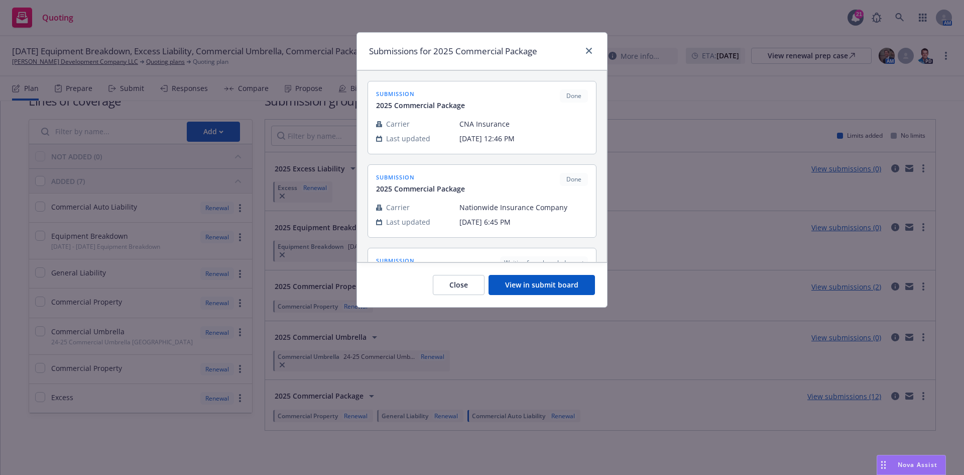
click at [572, 282] on button "View in submit board" at bounding box center [542, 285] width 106 height 20
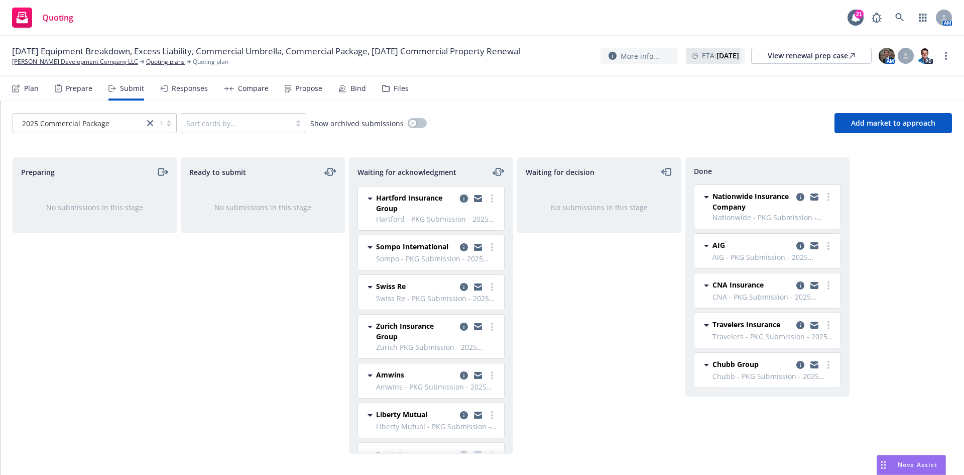
click at [460, 198] on icon "copy logging email" at bounding box center [464, 198] width 8 height 8
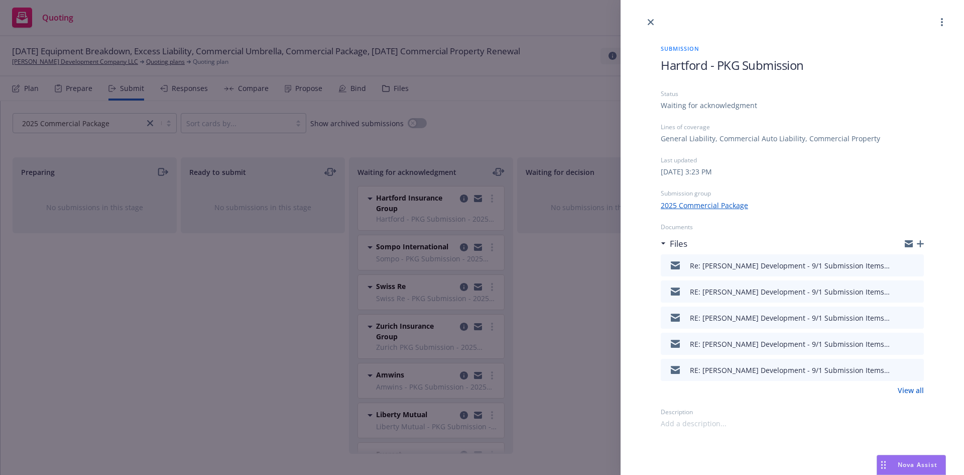
click at [919, 240] on icon "button" at bounding box center [920, 243] width 7 height 7
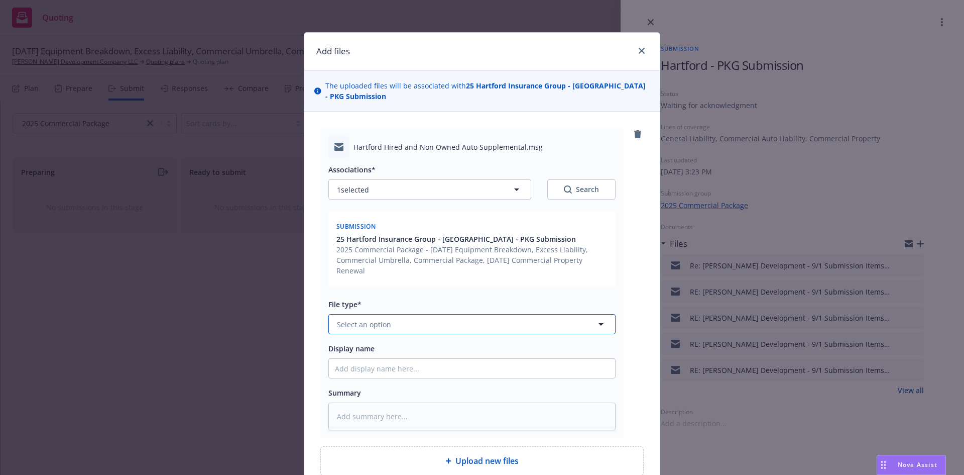
click at [398, 326] on button "Select an option" at bounding box center [471, 324] width 287 height 20
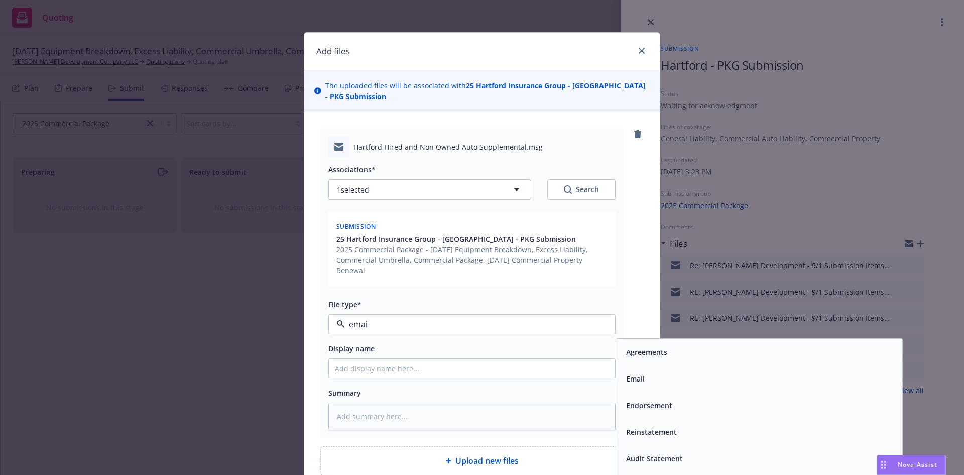
type input "email"
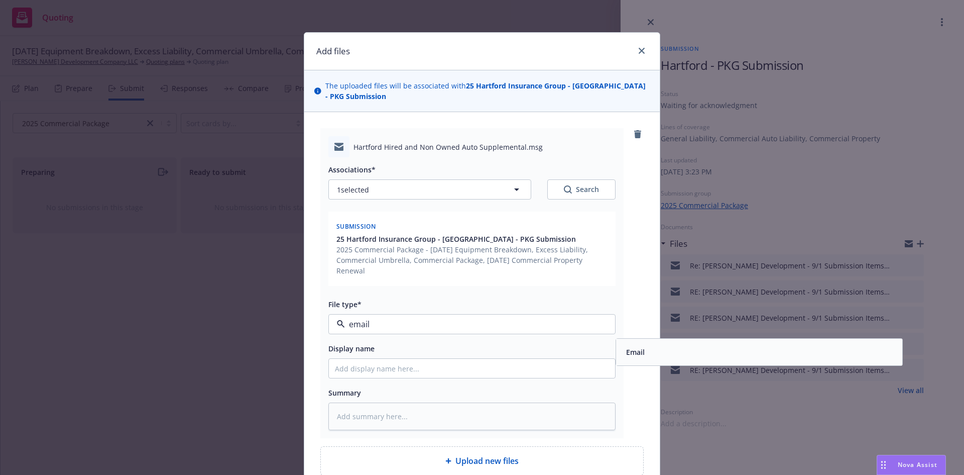
click at [636, 352] on span "Email" at bounding box center [635, 351] width 19 height 11
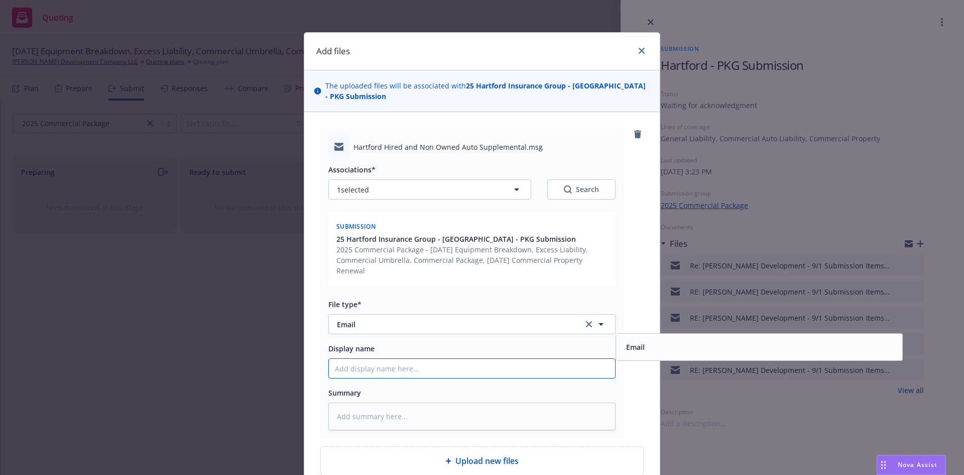
drag, startPoint x: 413, startPoint y: 367, endPoint x: 432, endPoint y: 360, distance: 20.5
click at [413, 367] on input "Display name" at bounding box center [472, 368] width 286 height 19
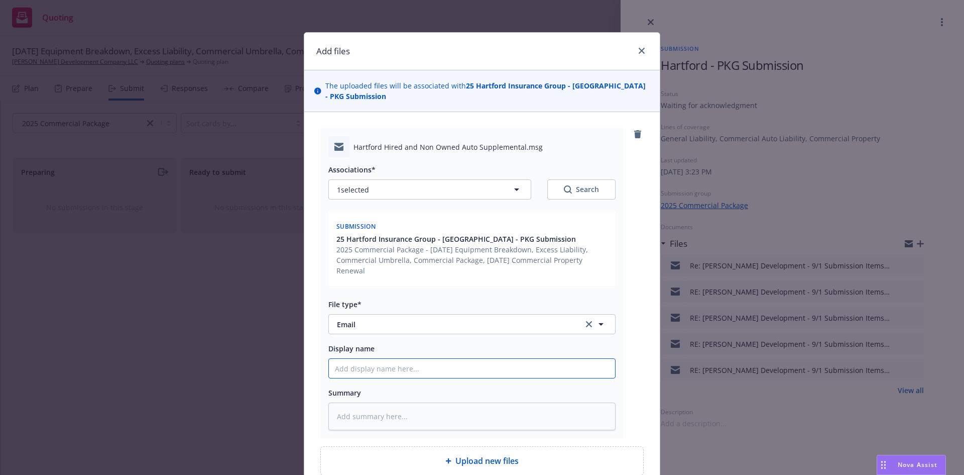
type textarea "x"
type input "E"
type textarea "x"
type input "EM"
type textarea "x"
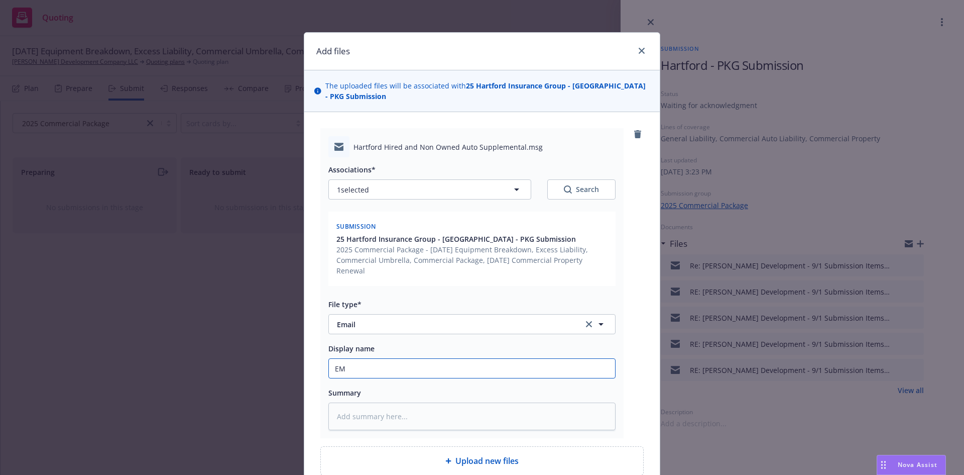
type input "EMT"
type textarea "x"
type input "EMT"
type textarea "x"
type input "EMT i"
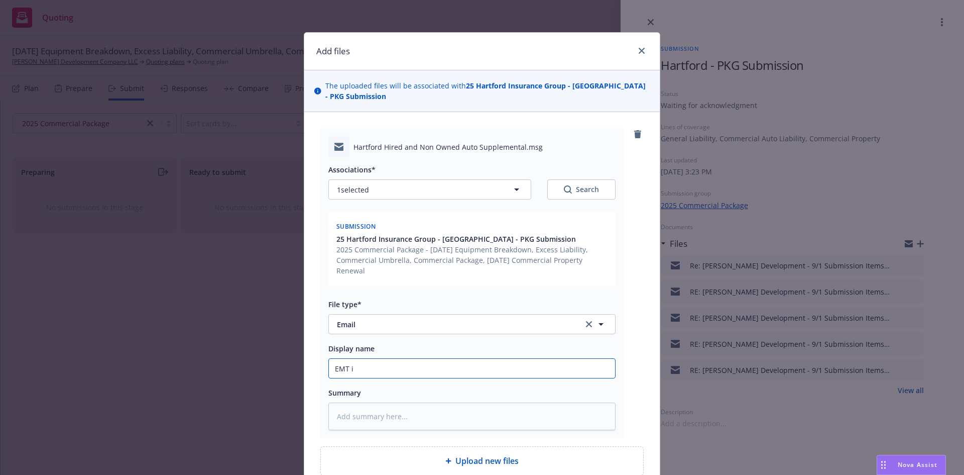
type textarea "x"
type input "EMT in"
type textarea "x"
type input "EMT ins"
type textarea "x"
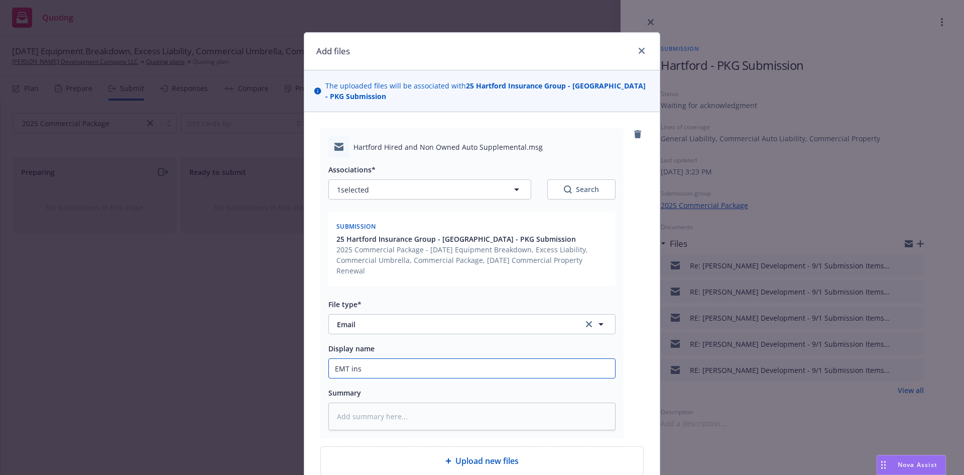
type input "EMT insu"
type textarea "x"
type input "EMT insur"
type textarea "x"
type input "EMT insure"
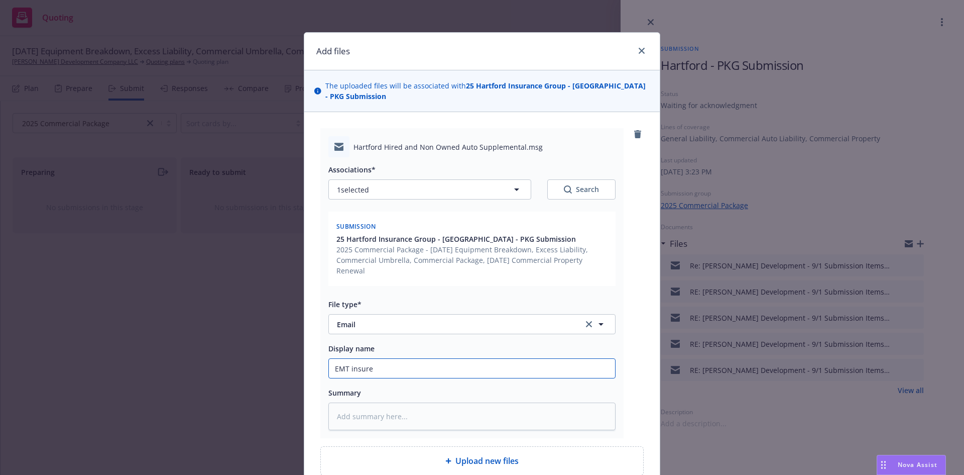
type textarea "x"
type input "EMT insured"
type textarea "x"
type input "EMT insured"
type textarea "x"
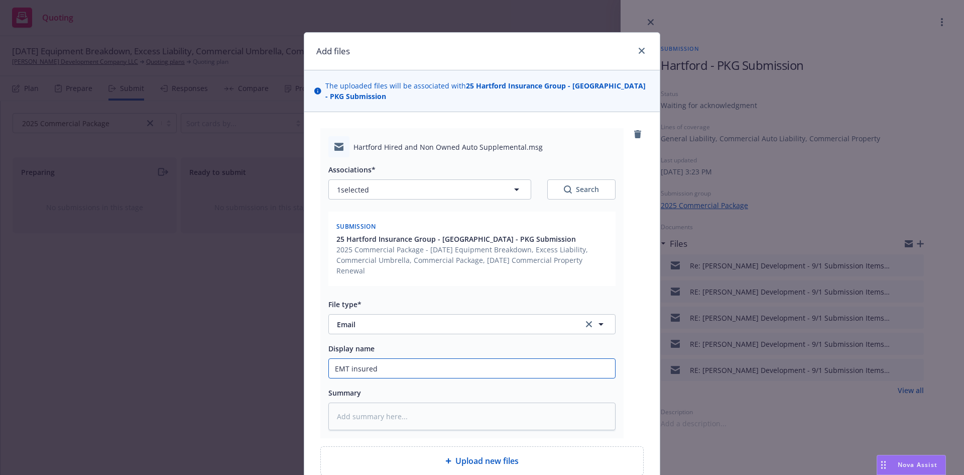
type input "EMT insured -"
type textarea "x"
type input "EMT insured -"
type textarea "x"
type input "EMT insured - A"
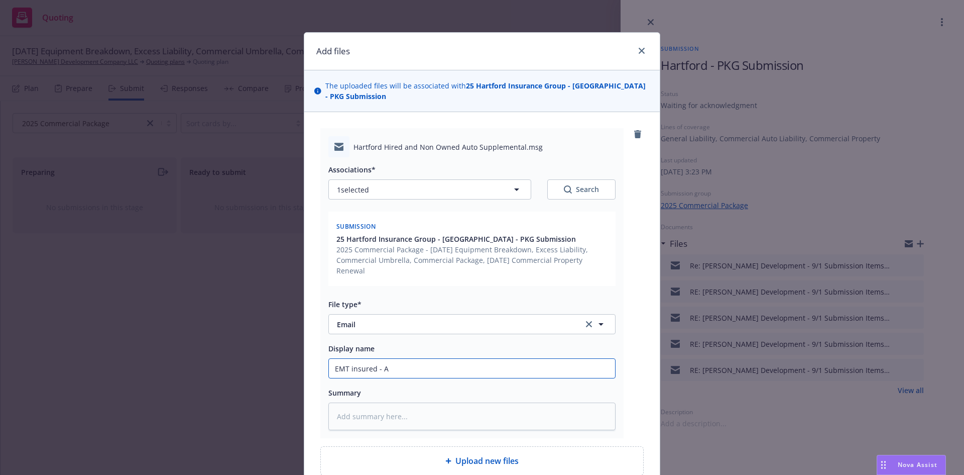
type textarea "x"
type input "EMT insured - As"
type textarea "x"
type input "EMT insured - Ask"
type textarea "x"
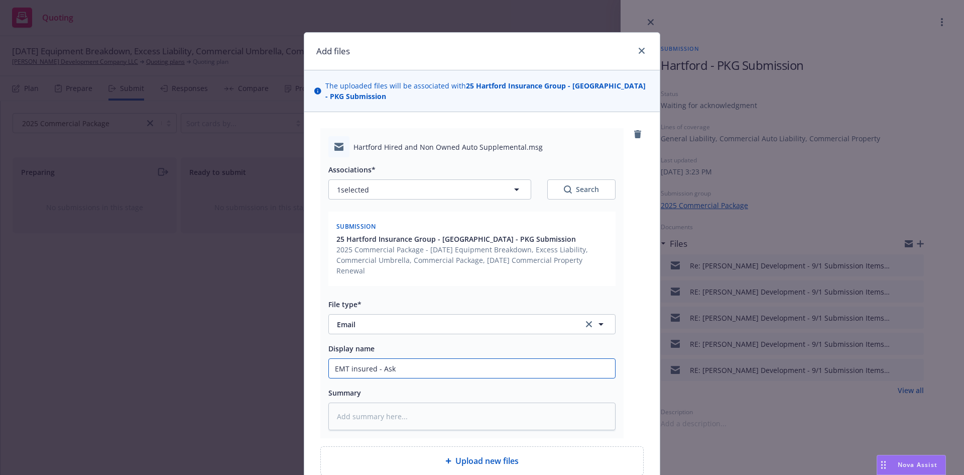
type input "EMT insured - Aski"
type textarea "x"
type input "EMT insured - Askin"
type textarea "x"
type input "EMT insured - Asking"
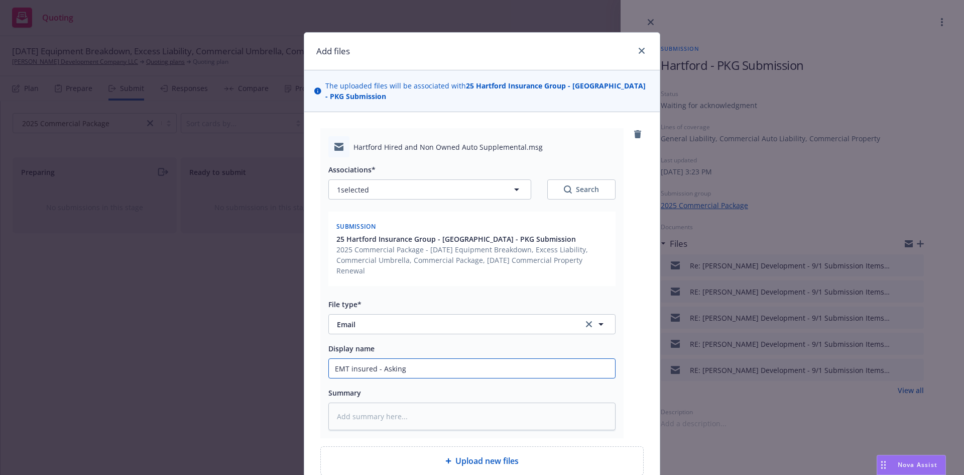
type textarea "x"
type input "EMT insured - Asking"
type textarea "x"
type input "EMT insured - Asking f"
type textarea "x"
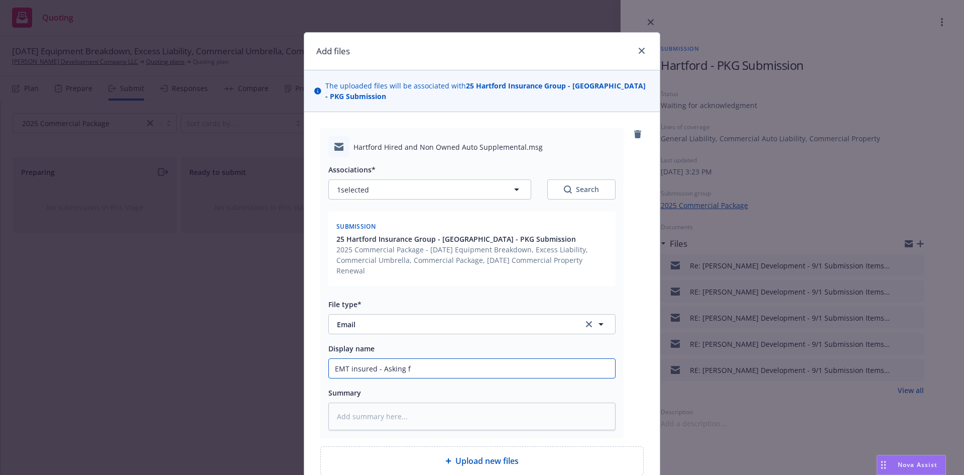
type input "EMT insured - Asking fo"
type textarea "x"
type input "EMT insured - Asking for"
type textarea "x"
type input "EMT insured - Asking for"
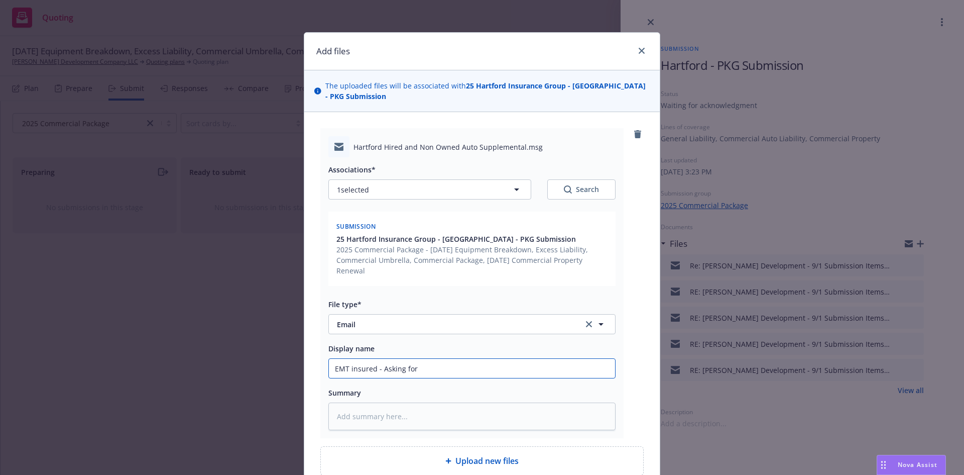
type textarea "x"
type input "EMT insured - Asking for"
type textarea "x"
type input "EMT insured - Asking fo"
type textarea "x"
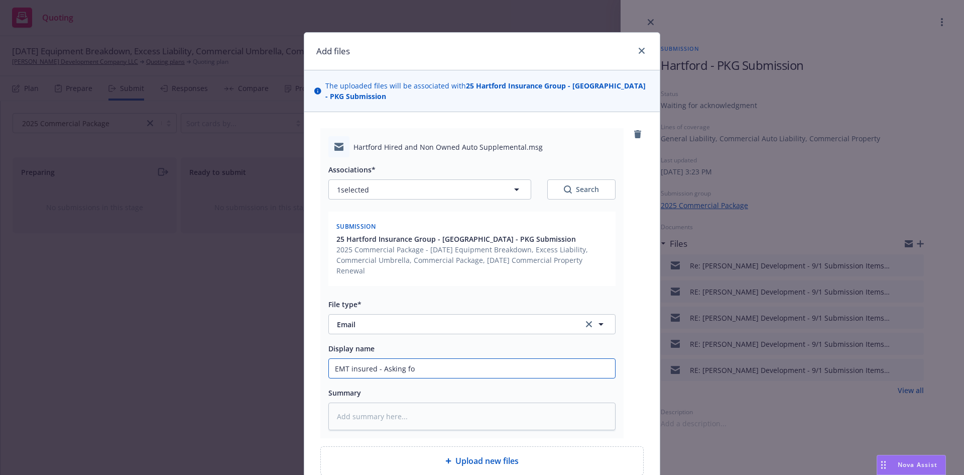
type input "EMT insured - Asking f"
type textarea "x"
type input "EMT insured - Asking"
type textarea "x"
type input "EMT insured - Asking"
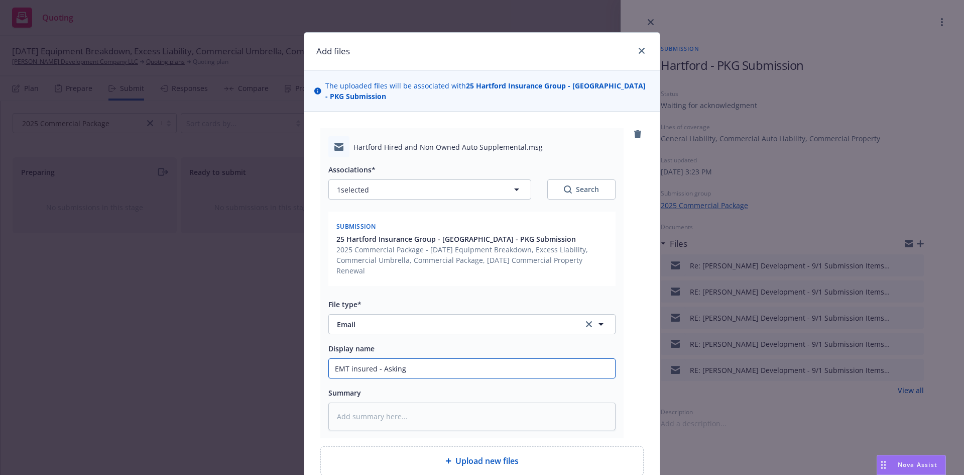
type textarea "x"
type input "EMT insured - Askin"
type textarea "x"
type input "EMT insured - Ask"
type textarea "x"
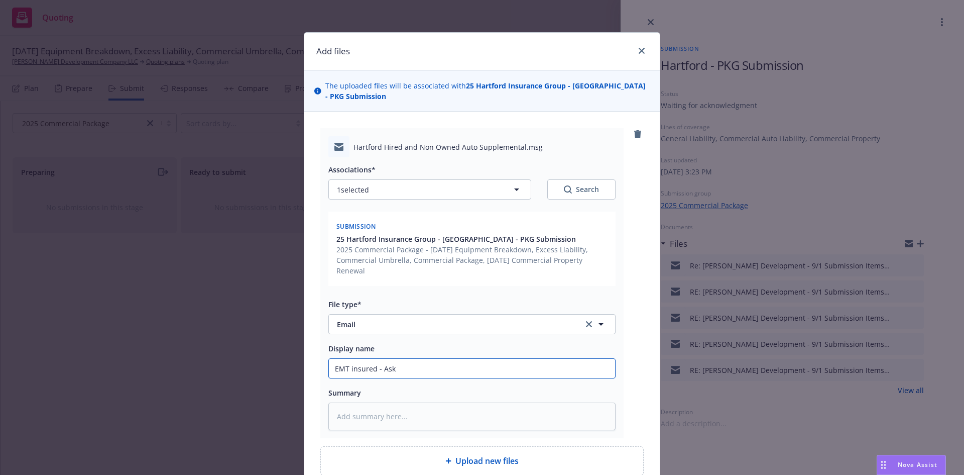
type input "EMT insured - As"
type textarea "x"
type input "EMT insured - A"
type textarea "x"
type input "EMT insured -"
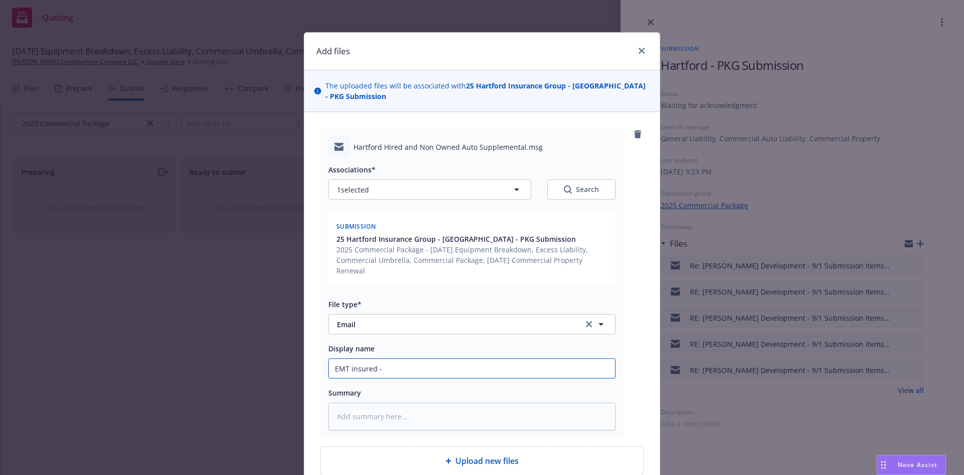
type textarea "x"
type input "EMT insured - r"
type textarea "x"
type input "EMT insured - re"
type textarea "x"
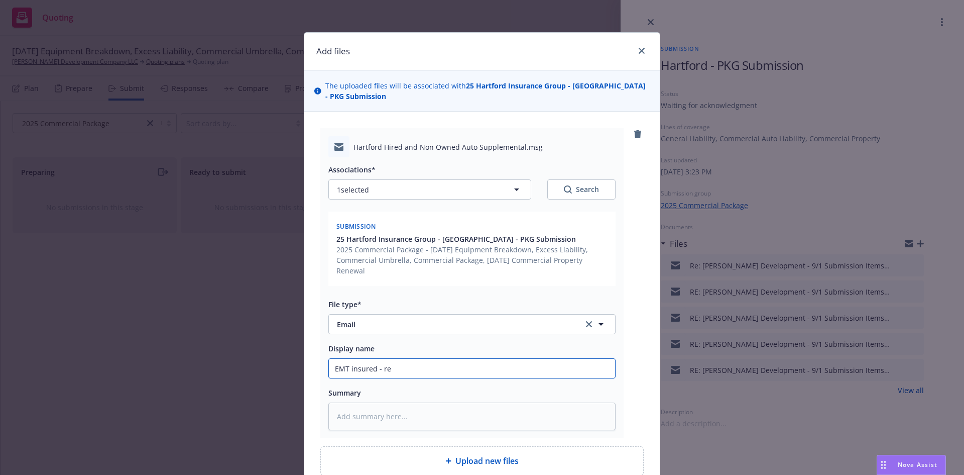
type input "EMT insured - req"
type textarea "x"
type input "EMT insured - requ"
type textarea "x"
type input "EMT insured - reque"
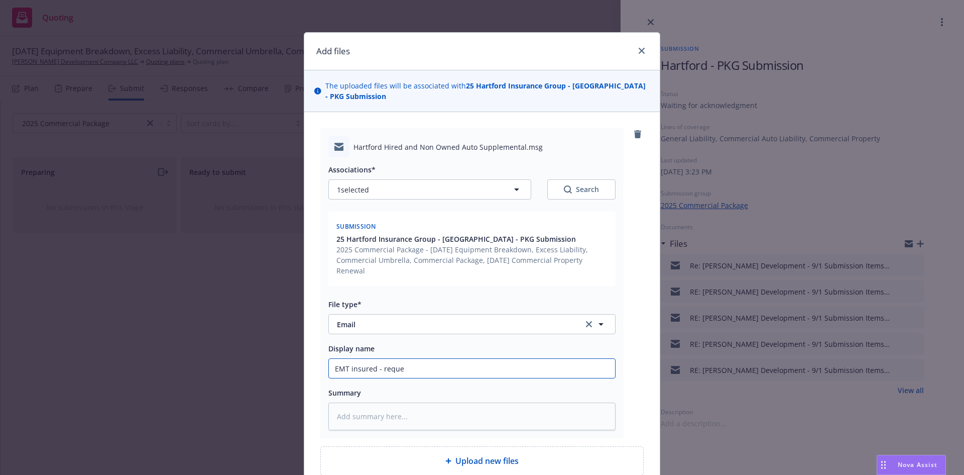
type textarea "x"
type input "EMT insured - reques"
type textarea "x"
type input "EMT insured - request"
type textarea "x"
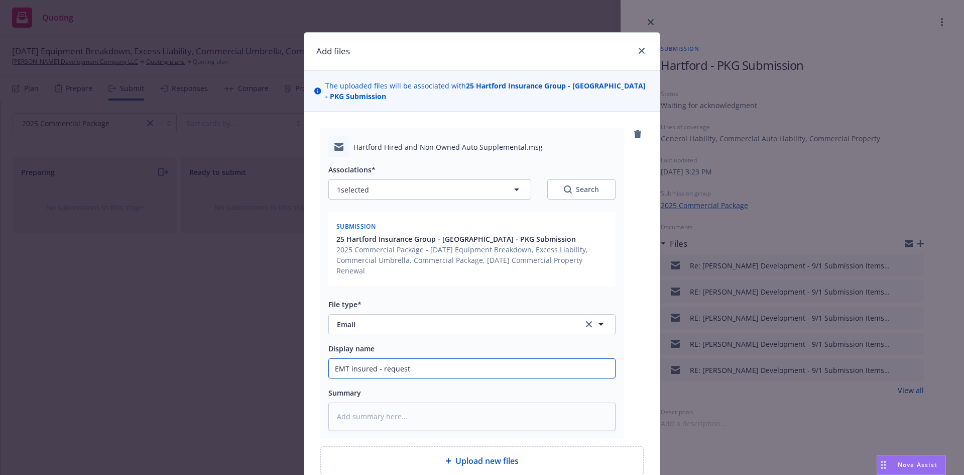
type input "EMT insured - request"
type textarea "x"
type input "EMT insured - request f"
type textarea "x"
type input "EMT insured - request fo"
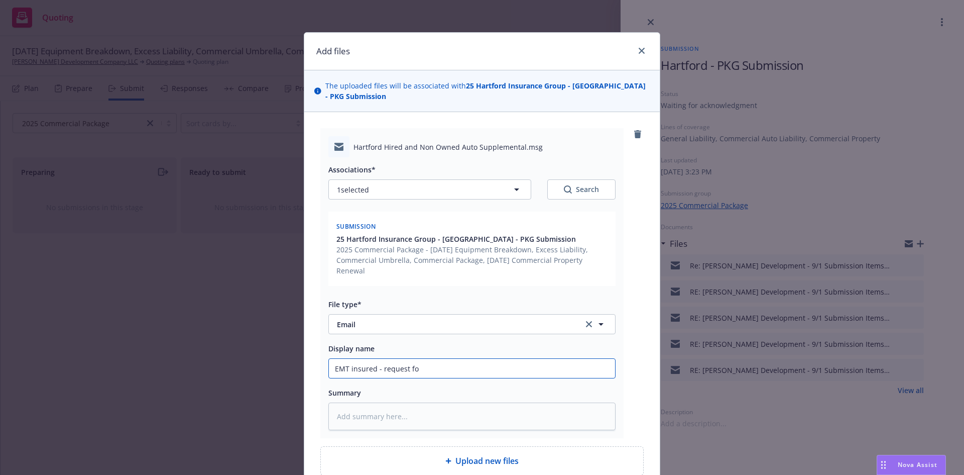
type textarea "x"
type input "EMT insured - request for"
type textarea "x"
type input "EMT insured - request for"
type textarea "x"
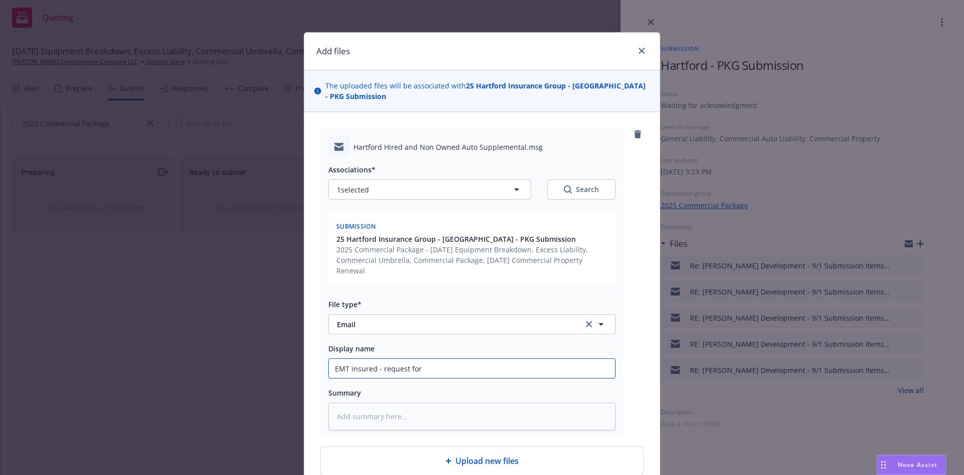
type input "EMT insured - request for 2"
type textarea "x"
type input "EMT insured - request for 25"
type textarea "x"
type input "EMT insured - request for 25/"
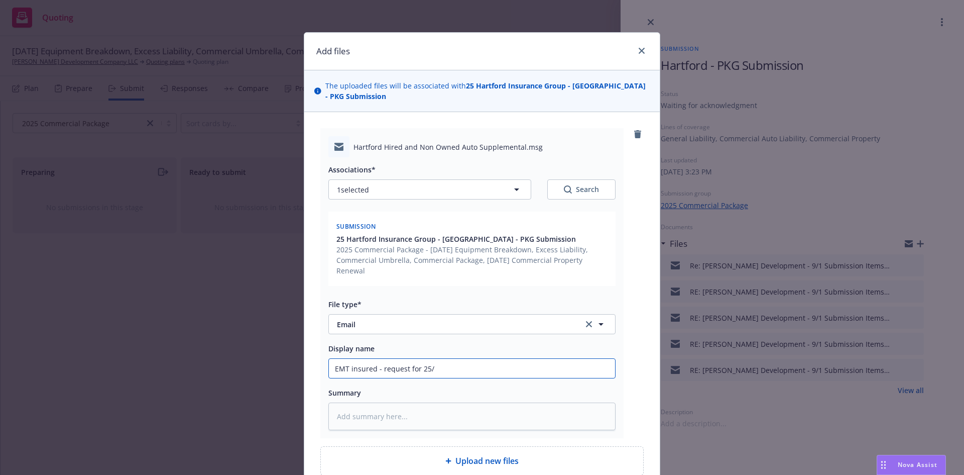
type textarea "x"
type input "EMT insured - request for 25/2"
type textarea "x"
type input "EMT insured - request for 25/26"
type textarea "x"
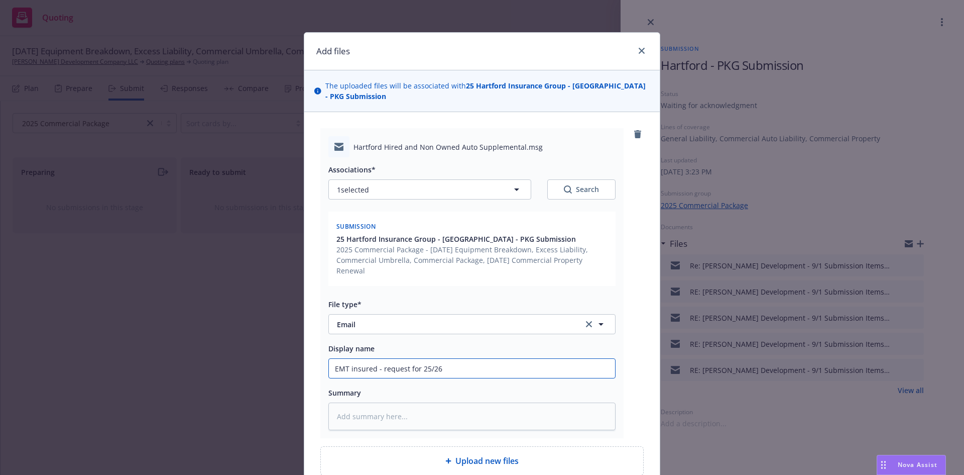
type input "EMT insured - request for 25/26"
type textarea "x"
type input "EMT insured - request for 25/26 H"
type textarea "x"
type input "EMT insured - request for 25/26 Ha"
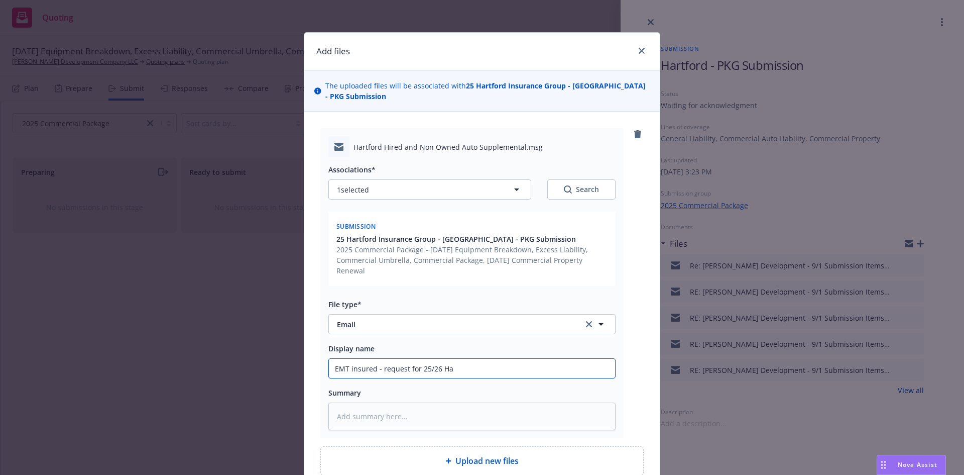
type textarea "x"
type input "EMT insured - request for 25/26 Har"
type textarea "x"
type input "EMT insured - request for 25/26 [PERSON_NAME]"
type textarea "x"
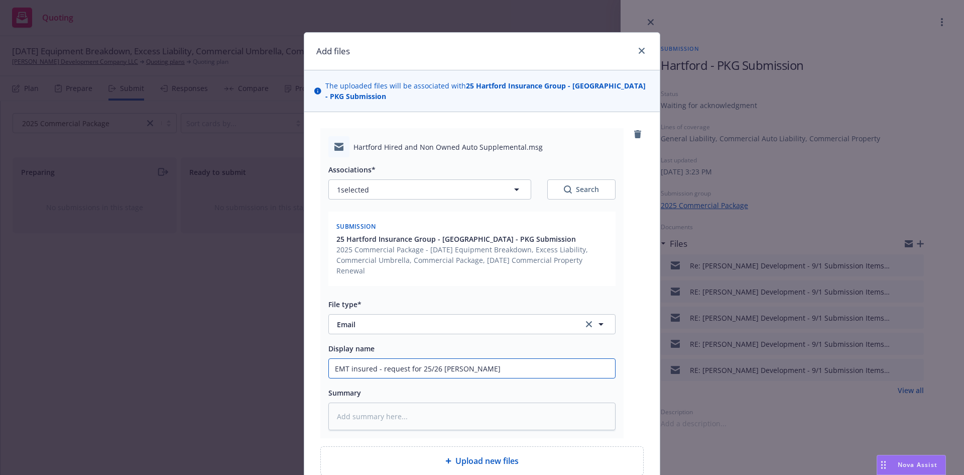
type input "EMT insured - request for 25/26 Hartf"
type textarea "x"
type input "EMT insured - request for 25/26 Hartfo"
type textarea "x"
type input "EMT insured - request for 25/26 Hartfor"
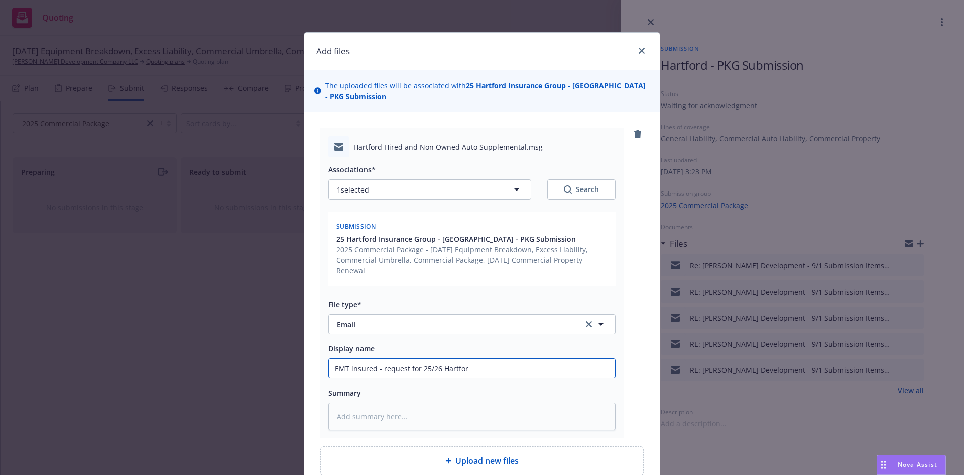
type textarea "x"
type input "EMT insured - request for 25/26 [GEOGRAPHIC_DATA]"
type textarea "x"
type input "EMT insured - request for 25/26 [GEOGRAPHIC_DATA]"
type textarea "x"
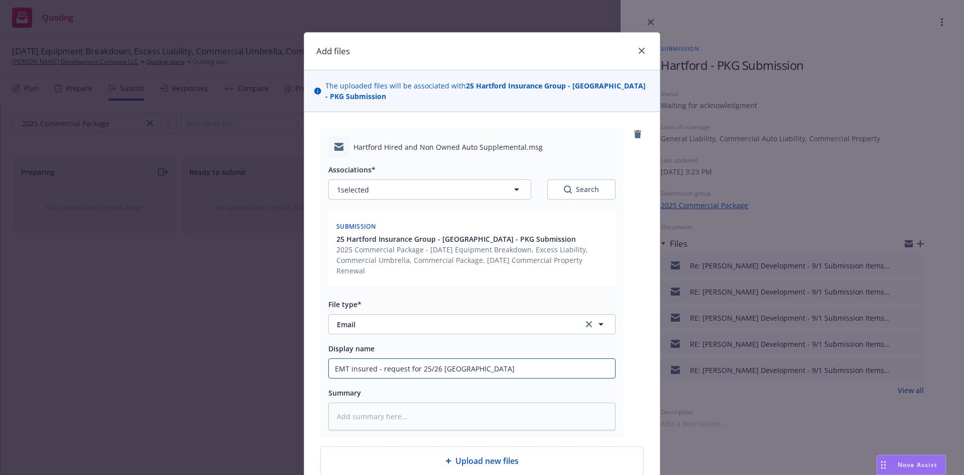
type input "EMT insured - request for 25/26 Hartford H"
type textarea "x"
type input "EMT insured - request for 25/26 Hartford HN"
type textarea "x"
type input "EMT insured - request for 25/26 Hartford HNO"
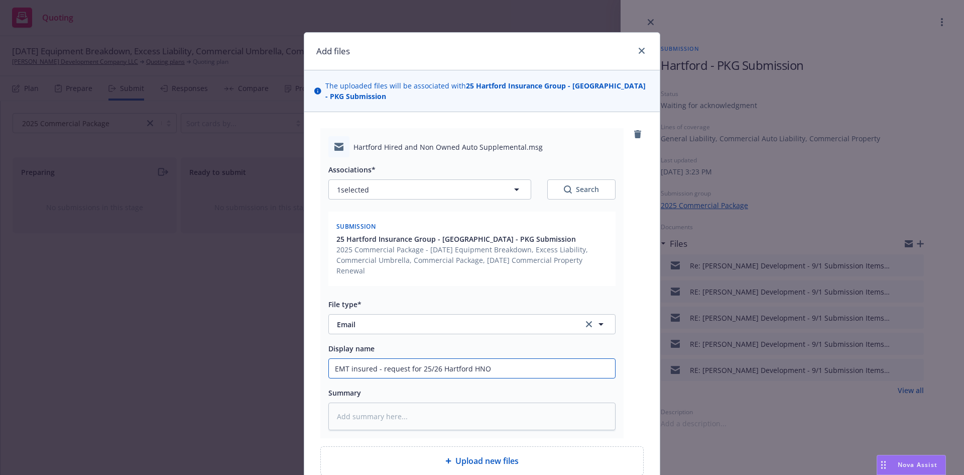
type textarea "x"
type input "EMT insured - request for 25/26 Hartford HNOA"
type textarea "x"
type input "EMT insured - request for 25/26 Hartford HNOA"
type textarea "x"
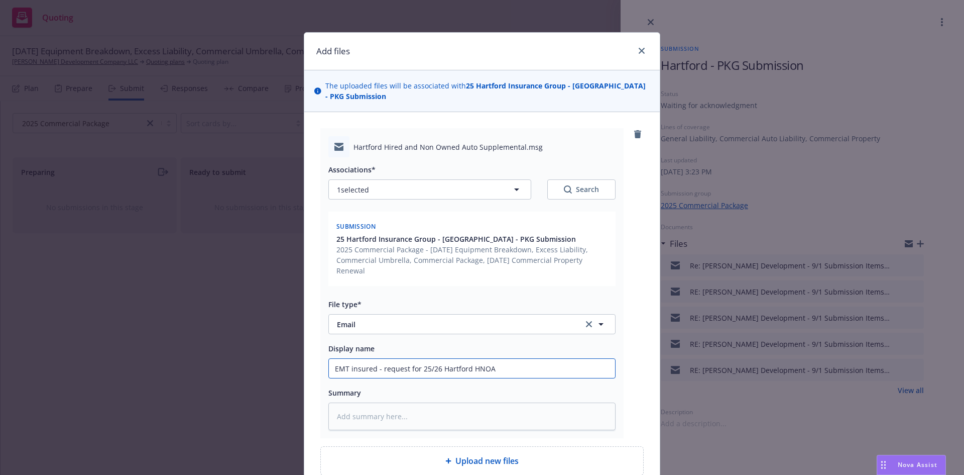
type input "EMT insured - request for 25/26 Hartford HNOA A"
type textarea "x"
type input "EMT insured - request for 25/26 Hartford HNOA Ap"
type textarea "x"
type input "EMT insured - request for 25/26 Hartford HNOA App"
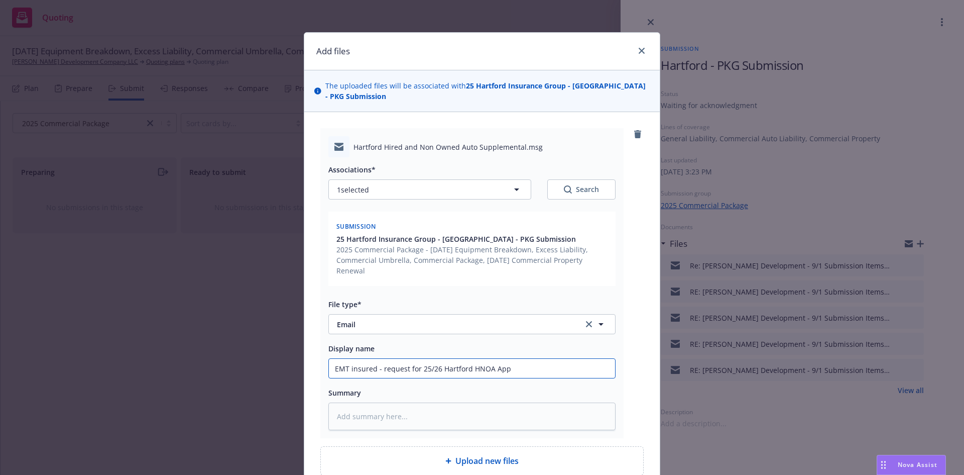
type textarea "x"
type input "EMT insured - request for 25/26 Hartford HNOA Appl"
type textarea "x"
type input "EMT insured - request for 25/26 Hartford HNOA Appli"
type textarea "x"
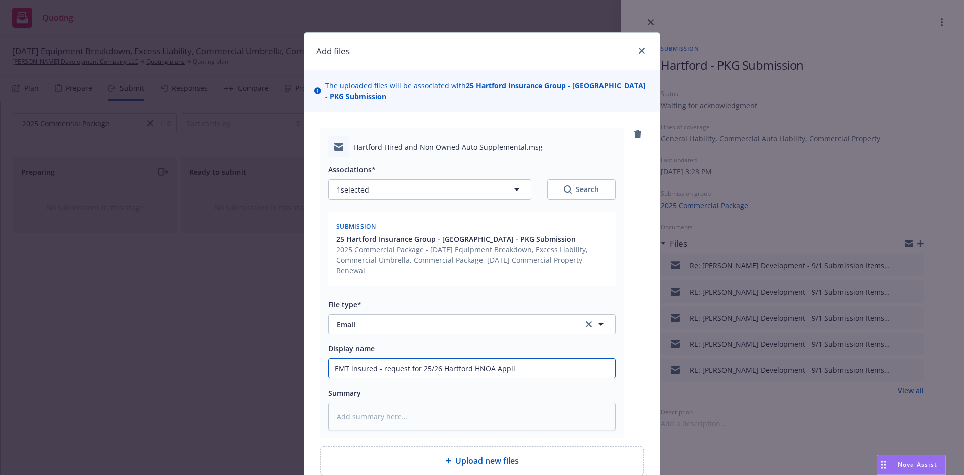
type input "EMT insured - request for 25/26 Hartford HNOA Applic"
type textarea "x"
type input "EMT insured - request for 25/26 Hartford HNOA Applica"
type textarea "x"
type input "EMT insured - request for 25/26 Hartford HNOA Applicat"
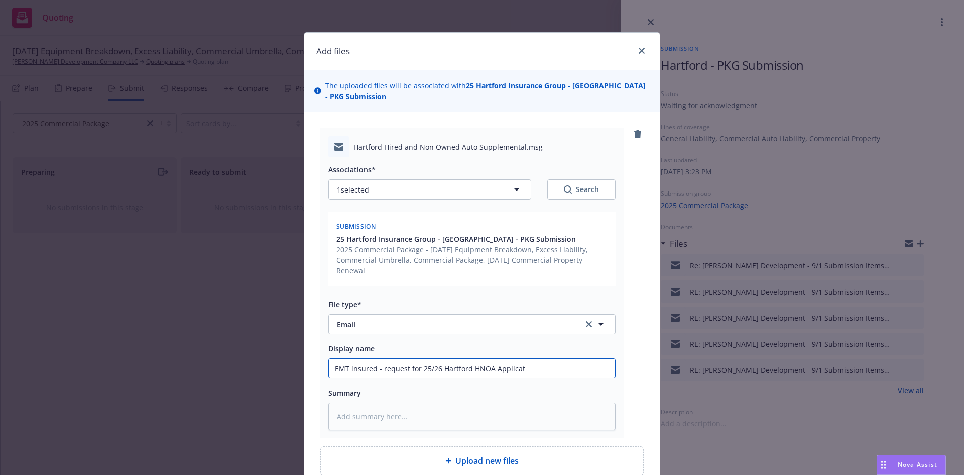
type textarea "x"
type input "EMT insured - request for 25/26 Hartford HNOA Applicati"
type textarea "x"
type input "EMT insured - request for 25/26 Hartford HNOA Applicatio"
type textarea "x"
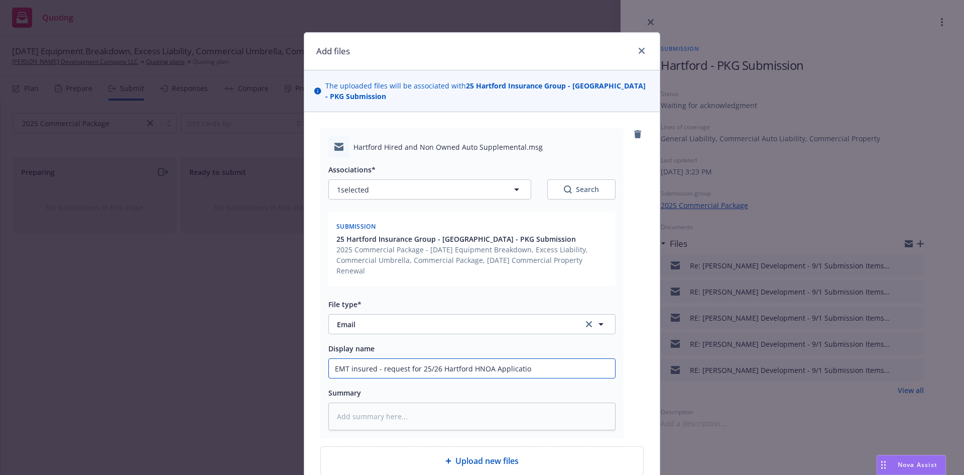
type input "EMT insured - request for 25/26 Hartford HNOA Application"
type textarea "x"
type input "EMT insured - request for 25/26 Hartford HNOA Application"
type textarea "x"
type input "EMT insured - request for 25/26 Hartford HNOA Application t"
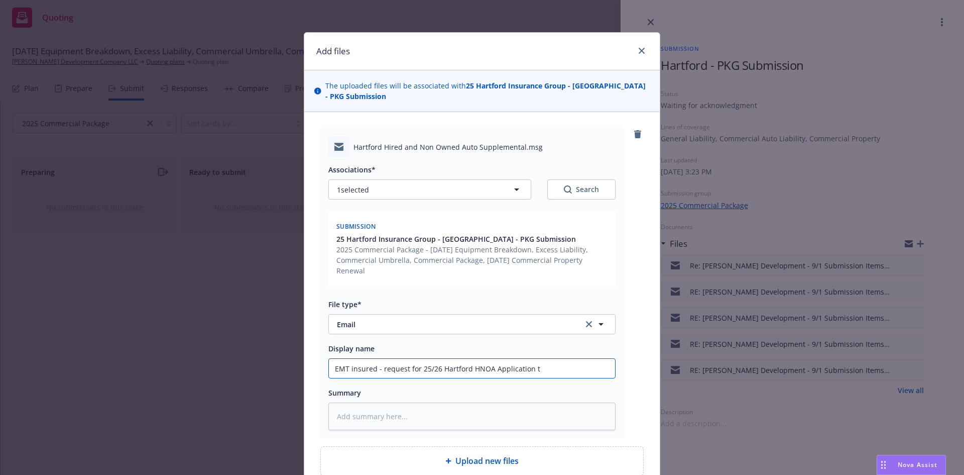
type textarea "x"
type input "EMT insured - request for 25/26 Hartford HNOA Application to"
type textarea "x"
type input "EMT insured - request for 25/26 Hartford HNOA Application to"
type textarea "x"
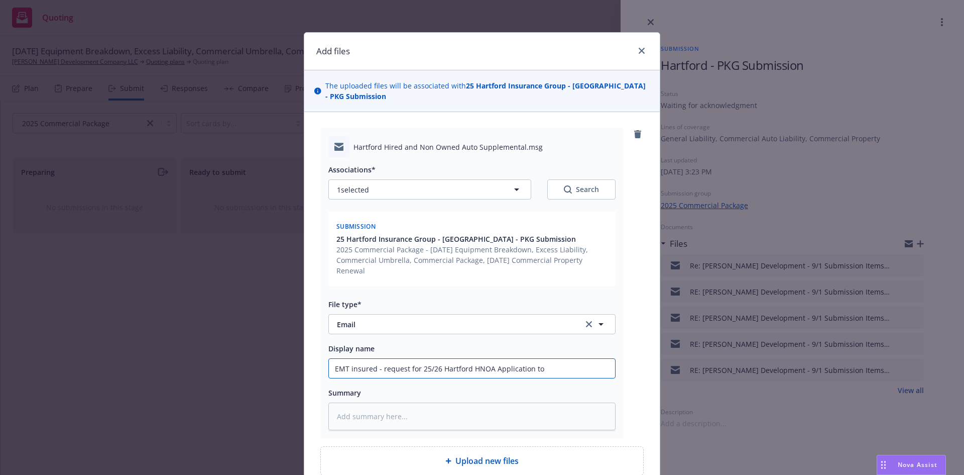
type input "EMT insured - request for 25/26 Hartford HNOA Application to b"
type textarea "x"
type input "EMT insured - request for 25/26 Hartford HNOA Application to be"
type textarea "x"
type input "EMT insured - request for 25/26 Hartford HNOA Application to be"
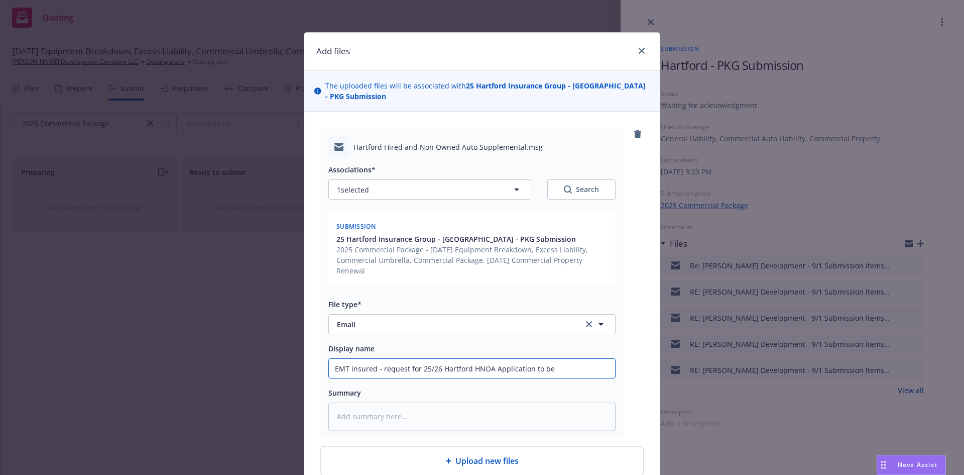
type textarea "x"
type input "EMT insured - request for 25/26 Hartford HNOA Application to be c"
type textarea "x"
type input "EMT insured - request for 25/26 Hartford HNOA Application to be co"
type textarea "x"
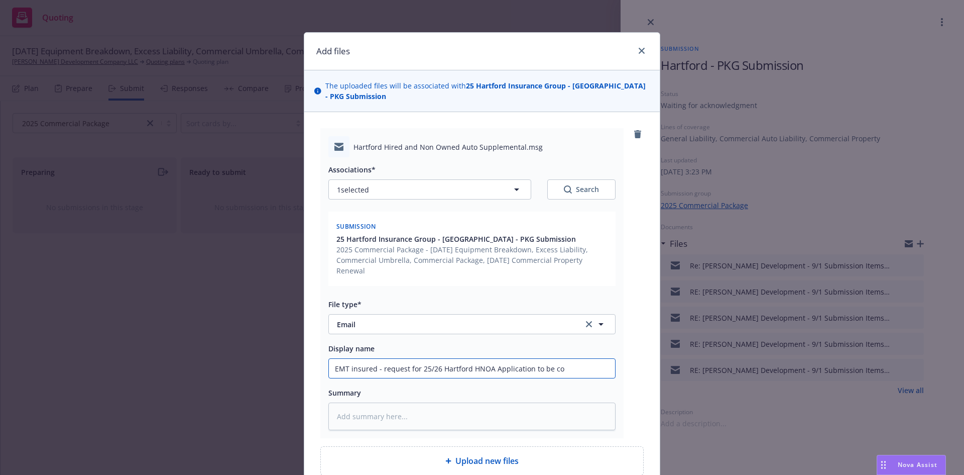
type input "EMT insured - request for 25/26 Hartford HNOA Application to be com"
type textarea "x"
type input "EMT insured - request for 25/26 Hartford HNOA Application to be comp"
type textarea "x"
type input "EMT insured - request for 25/26 Hartford HNOA Application to be compl"
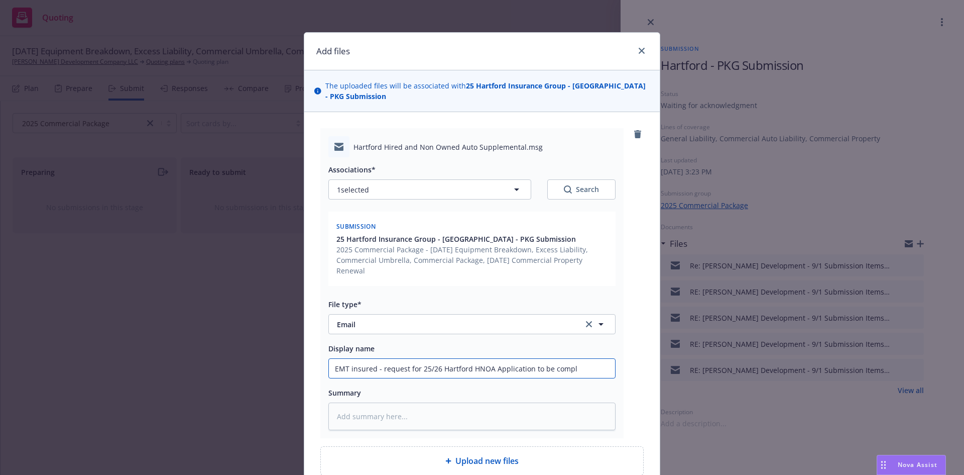
type textarea "x"
type input "EMT insured - request for 25/26 Hartford HNOA Application to be comple"
type textarea "x"
type input "EMT insured - request for 25/26 Hartford HNOA Application to be complete"
type textarea "x"
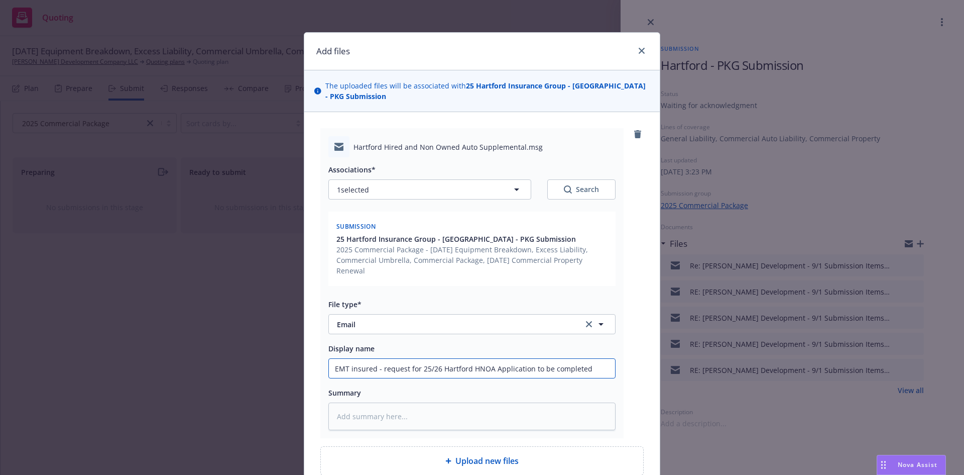
drag, startPoint x: 599, startPoint y: 371, endPoint x: 302, endPoint y: 372, distance: 296.8
click at [304, 372] on div "Hartford Hired and Non Owned Auto Supplemental.msg Associations* 1 selected Sea…" at bounding box center [482, 301] width 356 height 379
type input "EMT insured - request for 25/26 Hartford HNOA Application to be completed"
click at [378, 423] on textarea at bounding box center [471, 416] width 287 height 28
paste textarea "EMT insured - request for 25/26 Hartford HNOA Application to be completed"
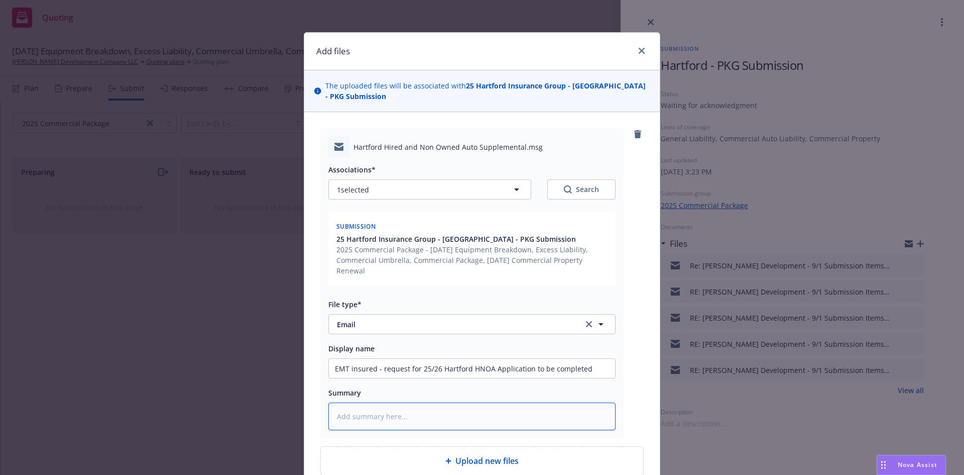
type textarea "x"
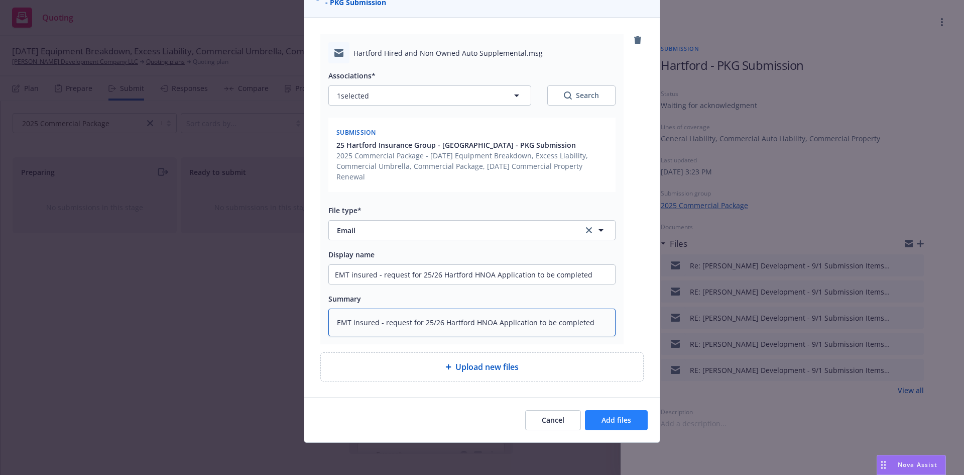
type textarea "EMT insured - request for 25/26 Hartford HNOA Application to be completed"
click at [614, 414] on button "Add files" at bounding box center [616, 420] width 63 height 20
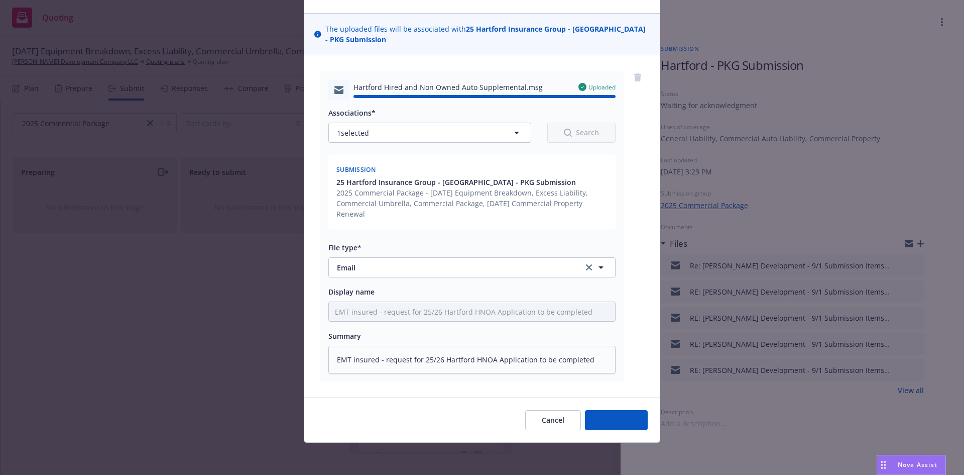
type textarea "x"
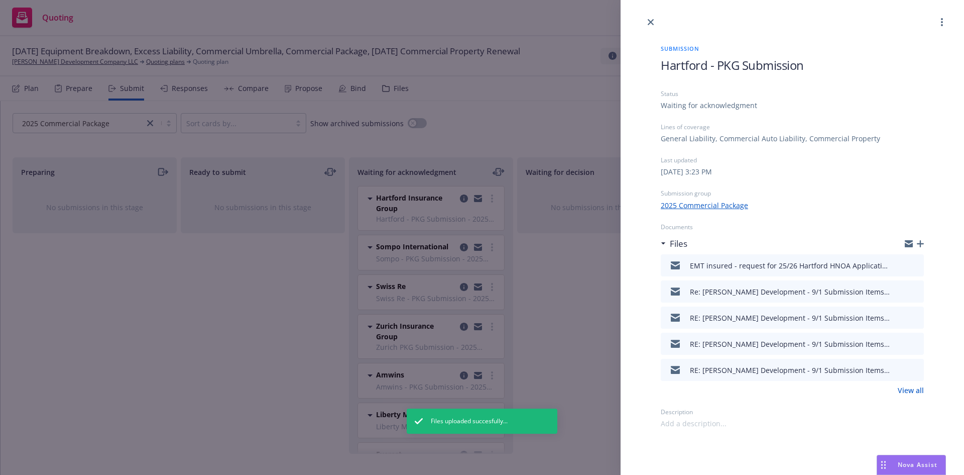
click at [580, 279] on div "Submission Hartford - PKG Submission Status Waiting for acknowledgment Lines of…" at bounding box center [482, 237] width 964 height 475
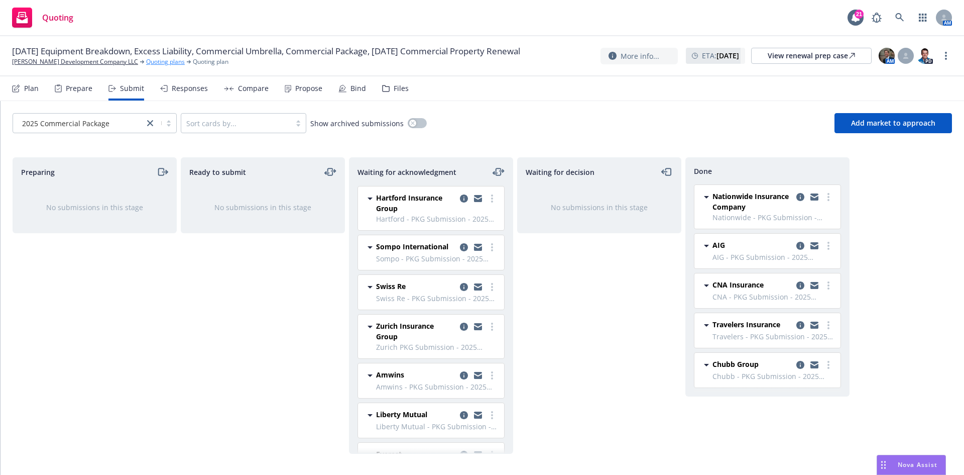
click at [146, 64] on link "Quoting plans" at bounding box center [165, 61] width 39 height 9
